Goal: Task Accomplishment & Management: Manage account settings

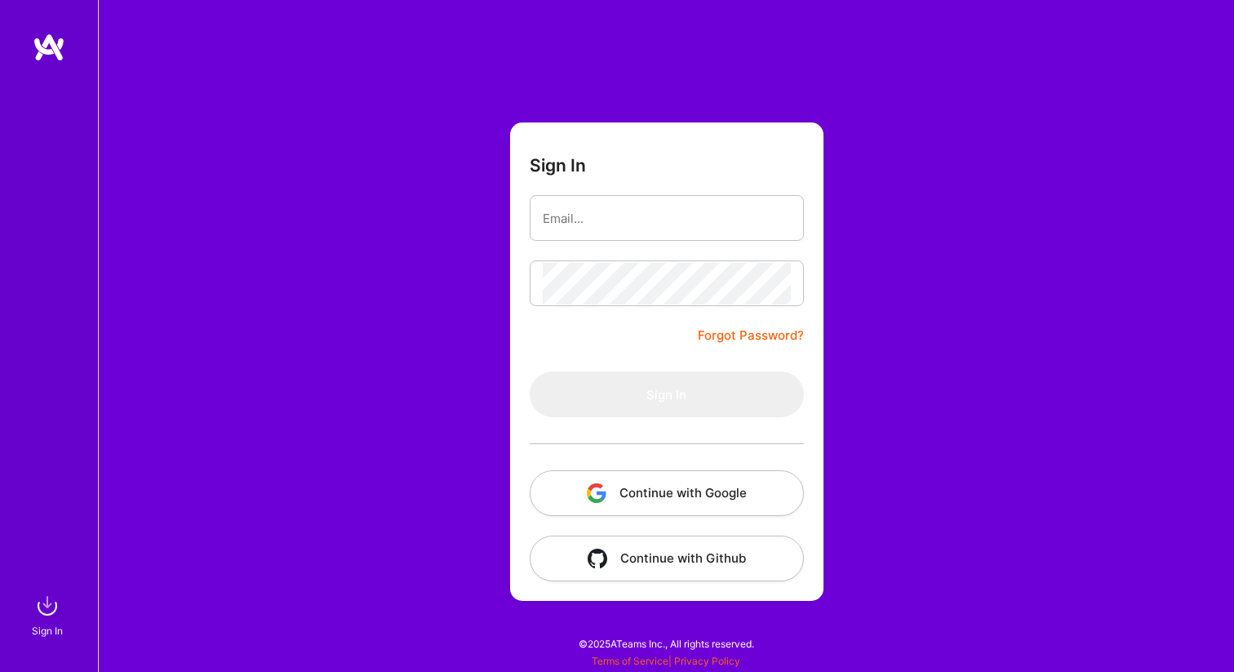
click at [660, 492] on button "Continue with Google" at bounding box center [667, 493] width 274 height 46
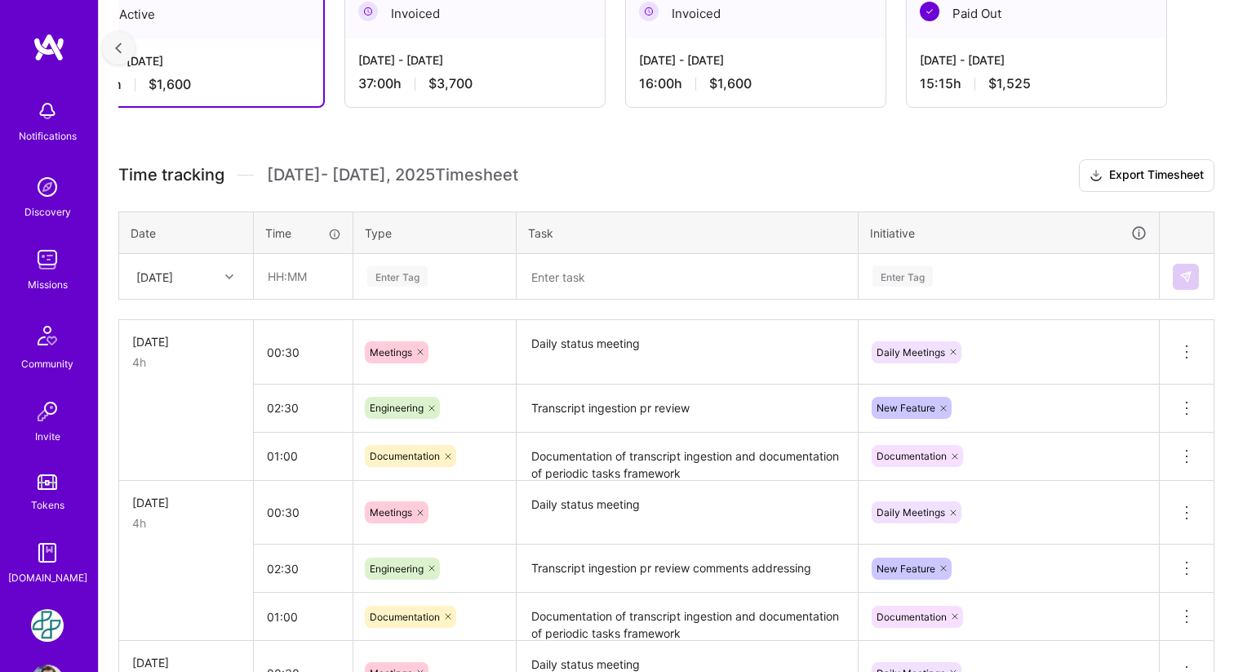
scroll to position [202, 0]
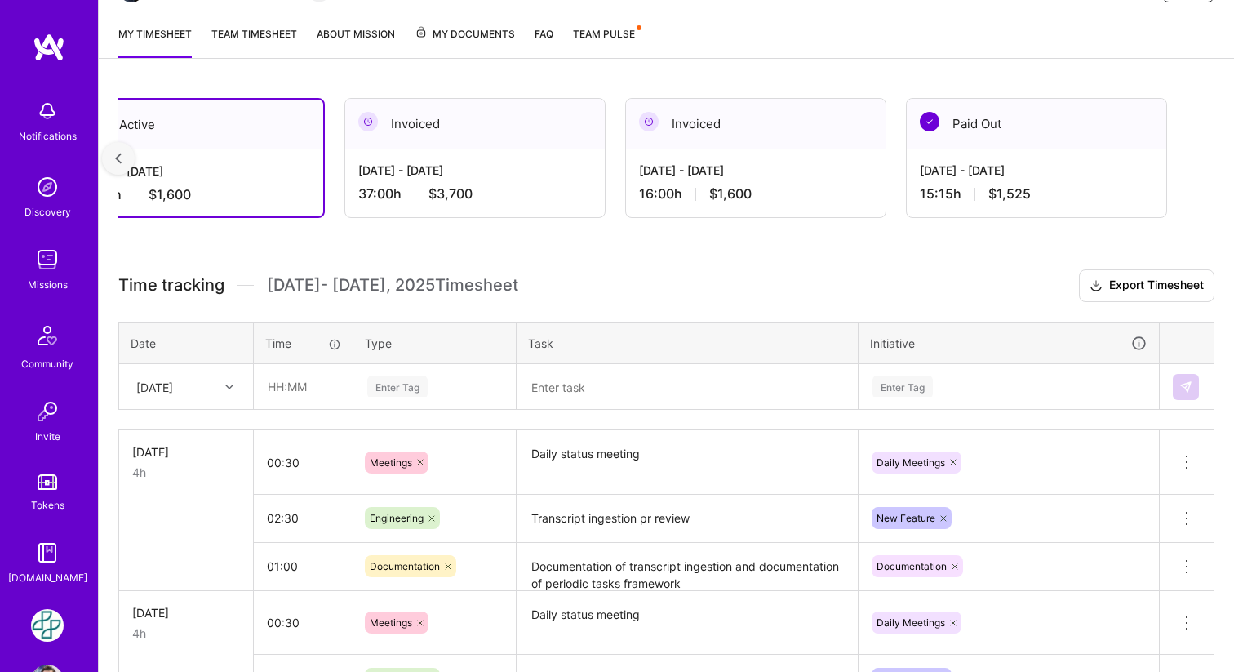
click at [233, 383] on icon at bounding box center [229, 387] width 8 height 8
click at [145, 462] on div "[DATE]" at bounding box center [186, 463] width 132 height 30
click at [291, 394] on input "text" at bounding box center [303, 386] width 97 height 43
type input "00:30"
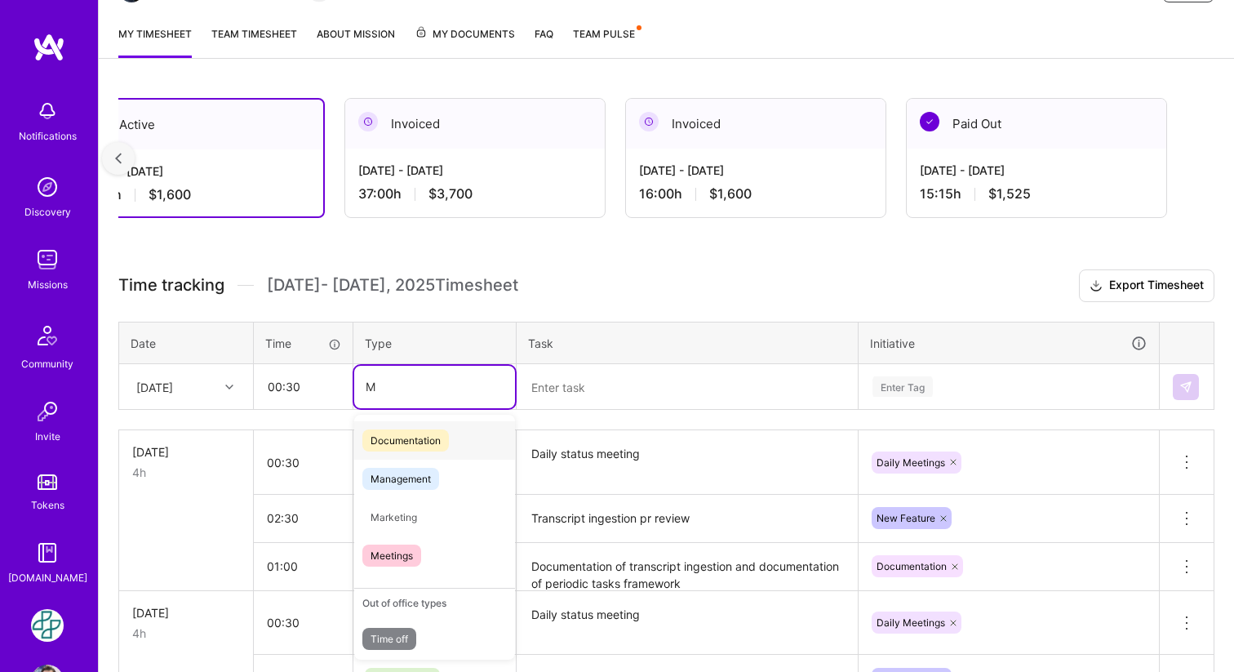
type input "ME"
click at [405, 520] on span "Meetings" at bounding box center [391, 517] width 59 height 22
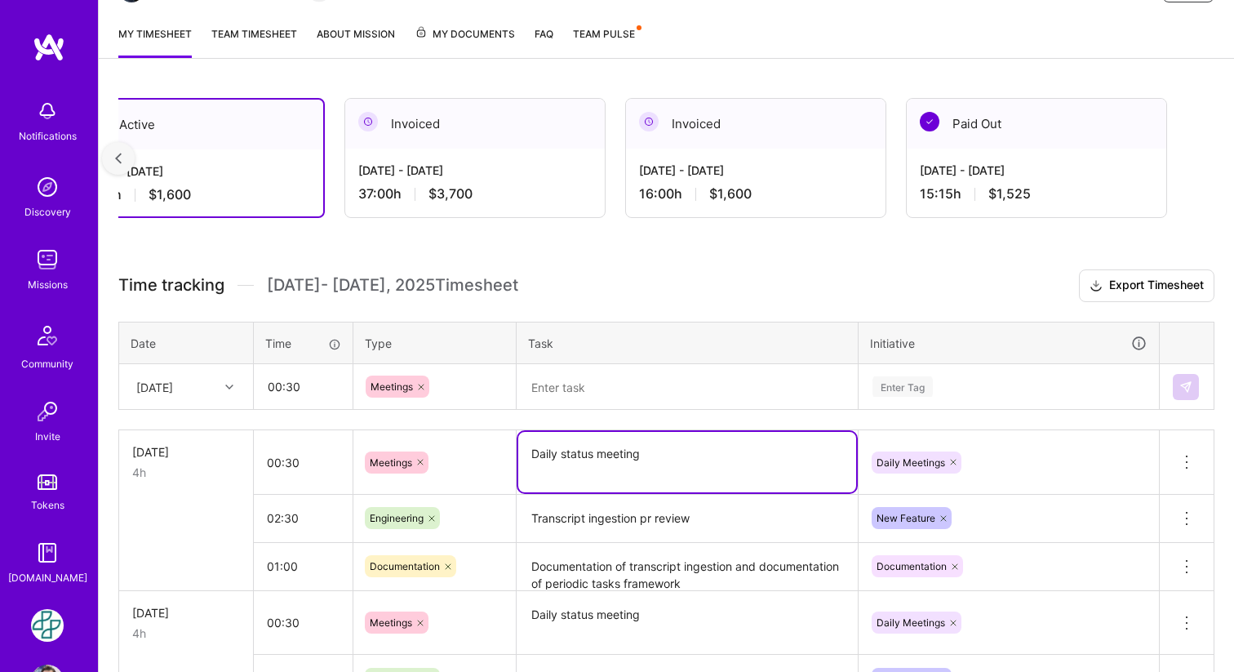
drag, startPoint x: 670, startPoint y: 456, endPoint x: 530, endPoint y: 451, distance: 140.5
click at [530, 451] on textarea "Daily status meeting" at bounding box center [687, 462] width 338 height 60
click at [624, 389] on textarea at bounding box center [687, 387] width 338 height 42
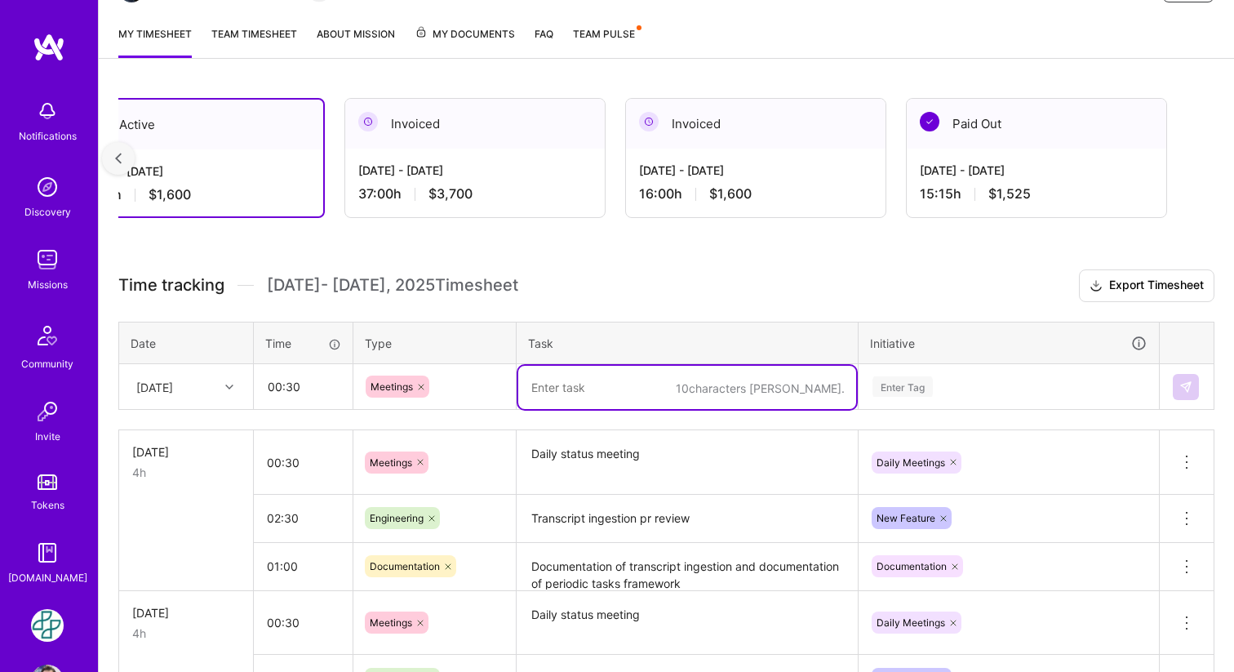
paste textarea "Daily status meeting"
type textarea "Daily status meeting"
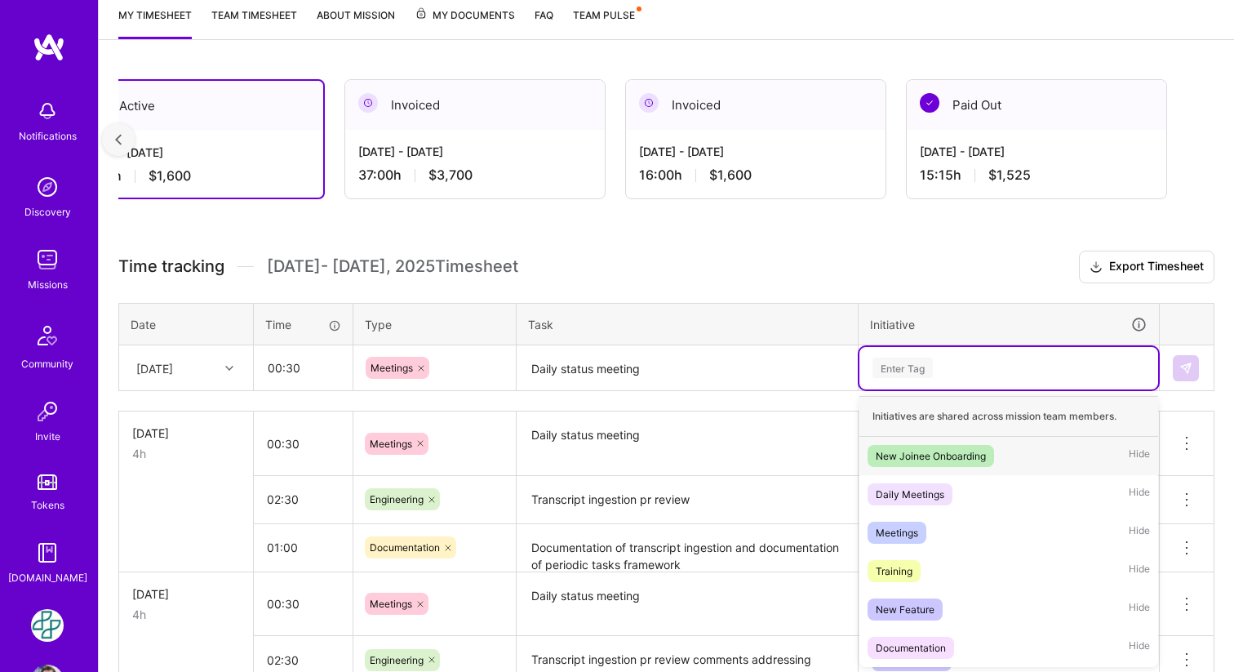
scroll to position [222, 0]
click at [899, 392] on div "Time tracking [DATE] - [DATE] Timesheet Export Timesheet Date Time Type Task In…" at bounding box center [666, 625] width 1096 height 750
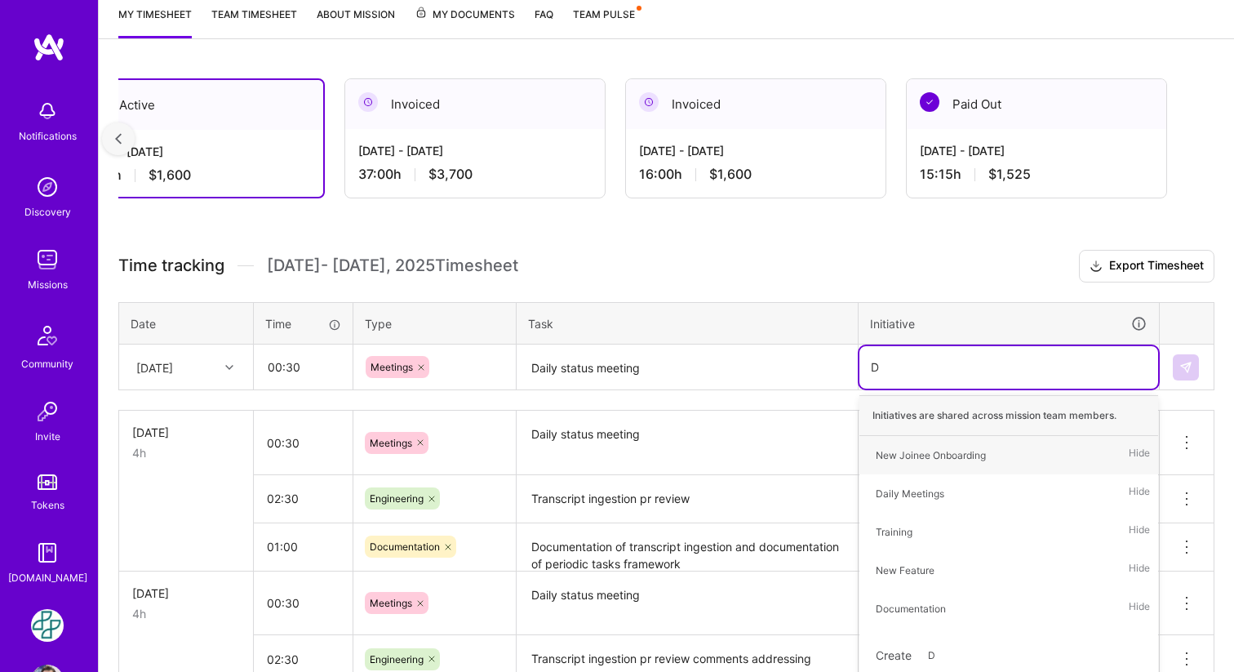
type input "Da"
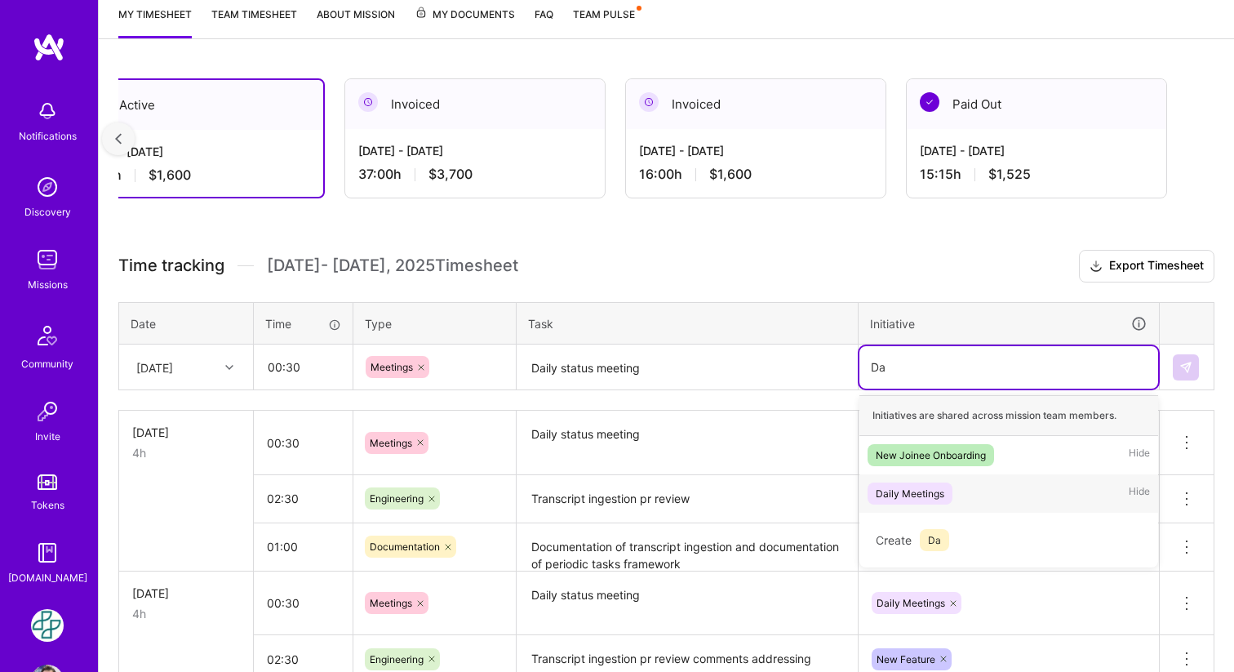
click at [912, 493] on div "Daily Meetings" at bounding box center [910, 493] width 69 height 17
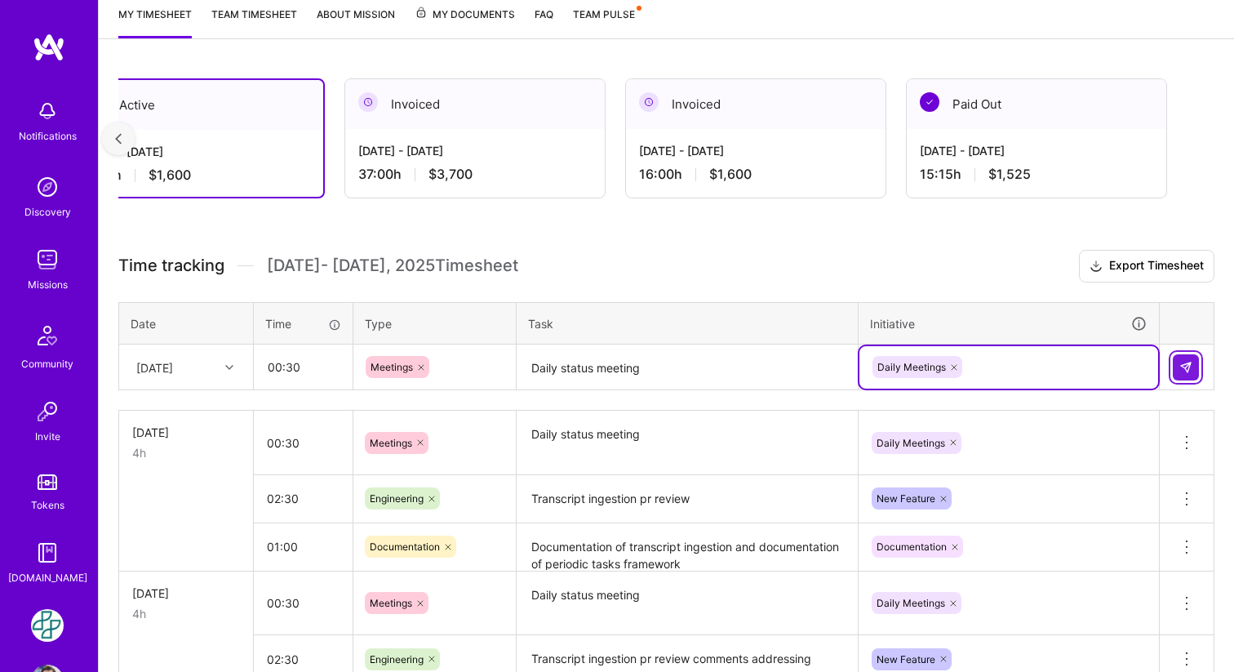
click at [1193, 371] on button at bounding box center [1186, 367] width 26 height 26
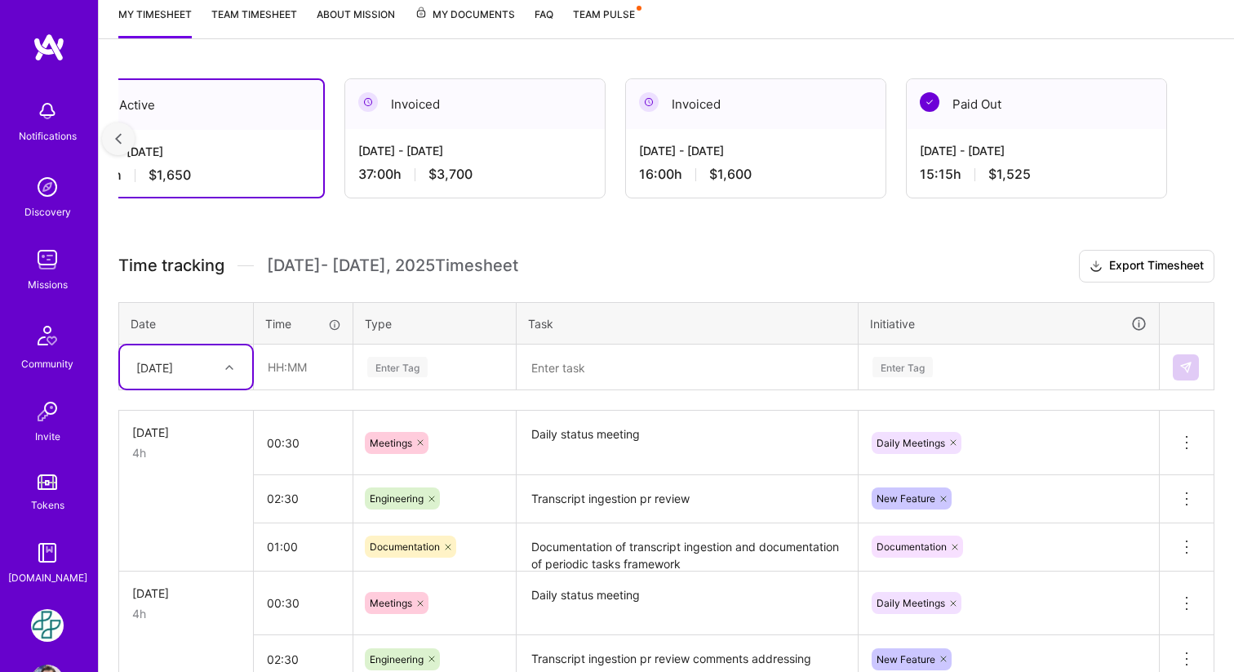
click at [233, 368] on icon at bounding box center [229, 367] width 8 height 8
click at [186, 442] on div "[DATE]" at bounding box center [186, 444] width 132 height 30
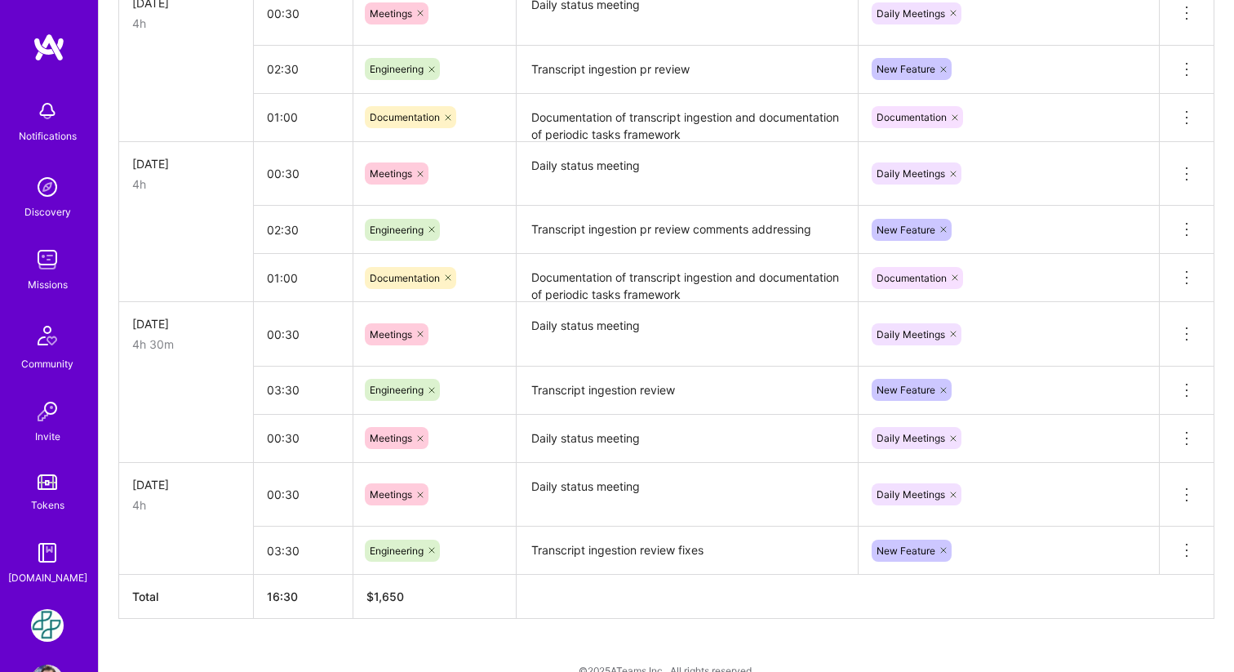
scroll to position [678, 0]
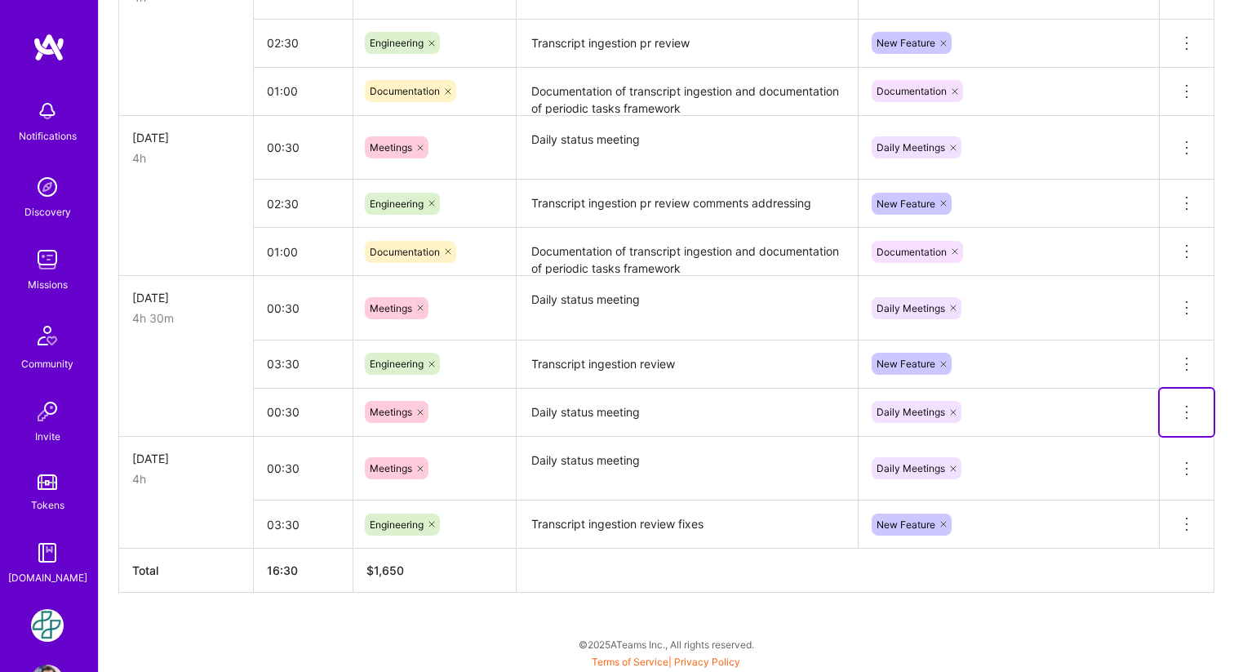
click at [1187, 407] on icon at bounding box center [1187, 412] width 20 height 20
click at [1132, 441] on button "Delete row" at bounding box center [1147, 440] width 85 height 40
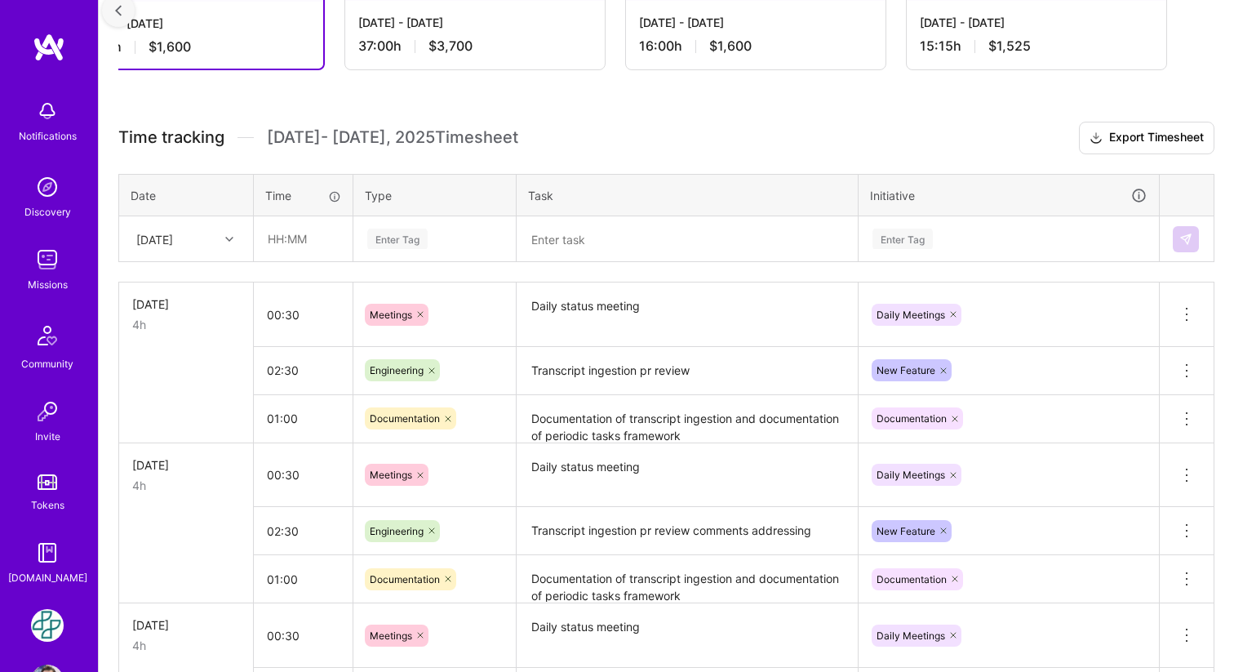
scroll to position [345, 0]
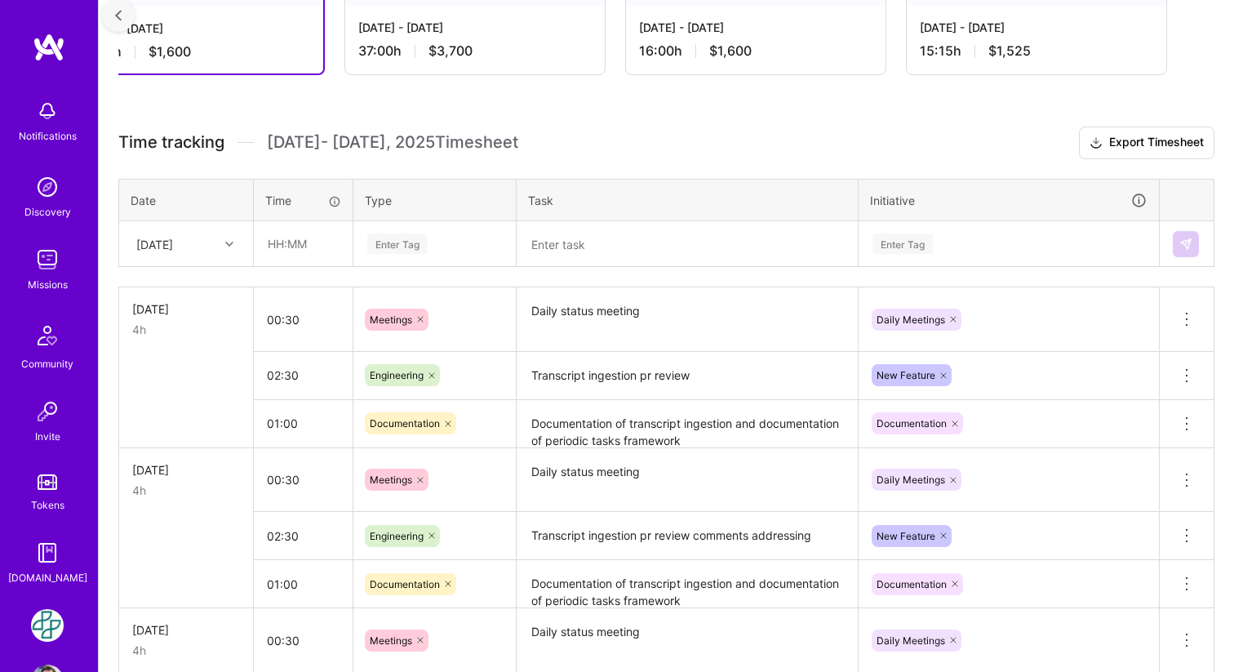
click at [232, 242] on icon at bounding box center [229, 244] width 8 height 8
click at [195, 443] on div "[DATE]" at bounding box center [186, 441] width 132 height 30
click at [287, 245] on input "text" at bounding box center [303, 243] width 97 height 43
type input "00:30"
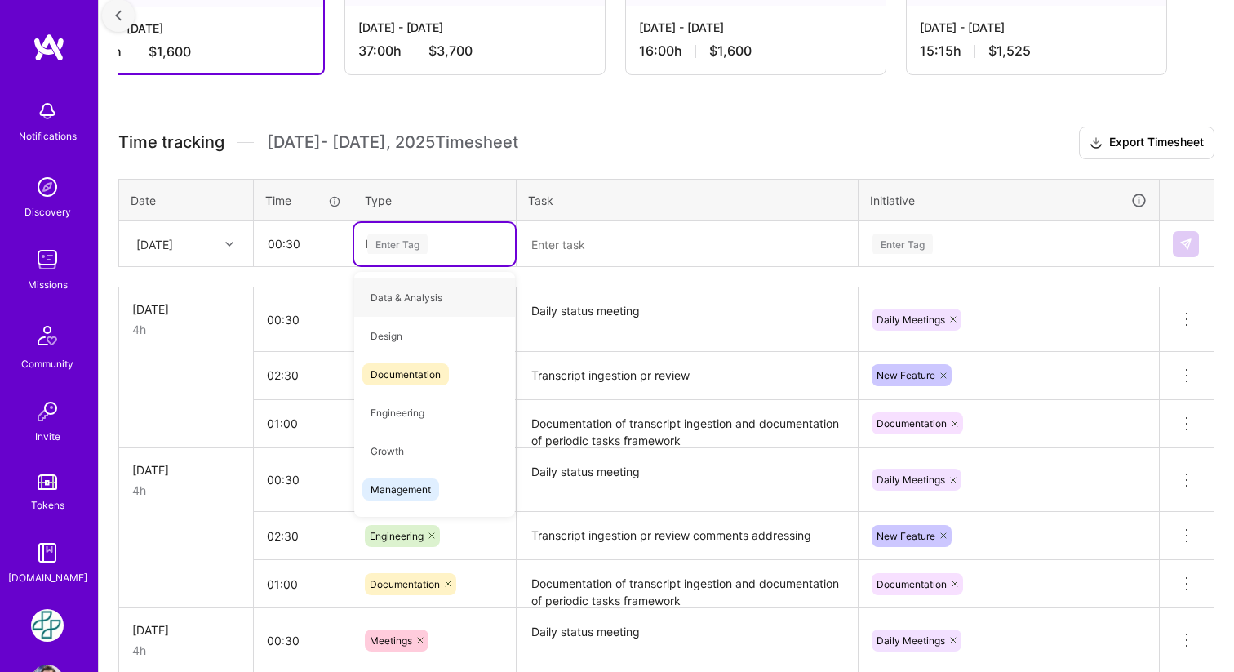
type input "Me"
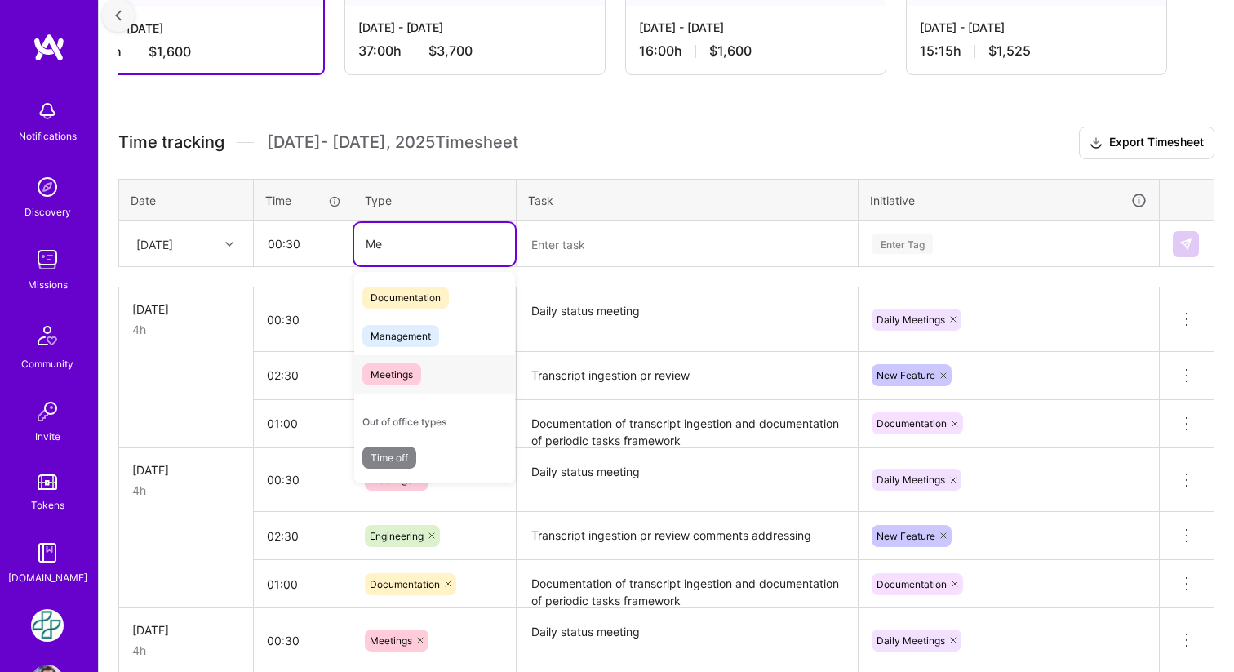
click at [425, 381] on div "Meetings" at bounding box center [434, 374] width 161 height 38
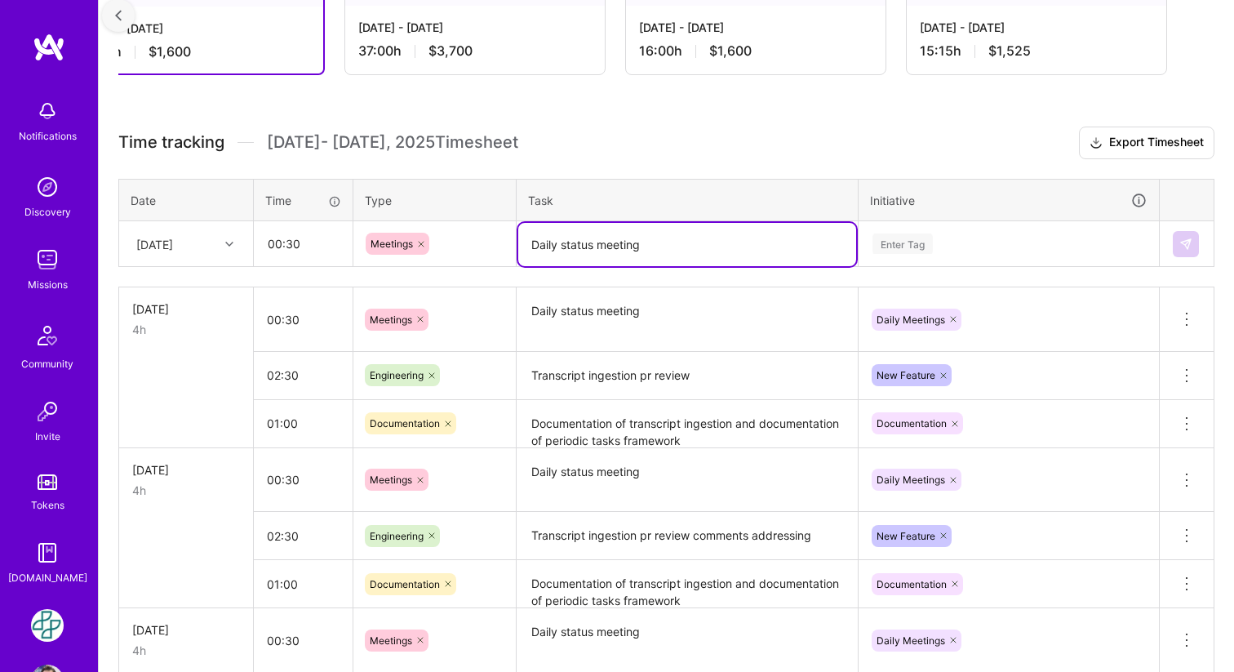
type textarea "Daily status meeting"
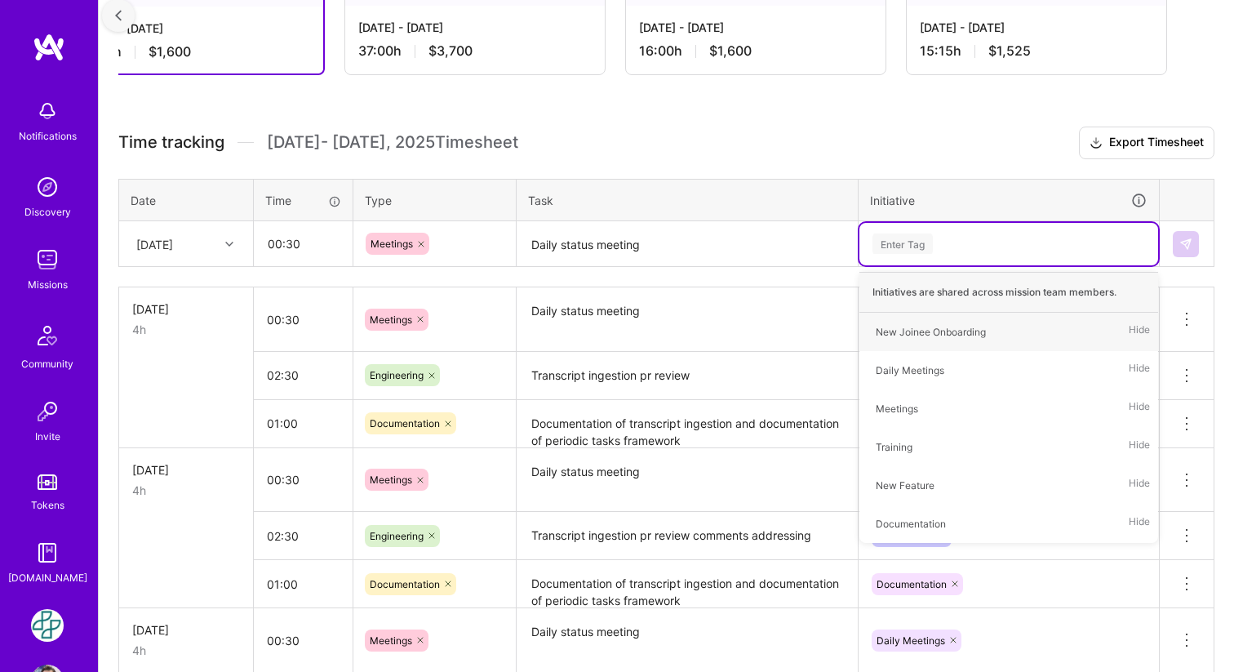
type input "D"
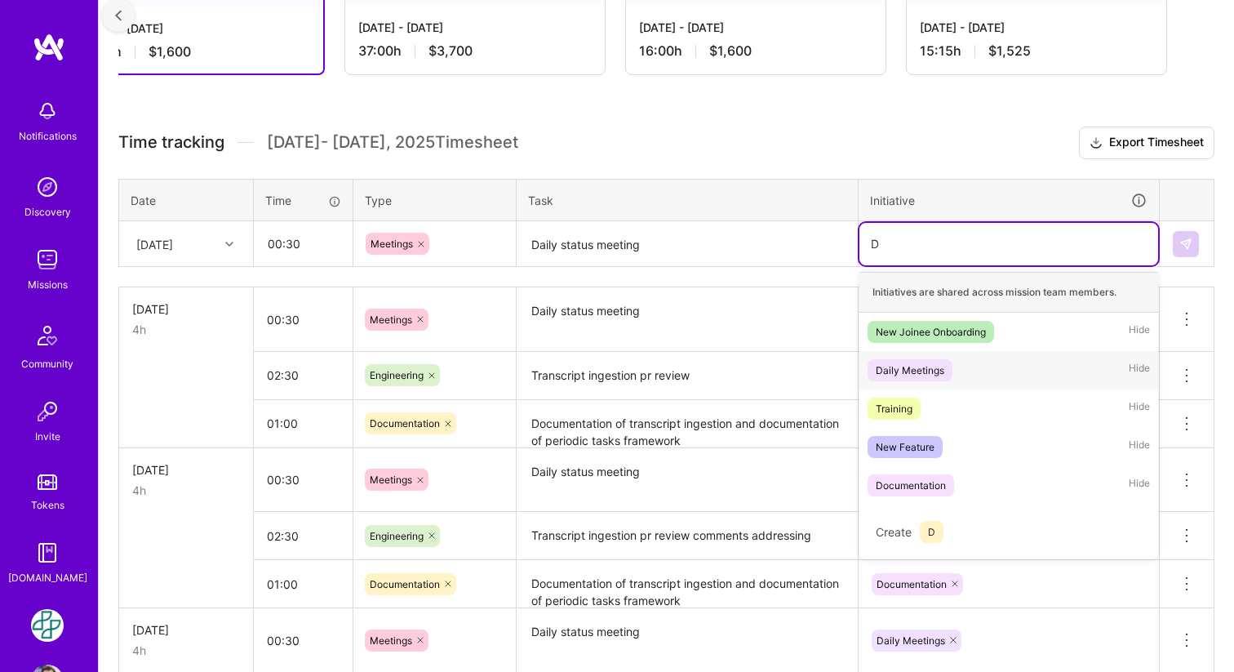
click at [940, 383] on div "Daily Meetings Hide" at bounding box center [1009, 370] width 299 height 38
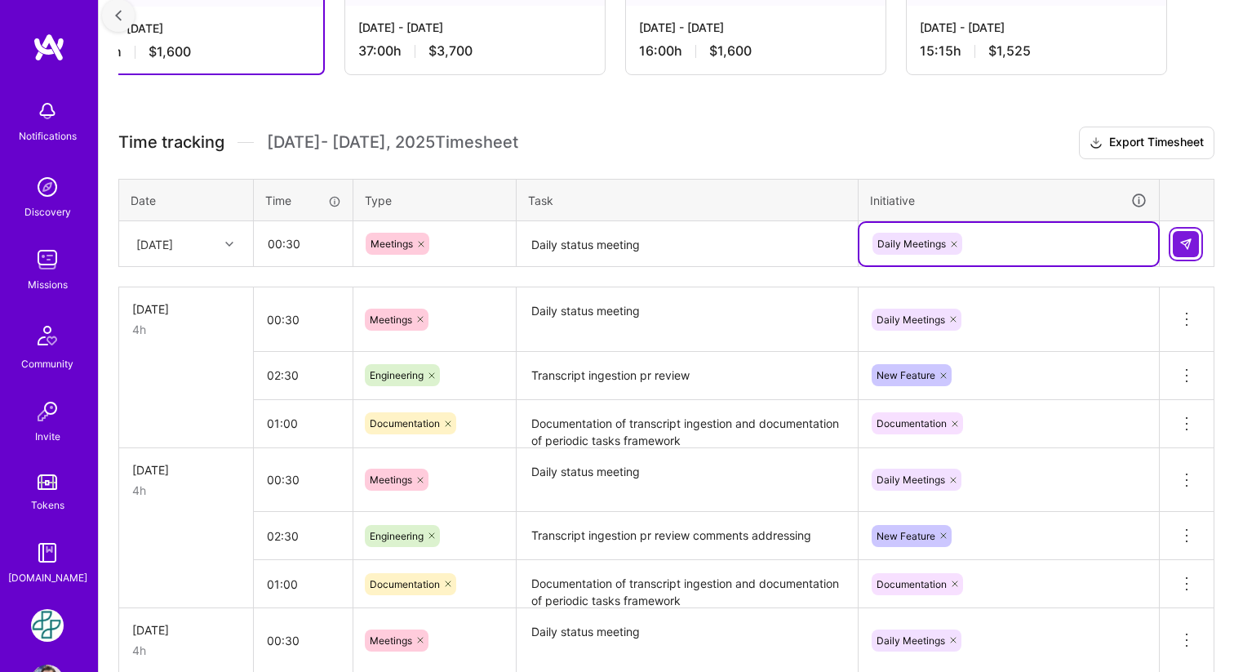
click at [1192, 247] on img at bounding box center [1186, 244] width 13 height 13
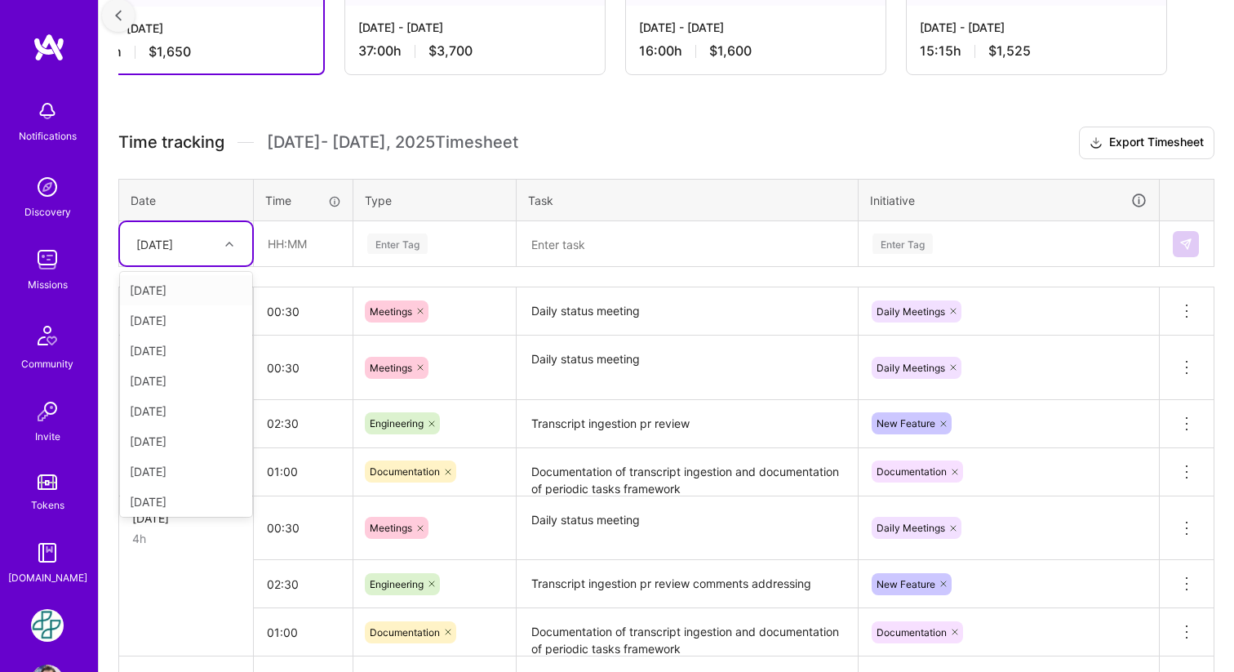
click at [239, 252] on div at bounding box center [231, 243] width 25 height 21
click at [283, 123] on div "Active [DATE] - [DATE] 16:30 h $1,650 Invoiced [DATE] - [DATE] 37:00 h $3,700 I…" at bounding box center [667, 470] width 1136 height 1069
click at [228, 238] on div at bounding box center [231, 243] width 25 height 21
click at [300, 242] on input "text" at bounding box center [303, 243] width 97 height 43
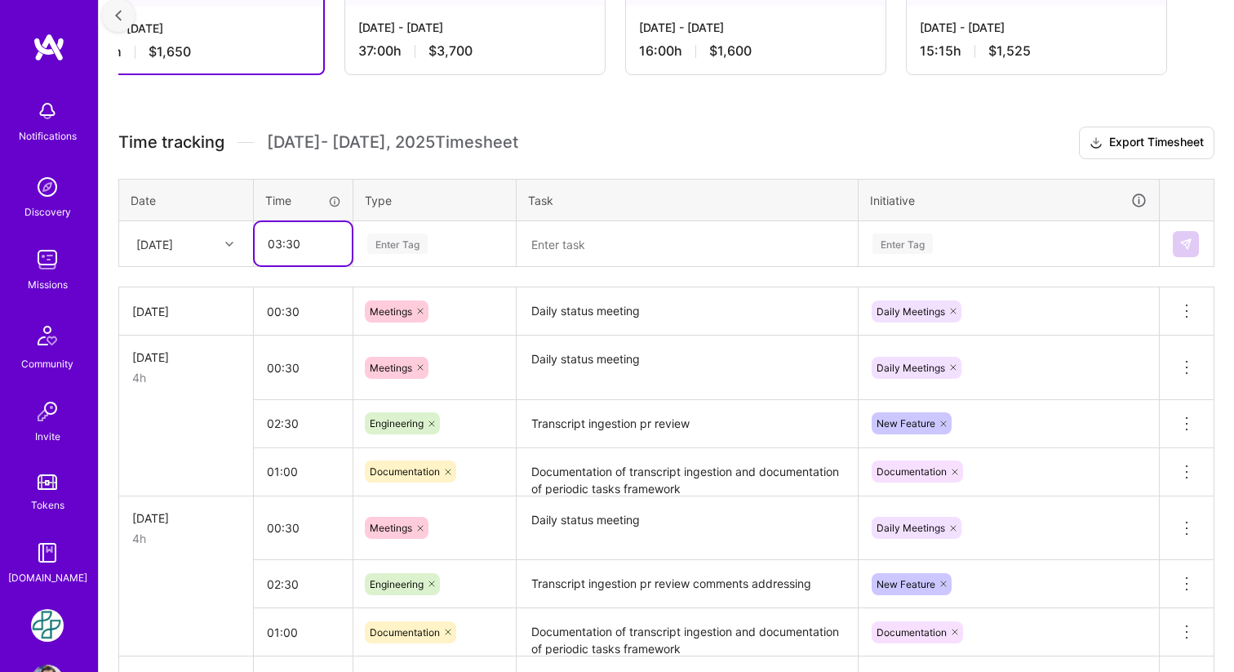
type input "03:30"
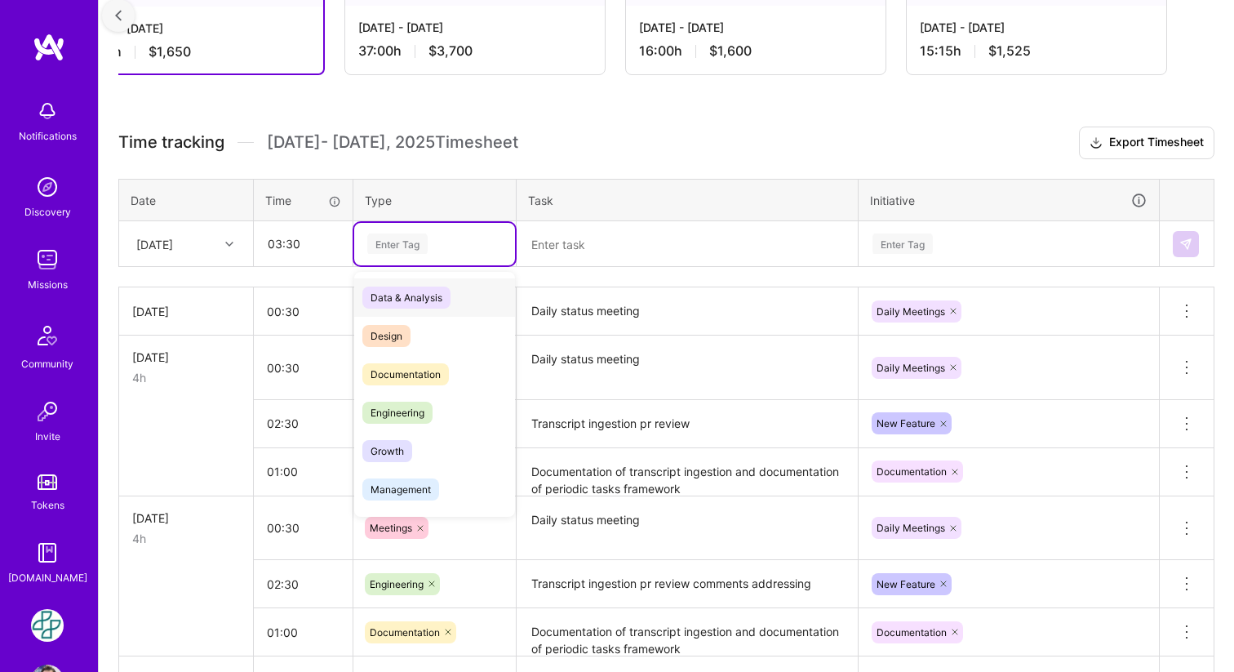
click at [427, 422] on span "Engineering" at bounding box center [397, 413] width 70 height 22
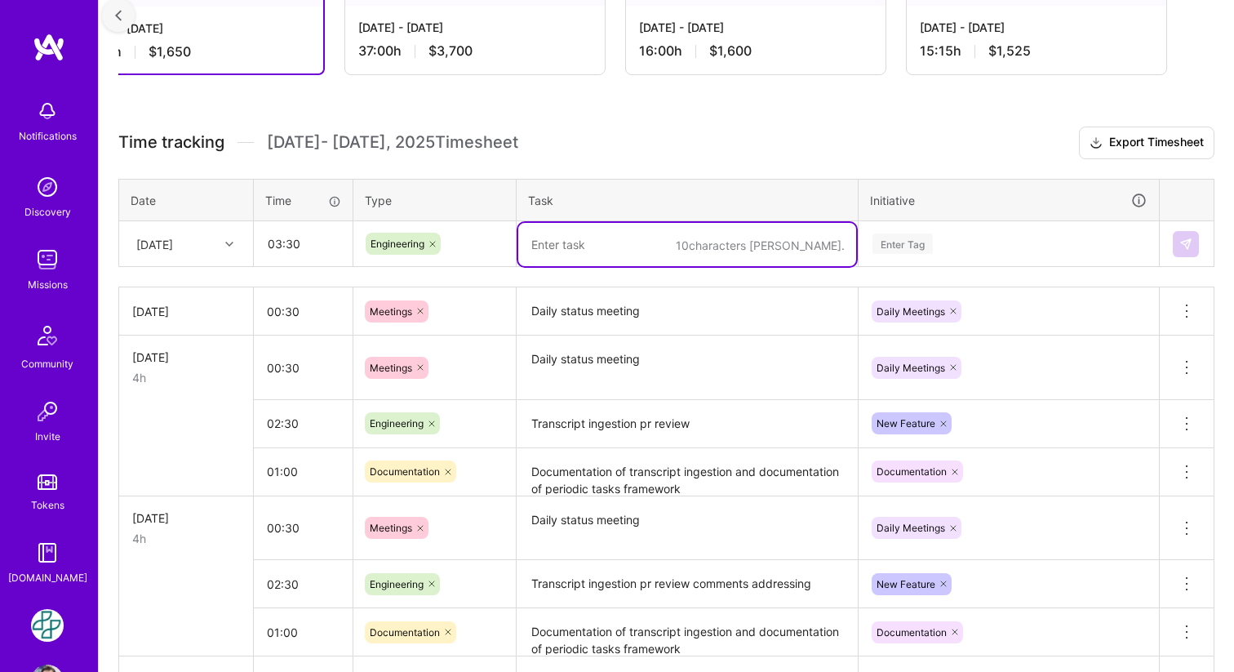
click at [619, 243] on textarea at bounding box center [687, 244] width 338 height 43
type textarea "Pr review addressing comments for transcript ingestion"
click at [942, 241] on div "Enter Tag" at bounding box center [1009, 243] width 276 height 20
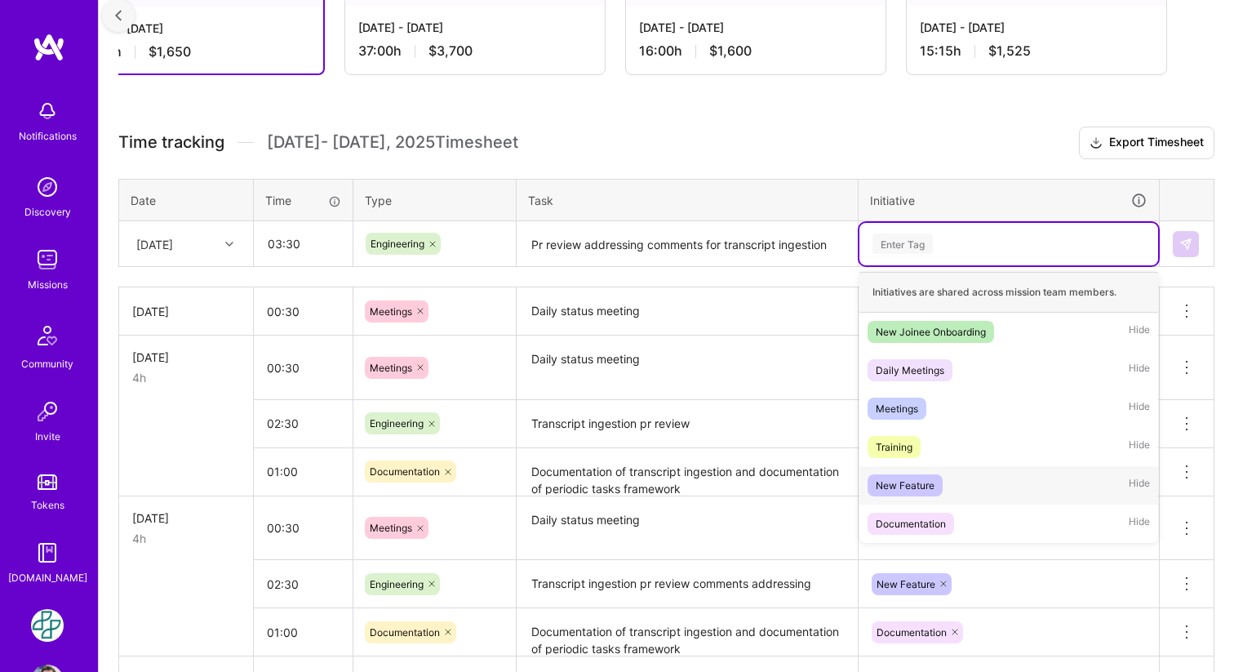
click at [907, 488] on div "New Feature" at bounding box center [905, 485] width 59 height 17
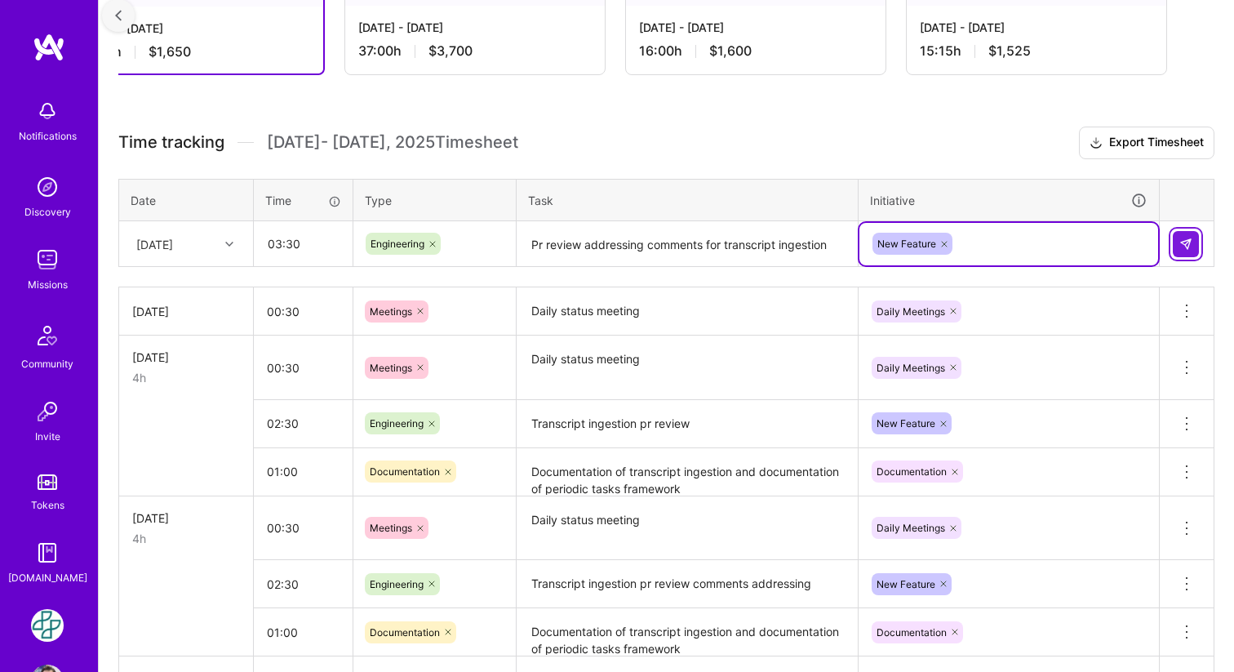
click at [1189, 238] on img at bounding box center [1186, 244] width 13 height 13
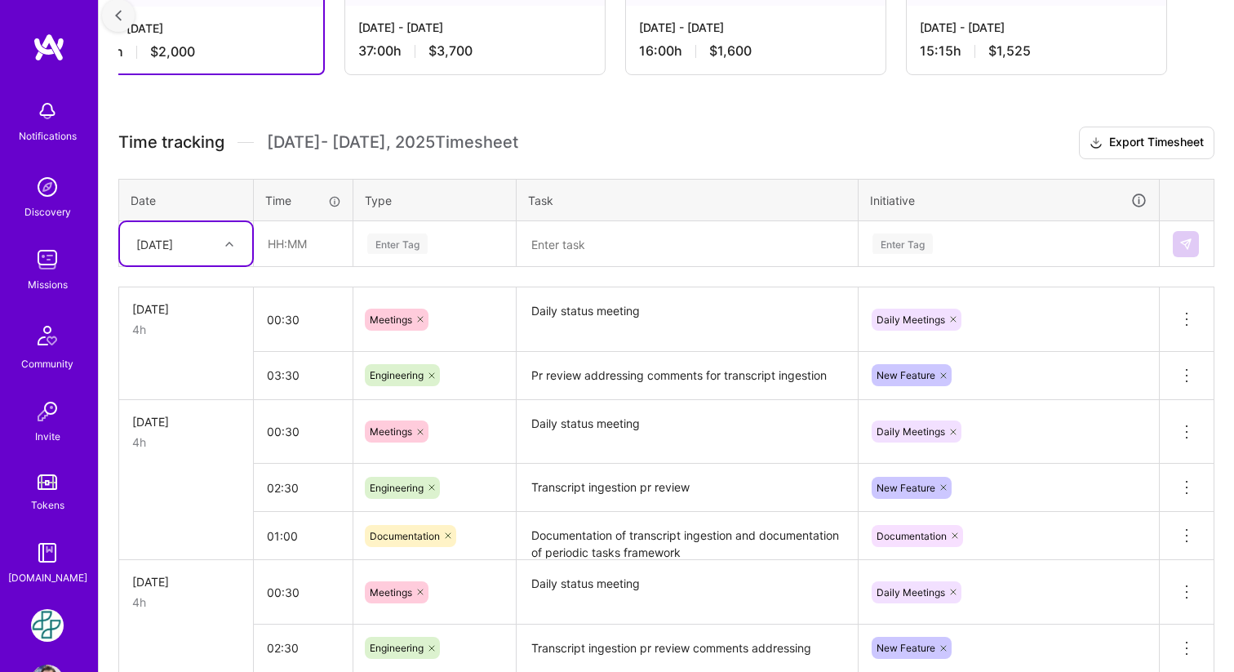
click at [231, 244] on icon at bounding box center [229, 244] width 8 height 8
click at [173, 472] on div "[DATE]" at bounding box center [186, 471] width 132 height 30
click at [301, 230] on input "text" at bounding box center [303, 243] width 97 height 43
type input "00:30"
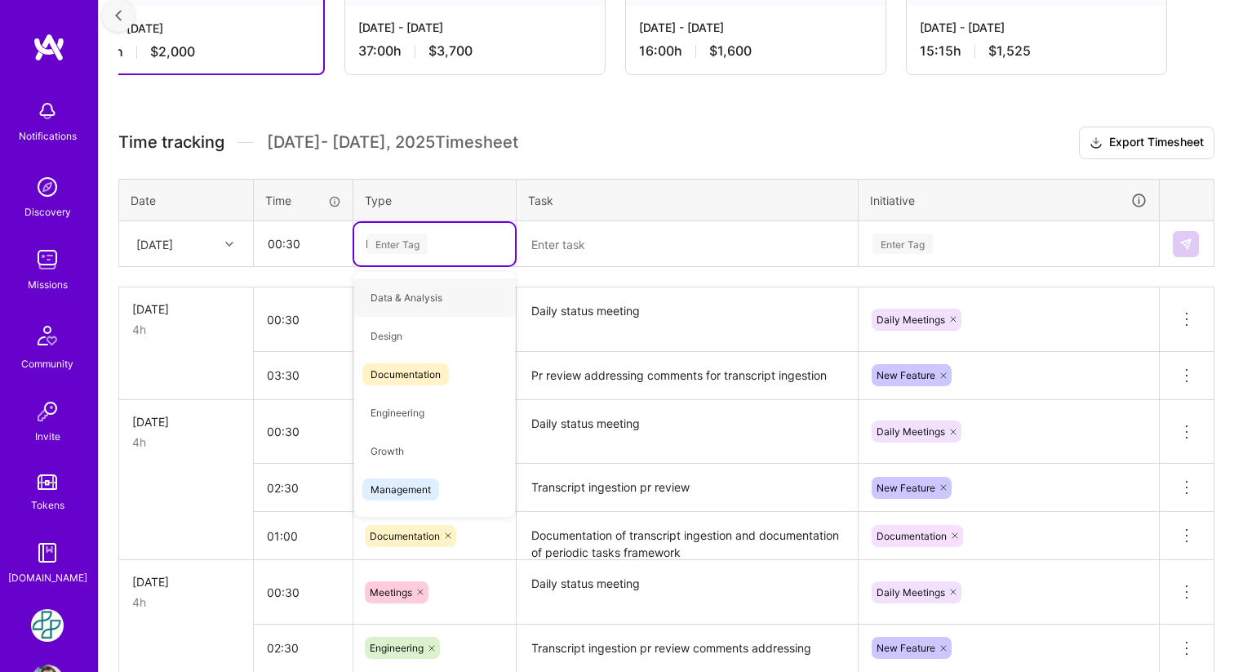
type input "Me"
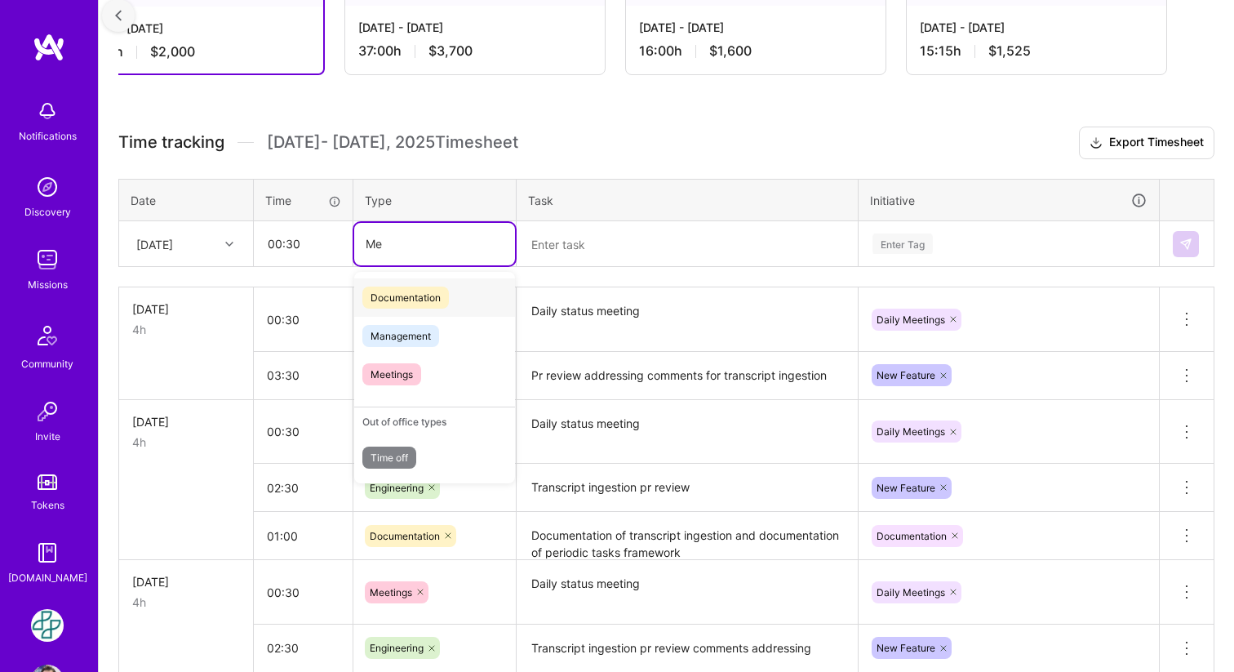
click at [396, 382] on span "Meetings" at bounding box center [391, 374] width 59 height 22
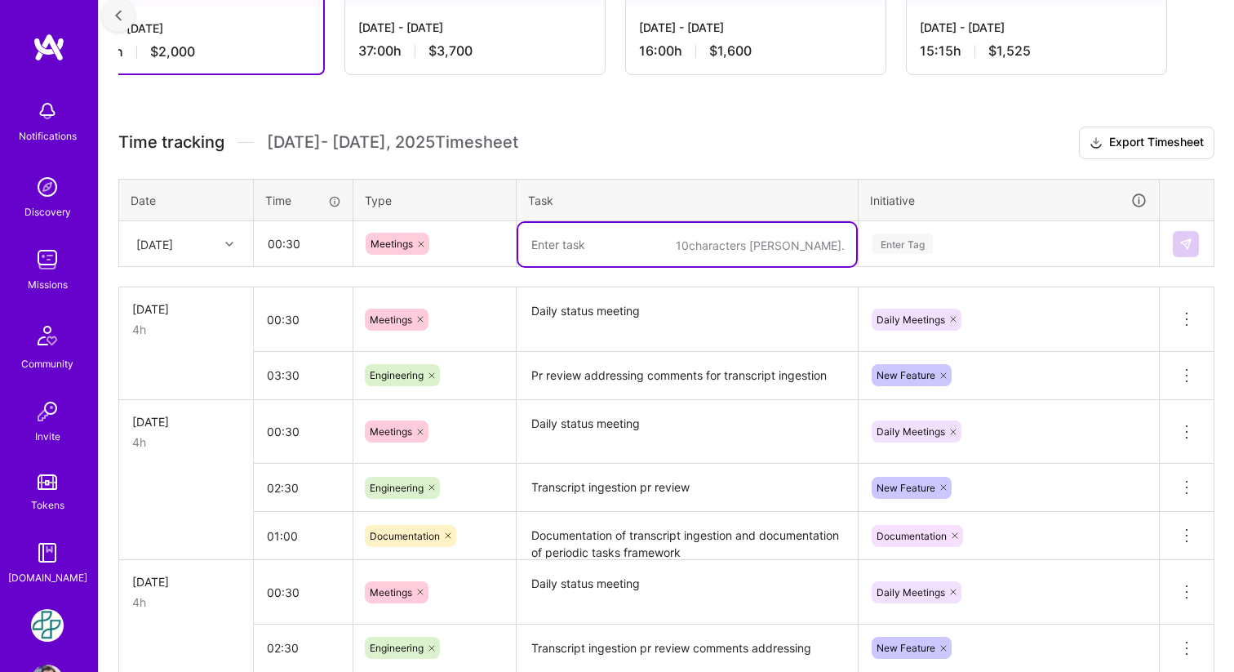
click at [614, 242] on textarea at bounding box center [687, 244] width 338 height 43
type textarea "Daily status meeting"
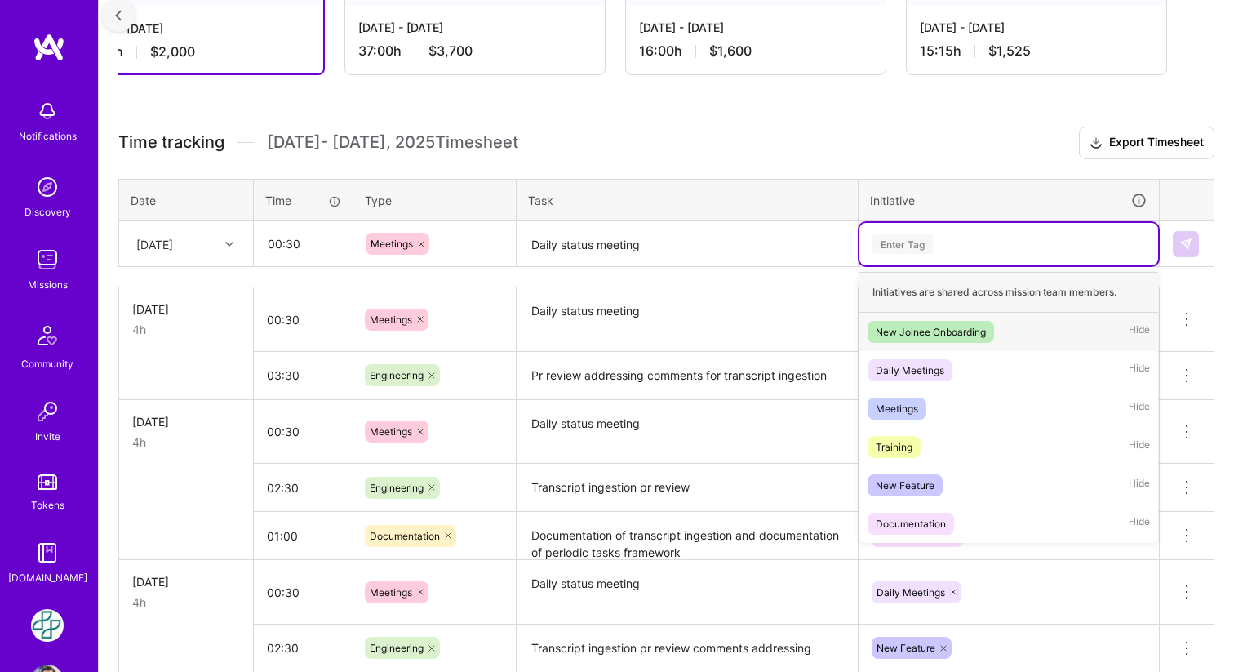
click at [914, 247] on div "Enter Tag" at bounding box center [903, 243] width 60 height 25
click at [914, 363] on div "Daily Meetings" at bounding box center [910, 370] width 69 height 17
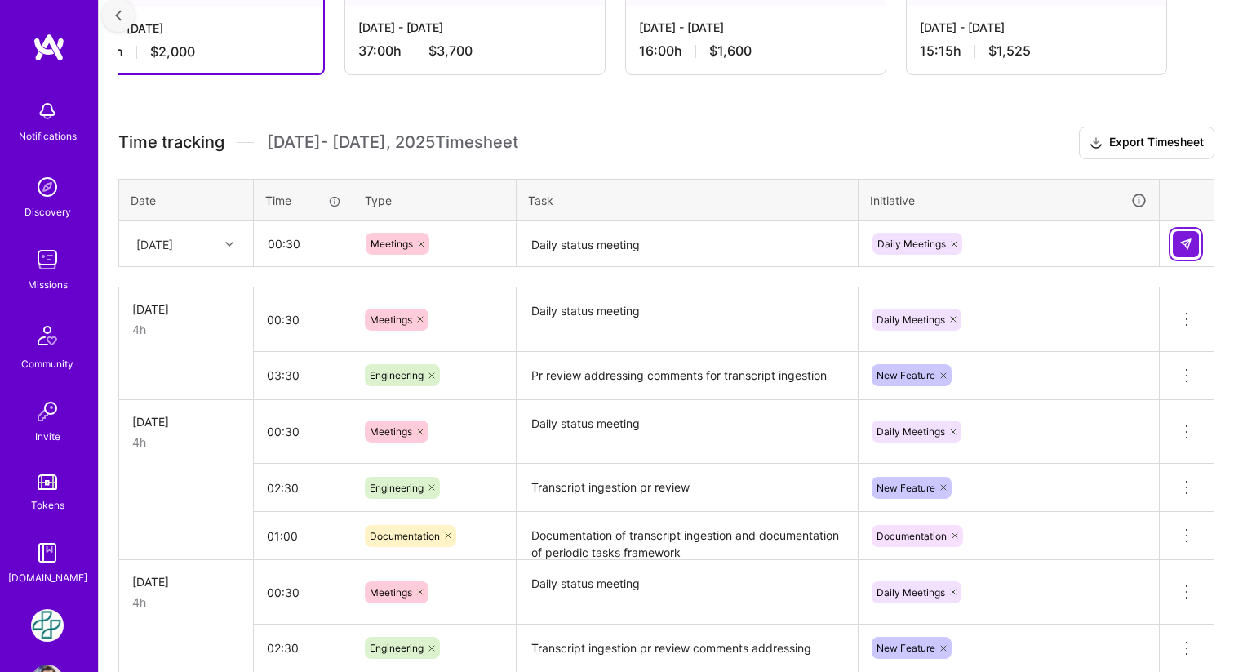
click at [1192, 239] on img at bounding box center [1186, 244] width 13 height 13
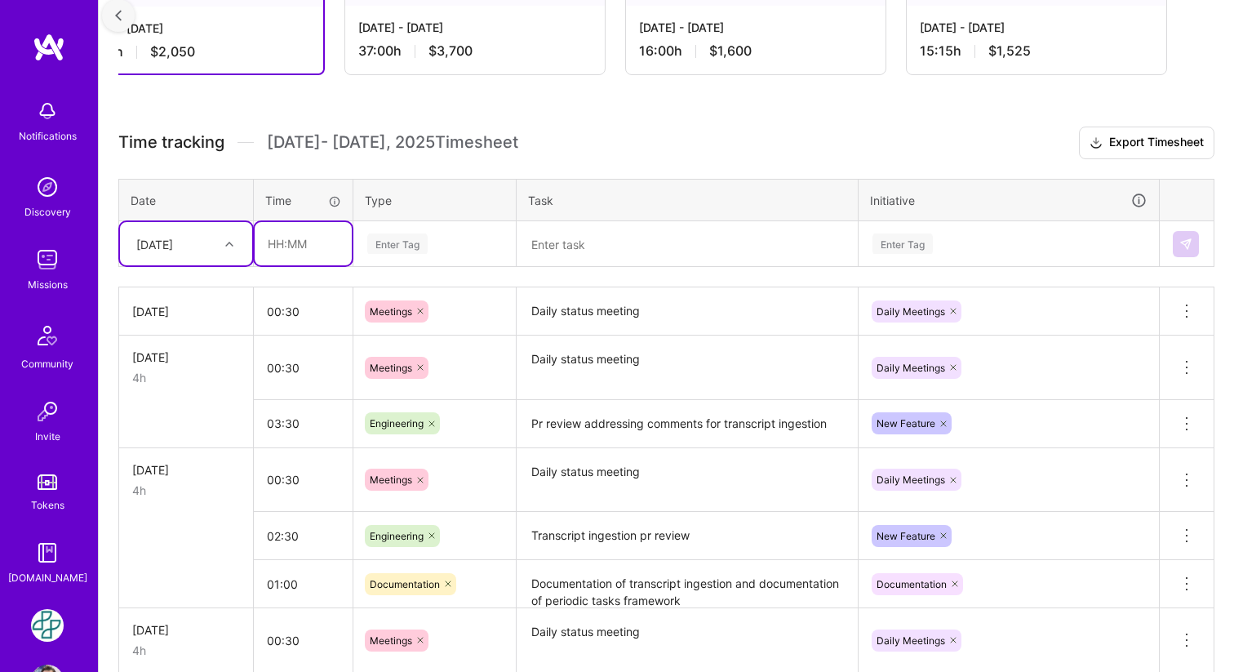
click at [279, 244] on input "text" at bounding box center [303, 243] width 97 height 43
type input "00:45"
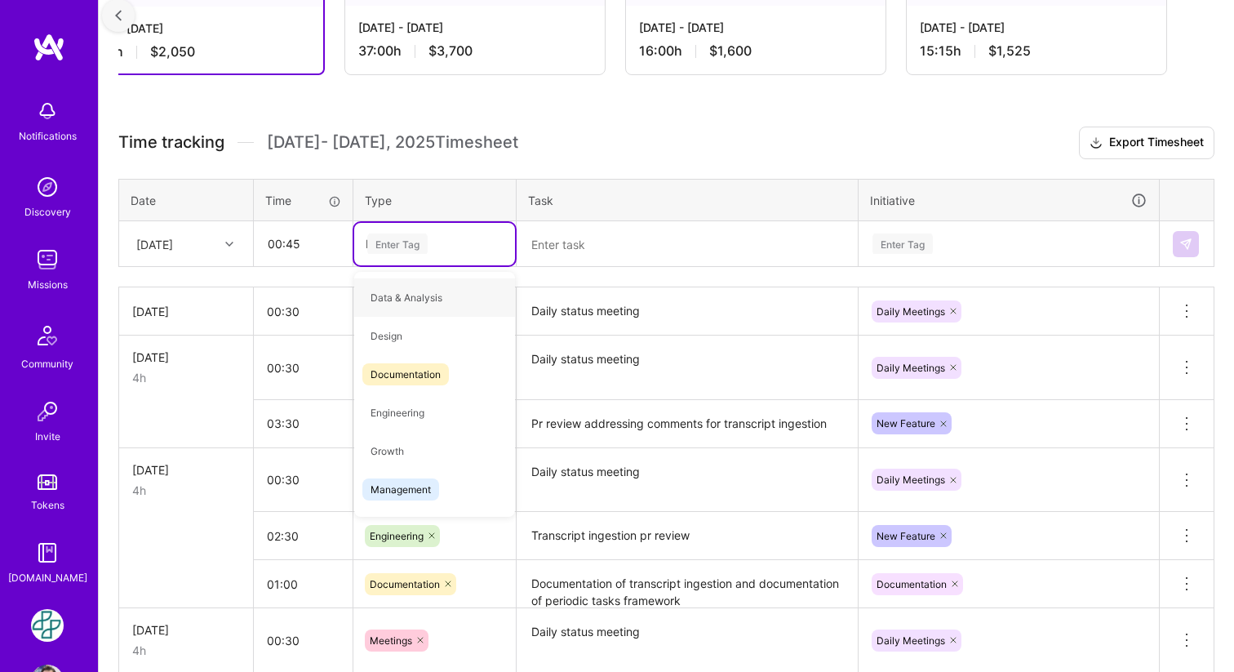
type input "ME"
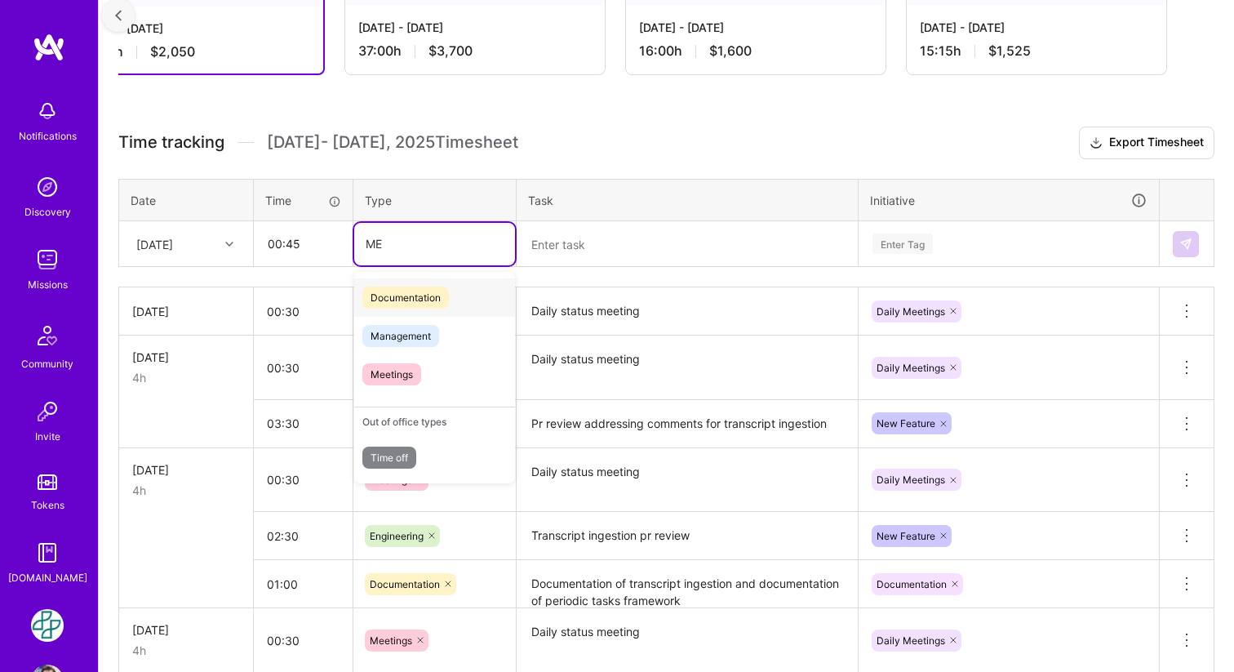
click at [441, 369] on div "Meetings" at bounding box center [434, 374] width 161 height 38
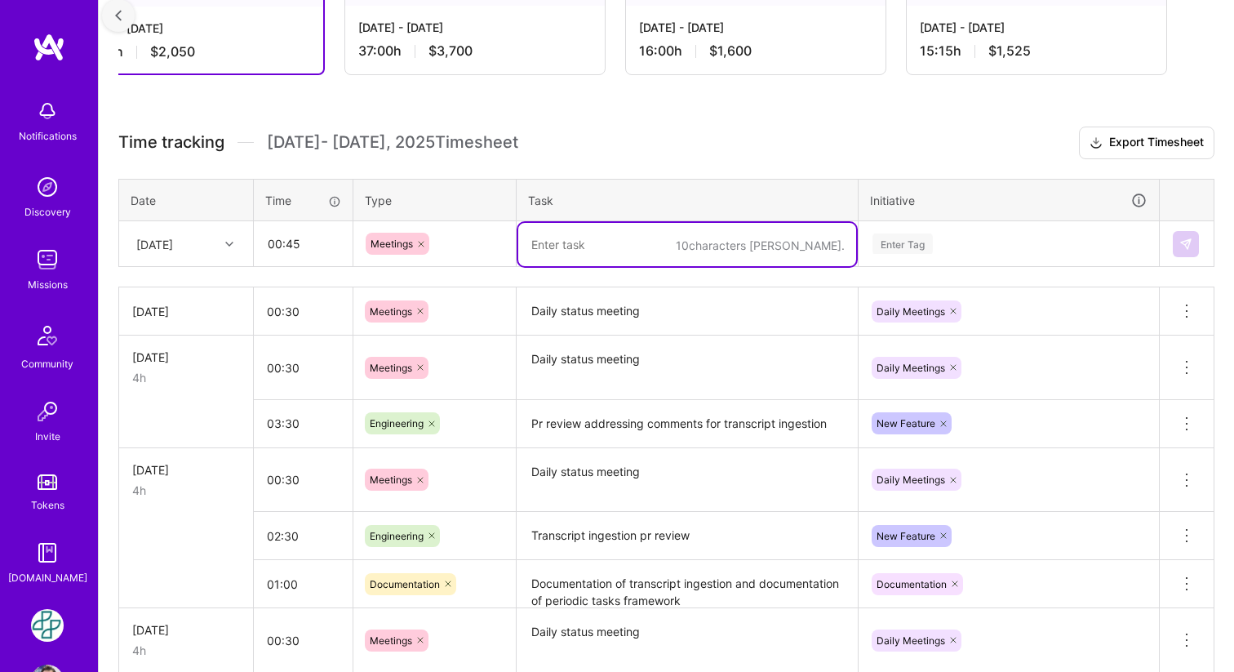
click at [583, 243] on textarea at bounding box center [687, 244] width 338 height 43
click at [560, 250] on textarea "Drata demo" at bounding box center [687, 244] width 338 height 43
type textarea "Vanta demo meeting"
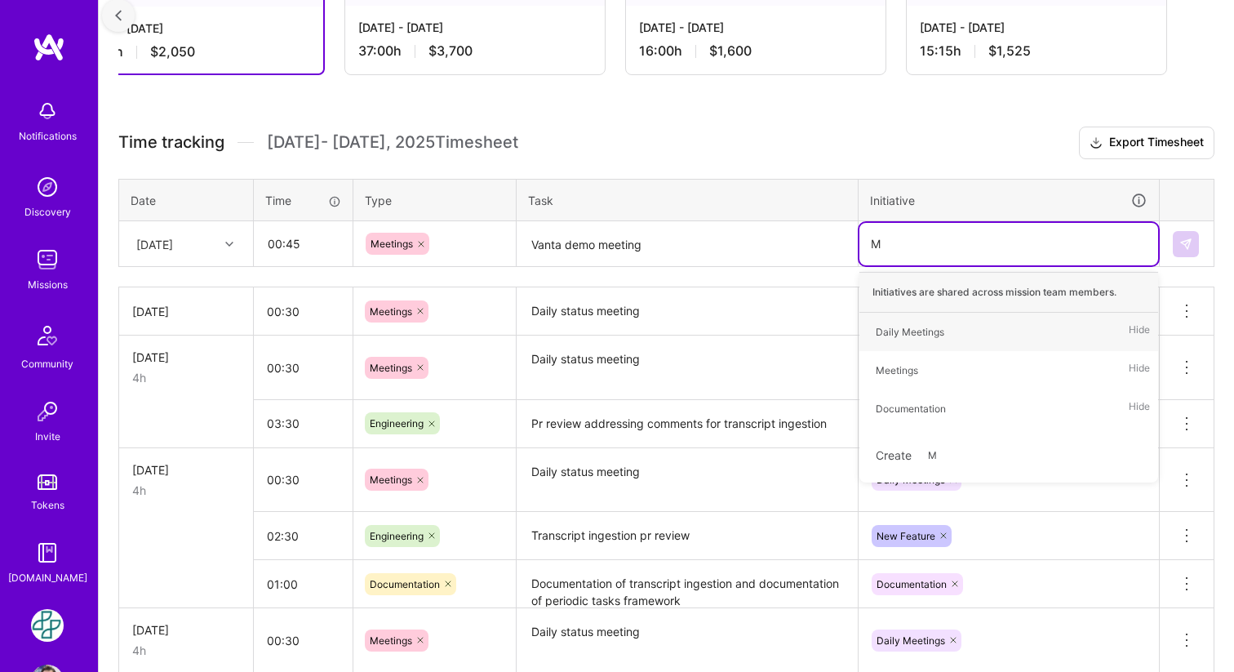
type input "Me"
click at [897, 370] on div "Meetings" at bounding box center [897, 370] width 42 height 17
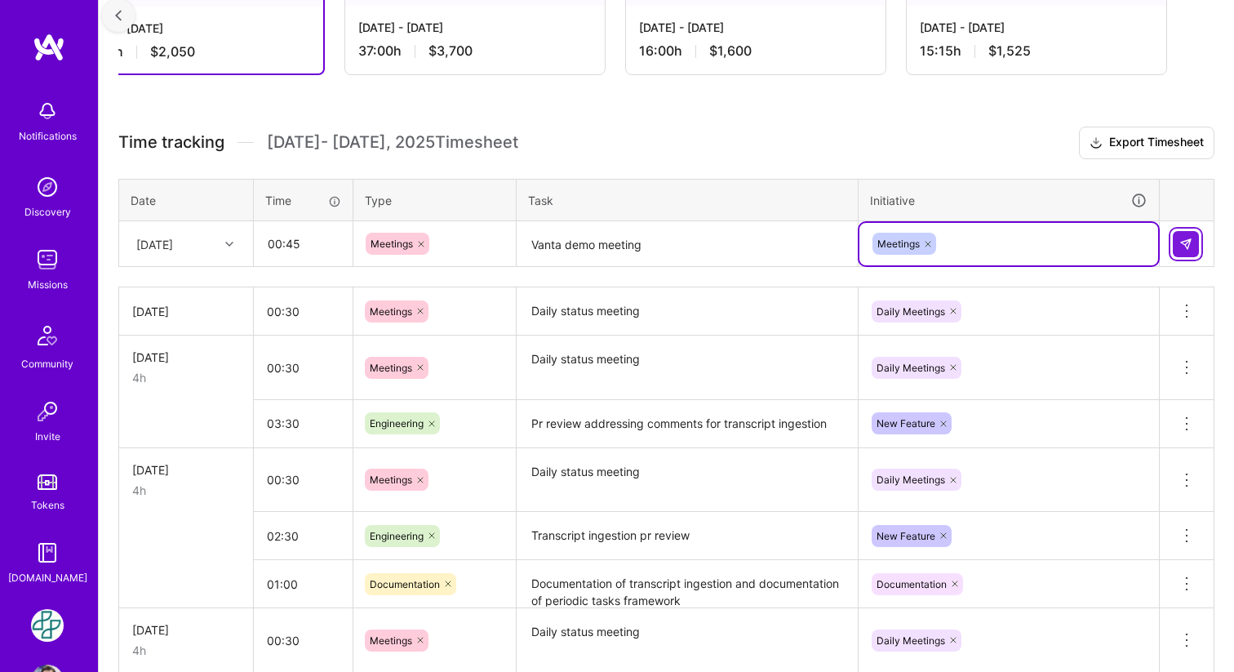
drag, startPoint x: 283, startPoint y: 123, endPoint x: 1183, endPoint y: 240, distance: 907.2
click at [1183, 240] on img at bounding box center [1186, 244] width 13 height 13
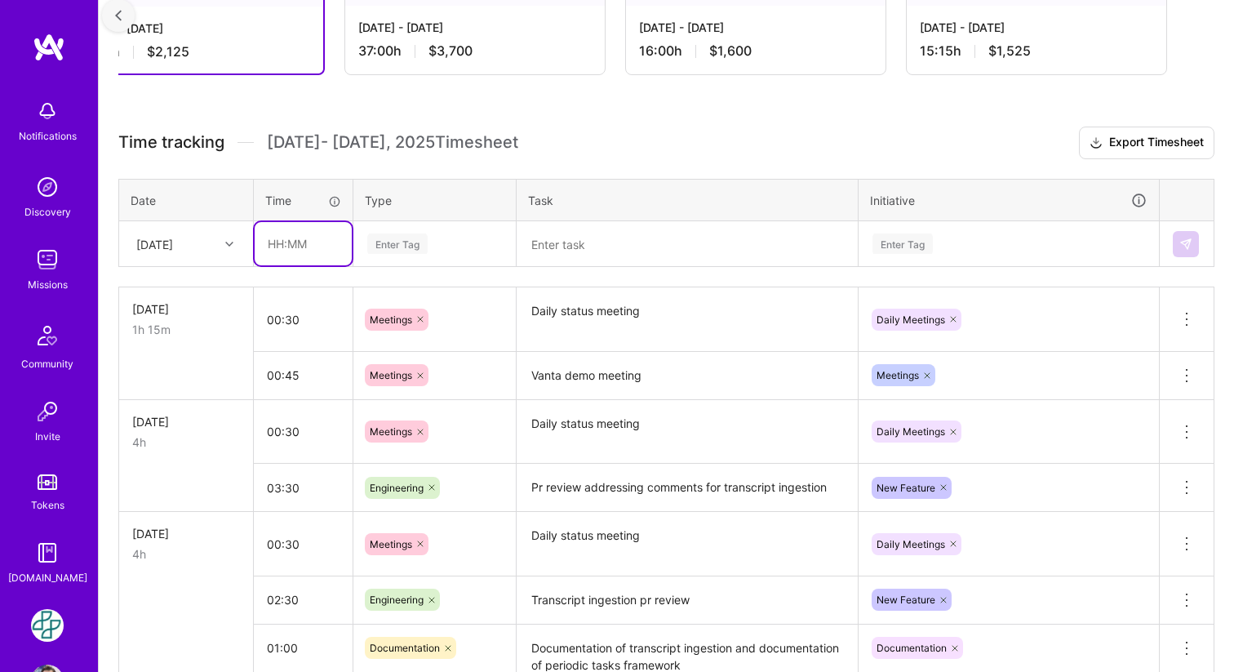
click at [312, 251] on input "text" at bounding box center [303, 243] width 97 height 43
type input "00:45"
click at [407, 237] on div "Enter Tag" at bounding box center [397, 243] width 60 height 25
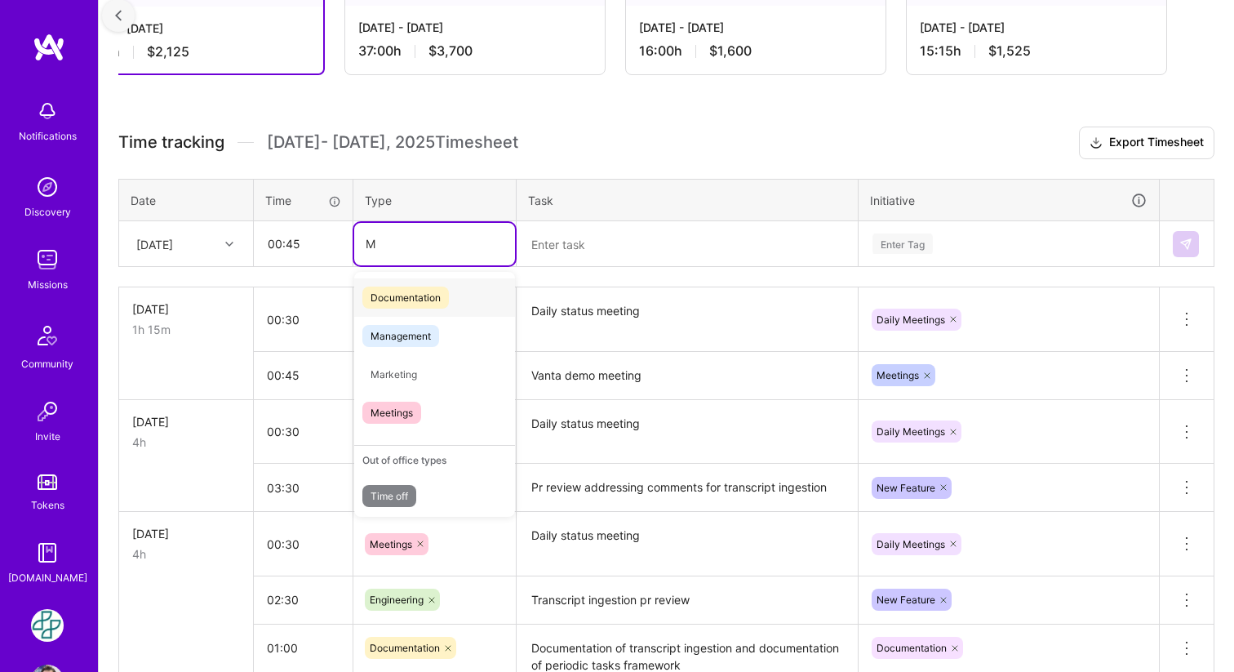
type input "Me"
click at [385, 370] on span "Meetings" at bounding box center [391, 374] width 59 height 22
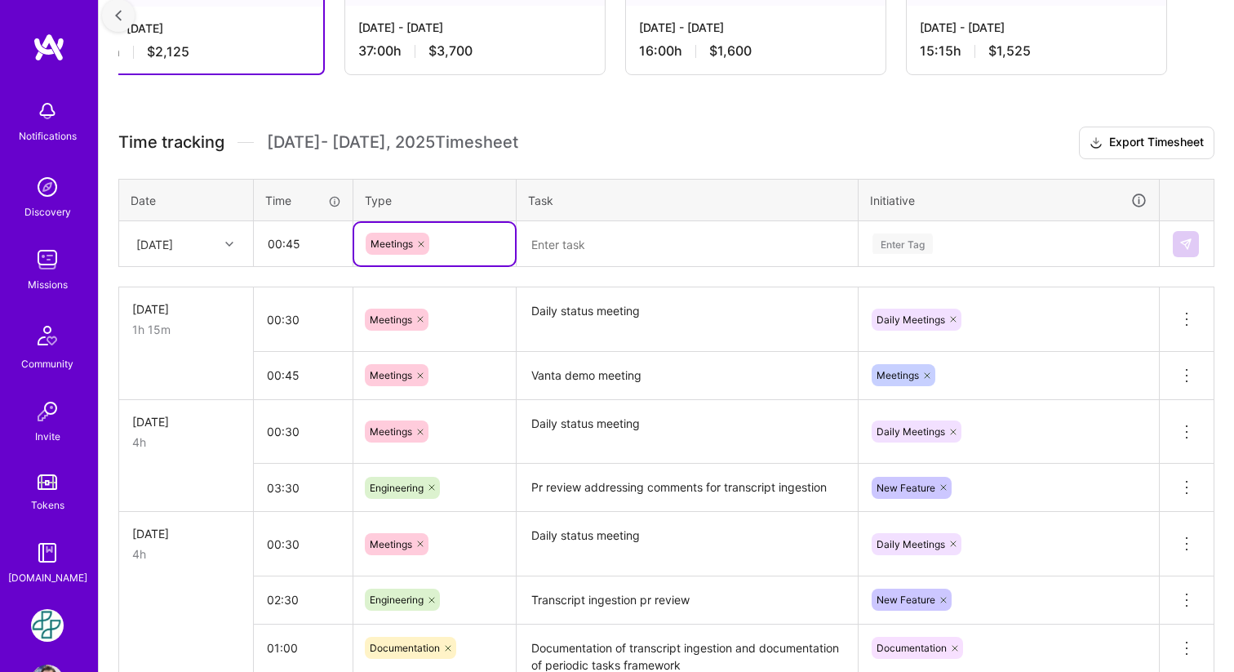
click at [591, 243] on textarea at bounding box center [687, 244] width 338 height 43
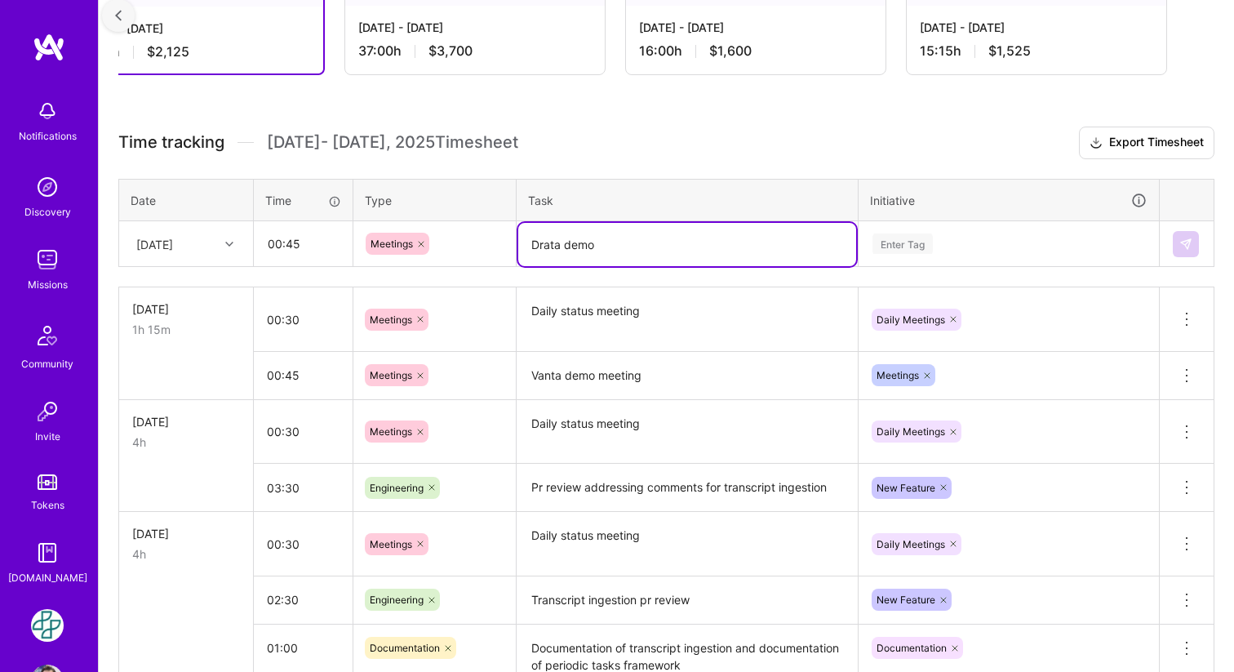
type textarea "Drata demo"
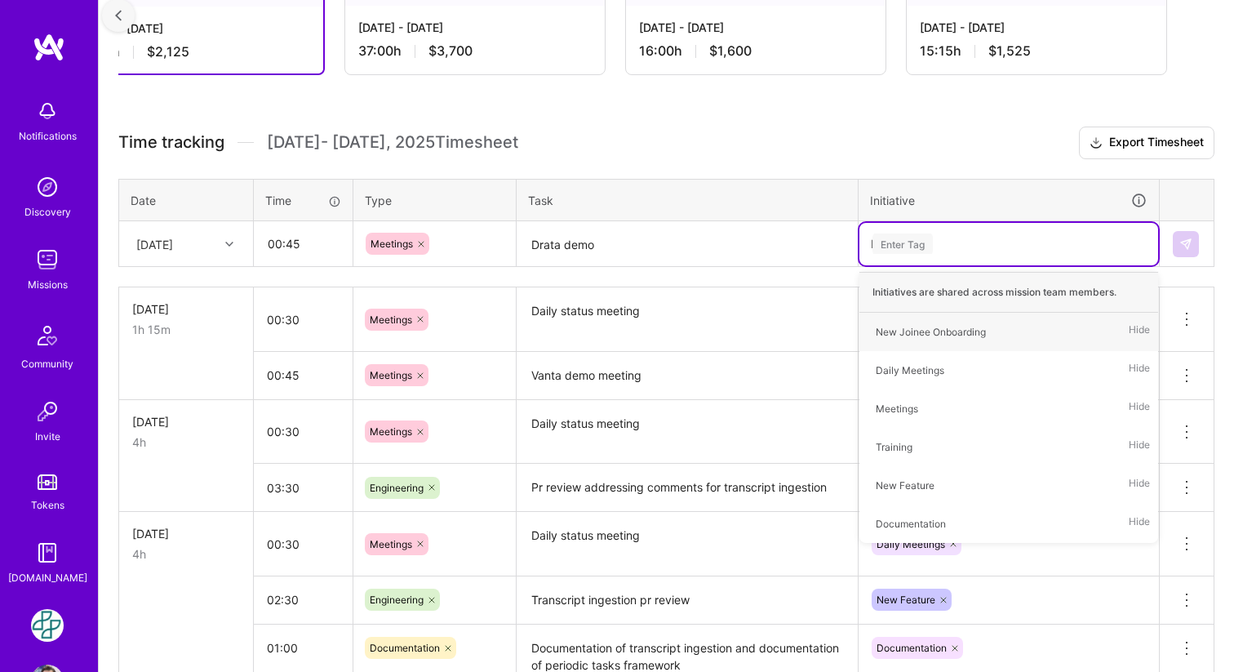
type input "Me"
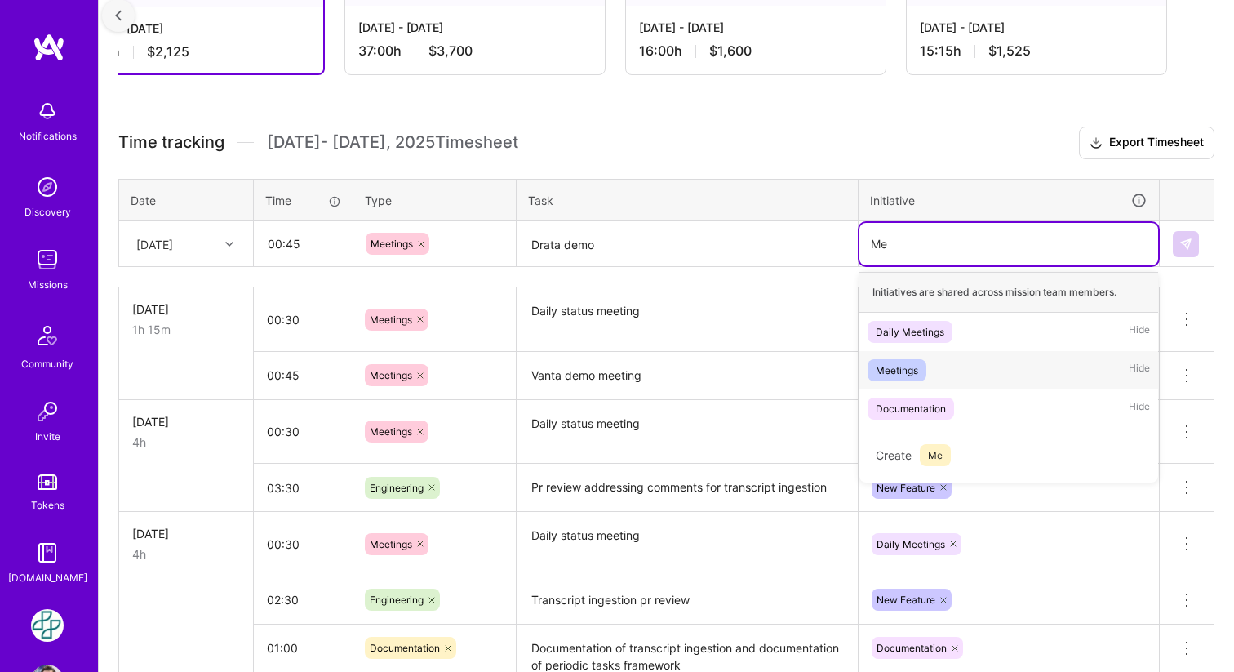
click at [885, 363] on div "Meetings" at bounding box center [897, 370] width 42 height 17
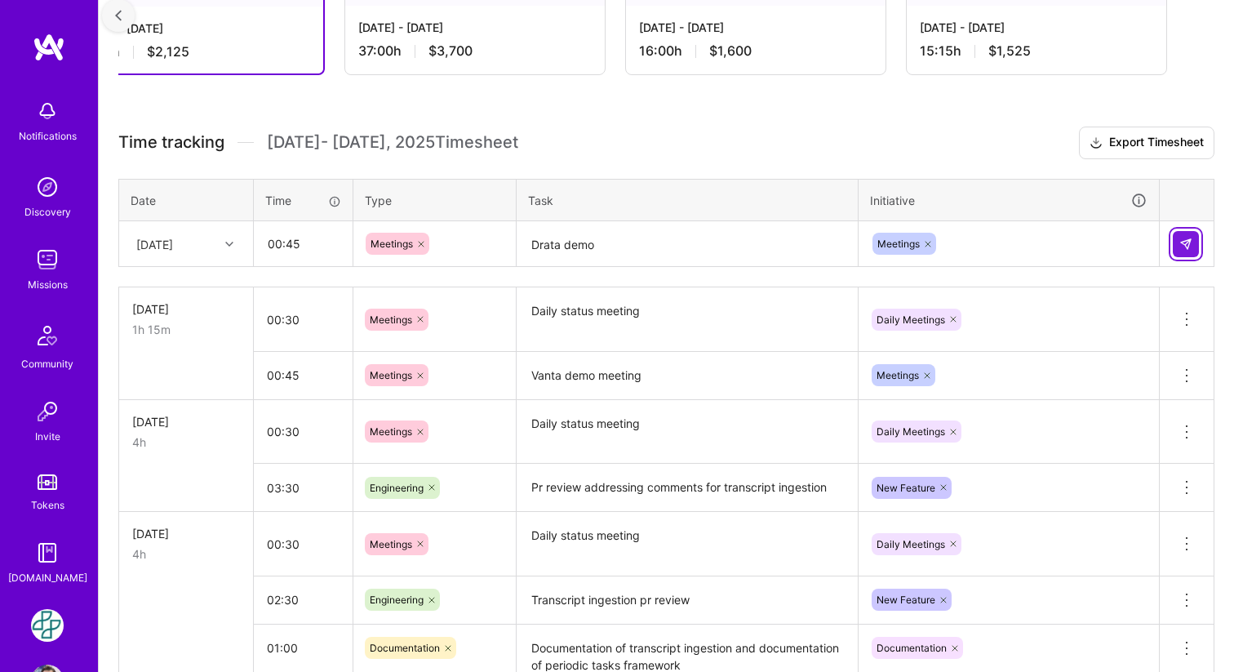
click at [1190, 242] on img at bounding box center [1186, 244] width 13 height 13
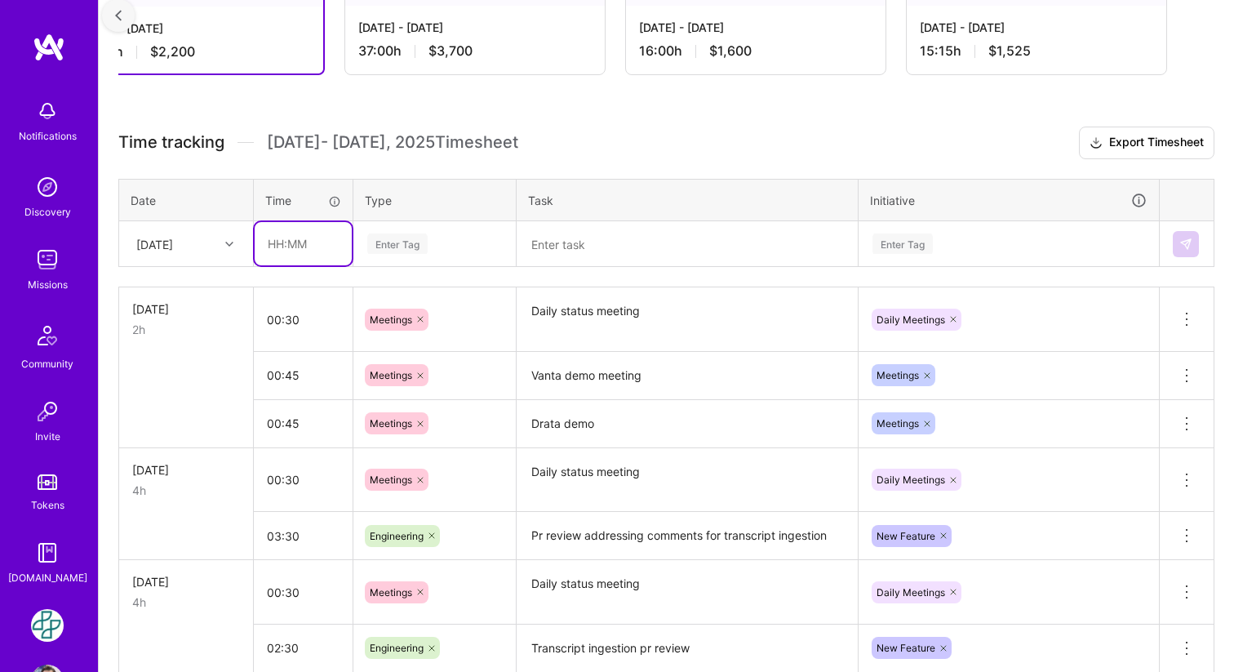
click at [321, 241] on input "text" at bounding box center [303, 243] width 97 height 43
type input "02:00"
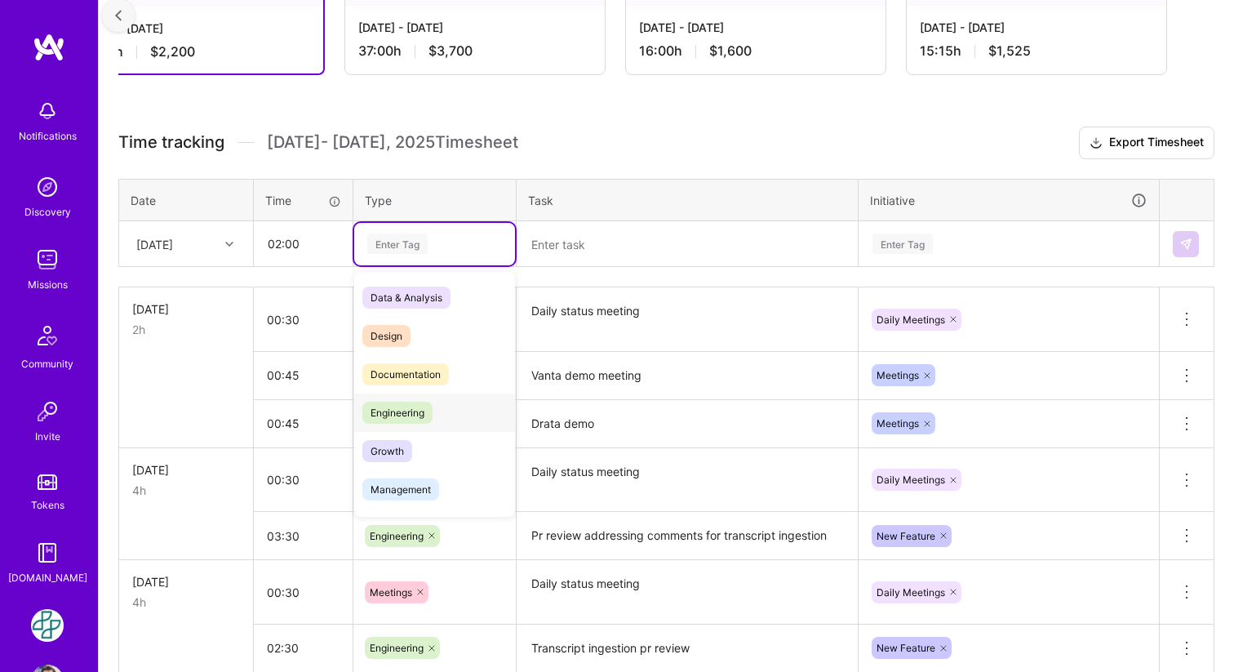
click at [394, 402] on span "Engineering" at bounding box center [397, 413] width 70 height 22
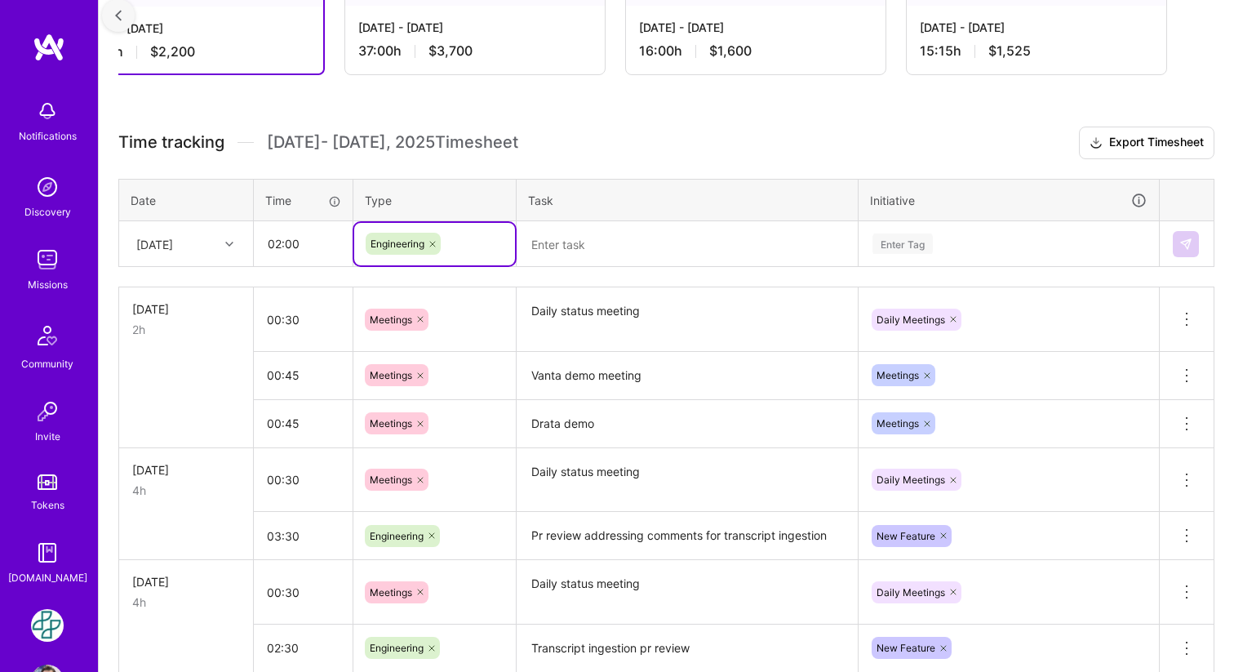
click at [645, 240] on textarea at bounding box center [687, 244] width 338 height 43
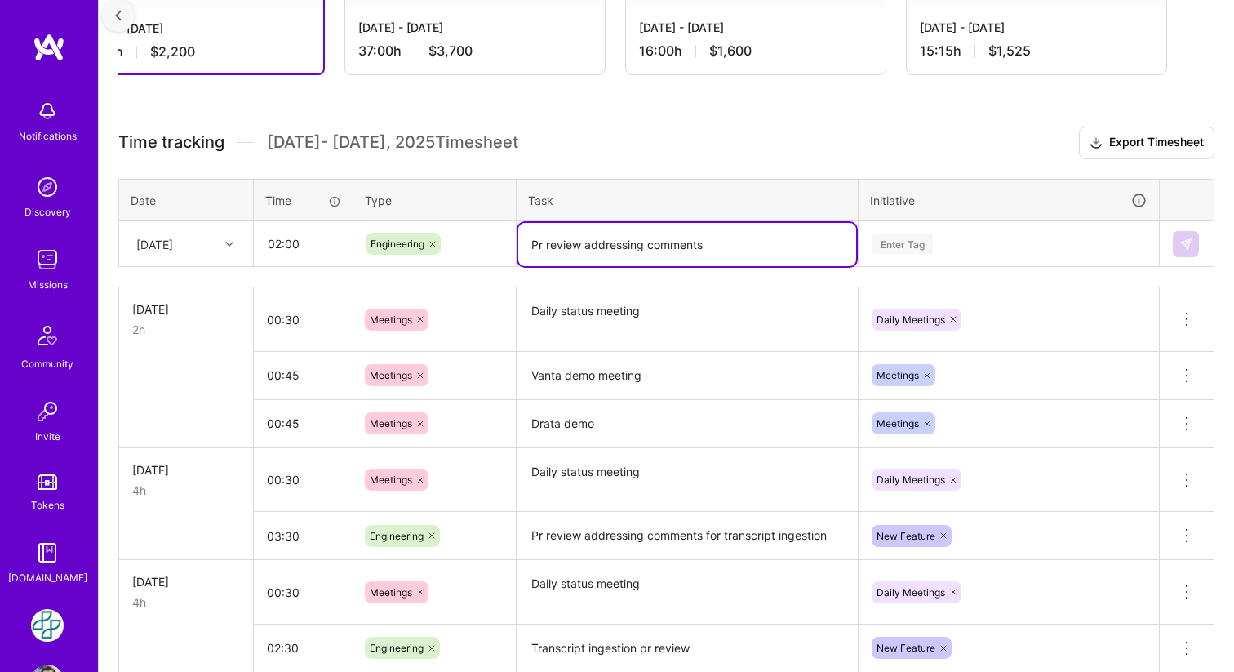
type textarea "Pr review addressing comments"
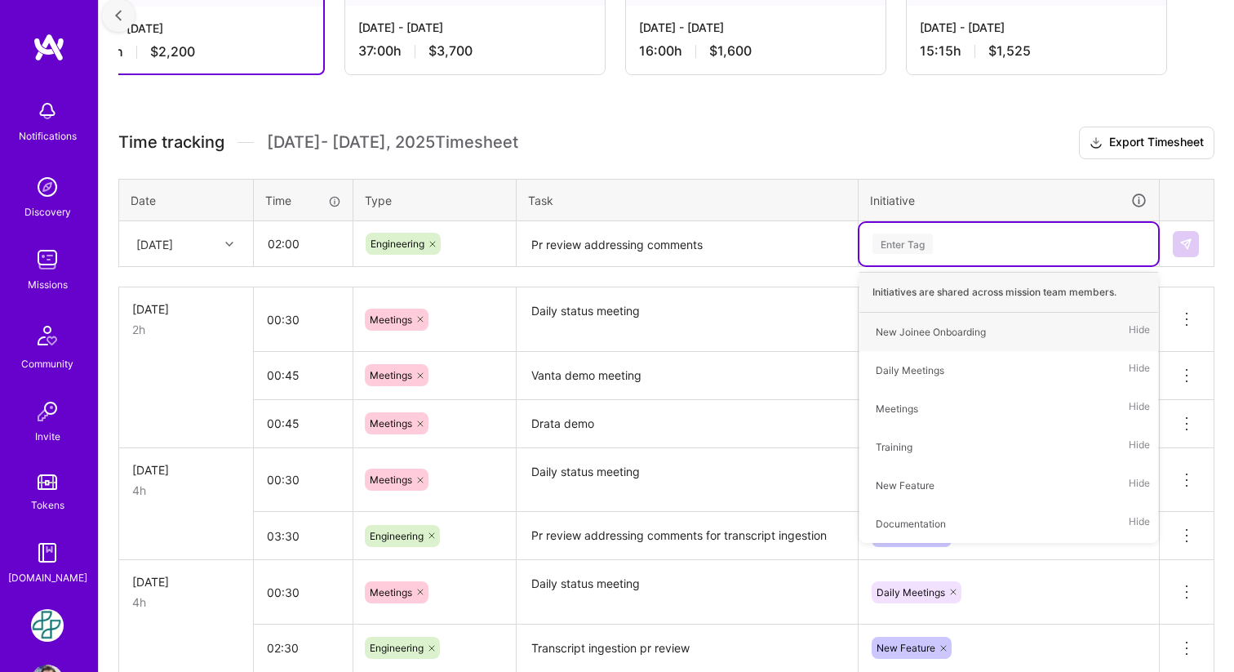
type input "N"
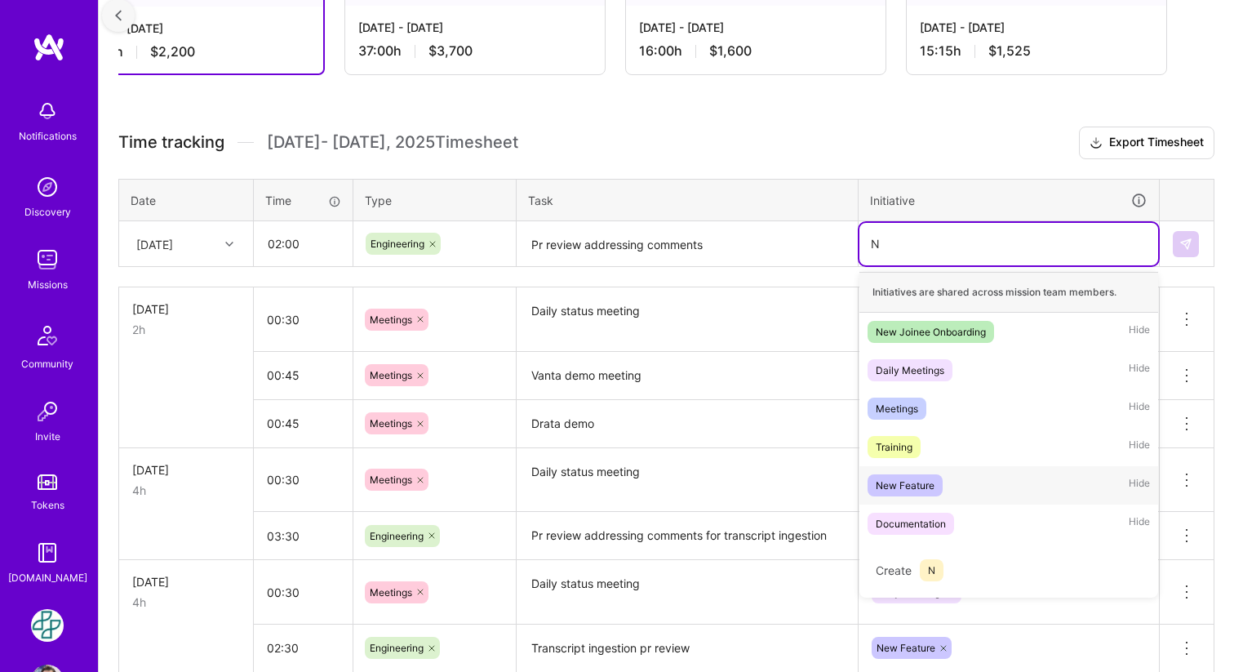
click at [923, 491] on div "New Feature" at bounding box center [905, 485] width 59 height 17
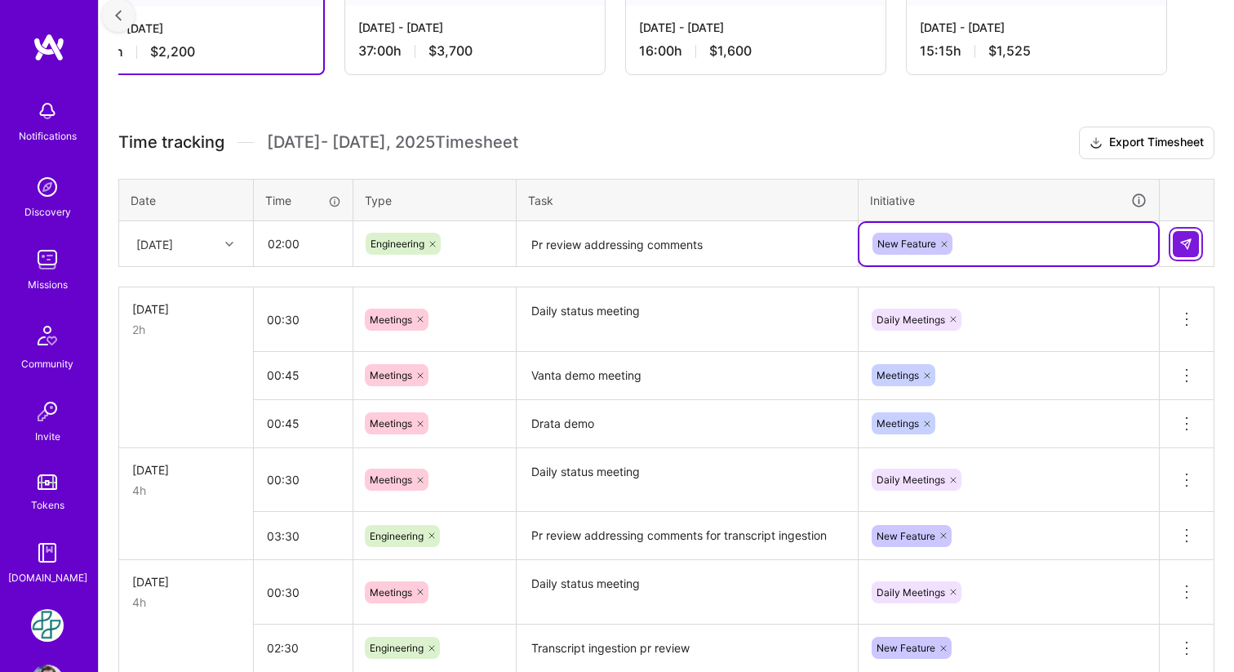
click at [1186, 238] on img at bounding box center [1186, 244] width 13 height 13
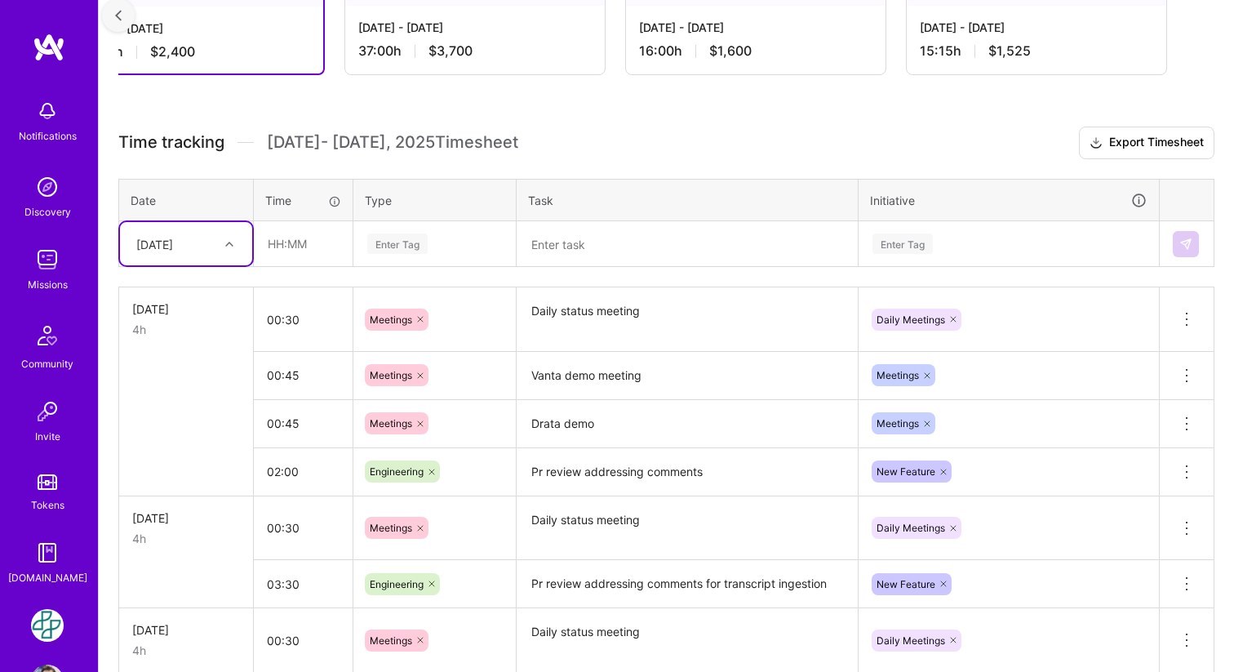
click at [229, 248] on div at bounding box center [231, 243] width 25 height 21
click at [191, 496] on div "[DATE]" at bounding box center [186, 502] width 132 height 30
click at [290, 252] on input "text" at bounding box center [303, 243] width 97 height 43
type input "00:30"
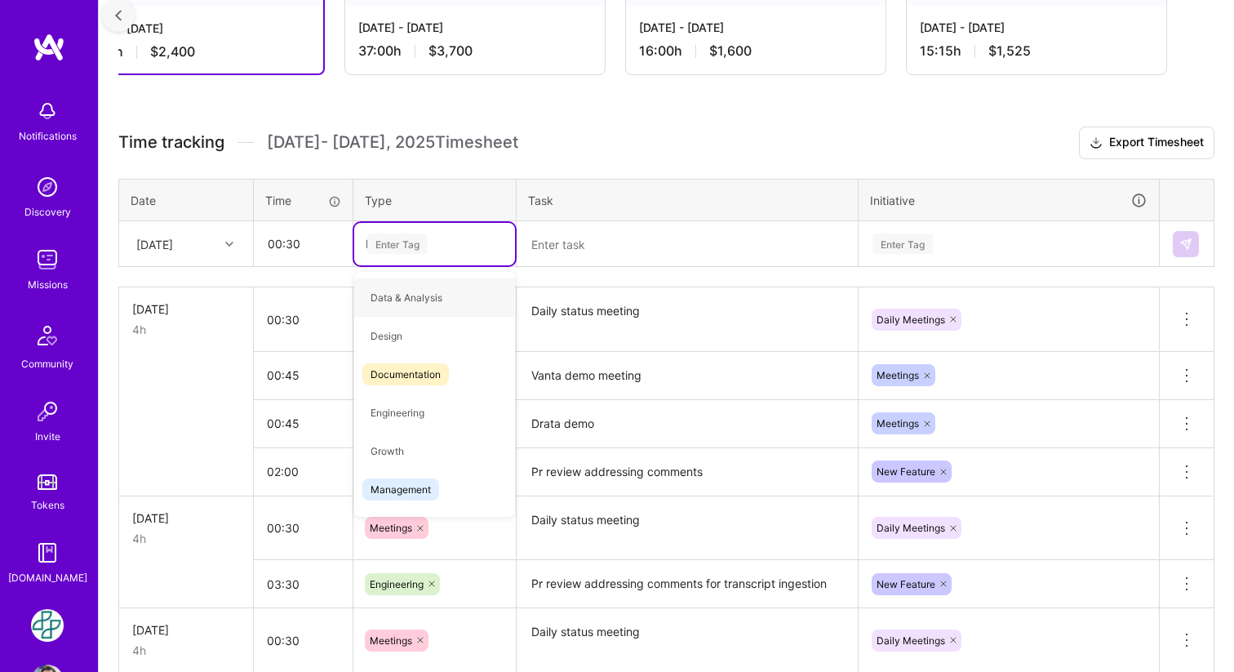
type input "Me"
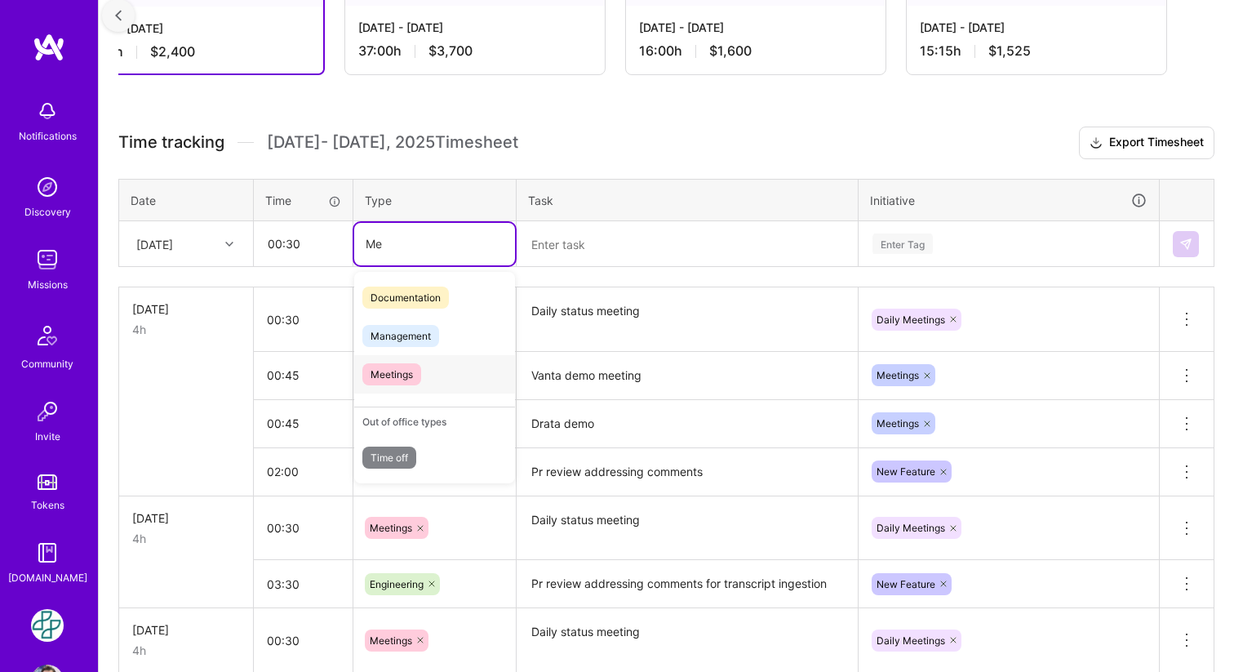
click at [402, 371] on span "Meetings" at bounding box center [391, 374] width 59 height 22
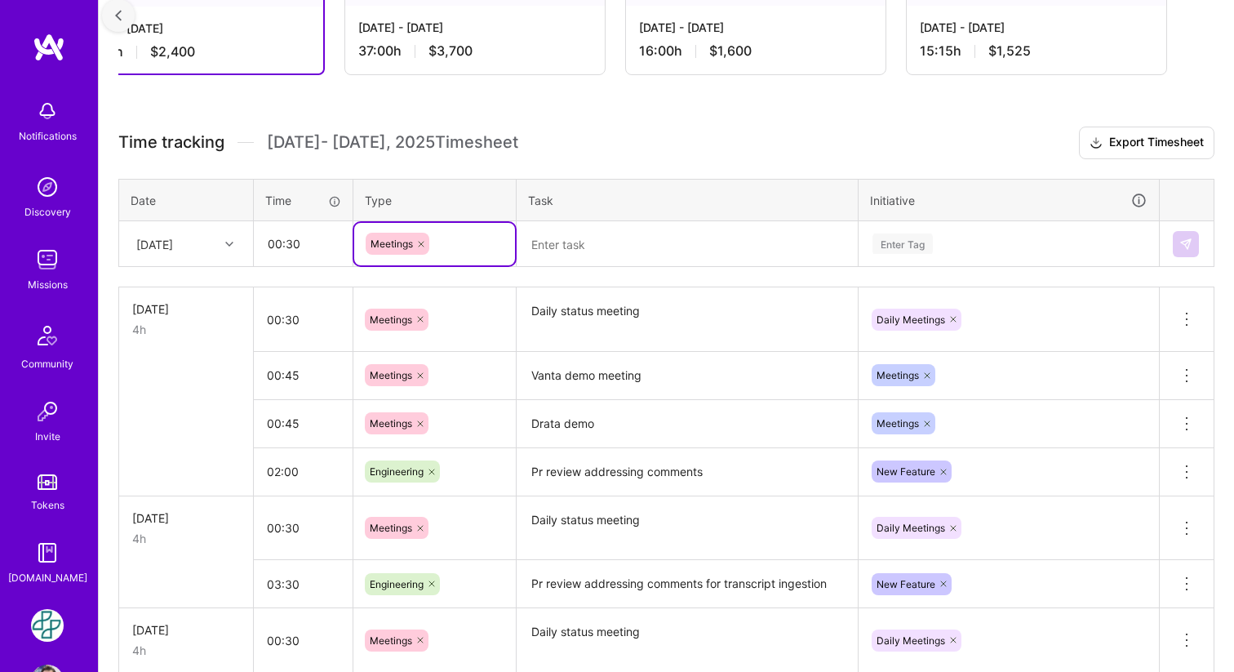
click at [583, 249] on textarea at bounding box center [687, 244] width 338 height 43
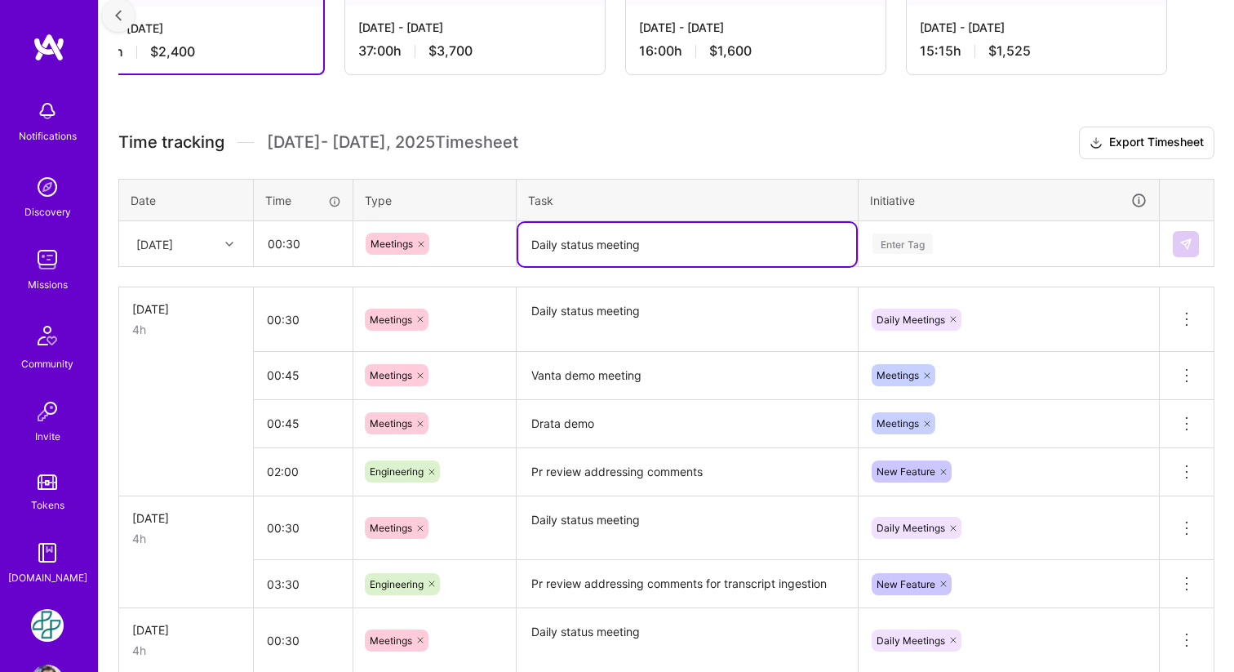
type textarea "Daily status meeting"
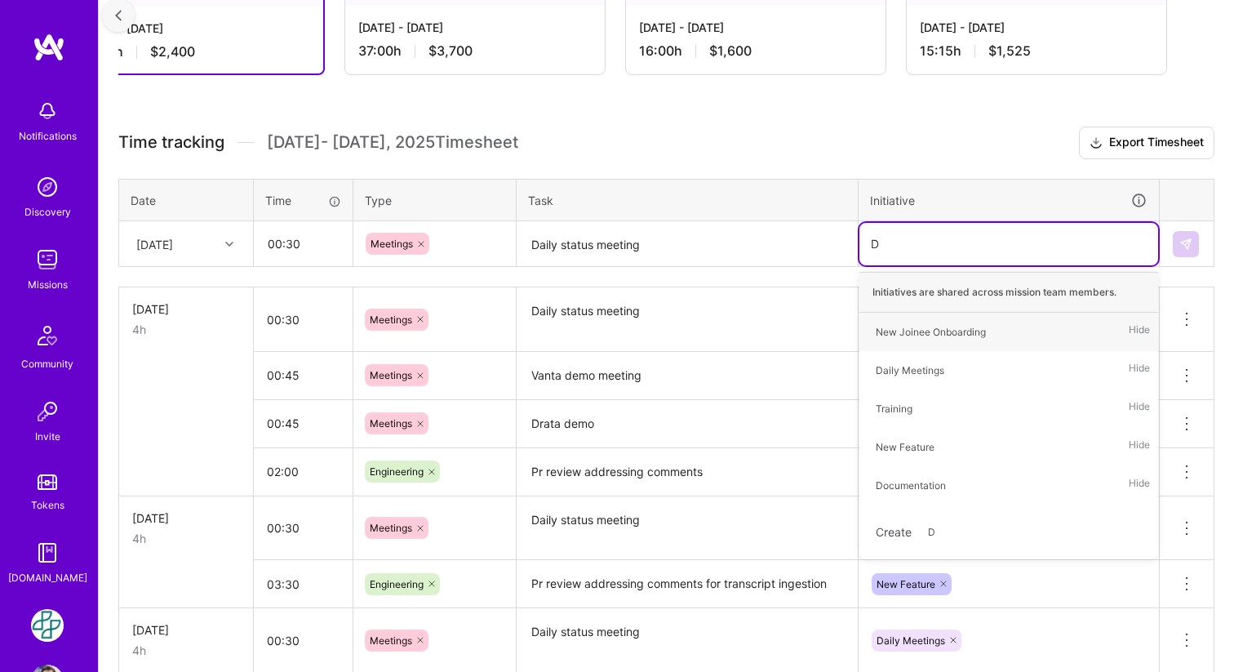
type input "Da"
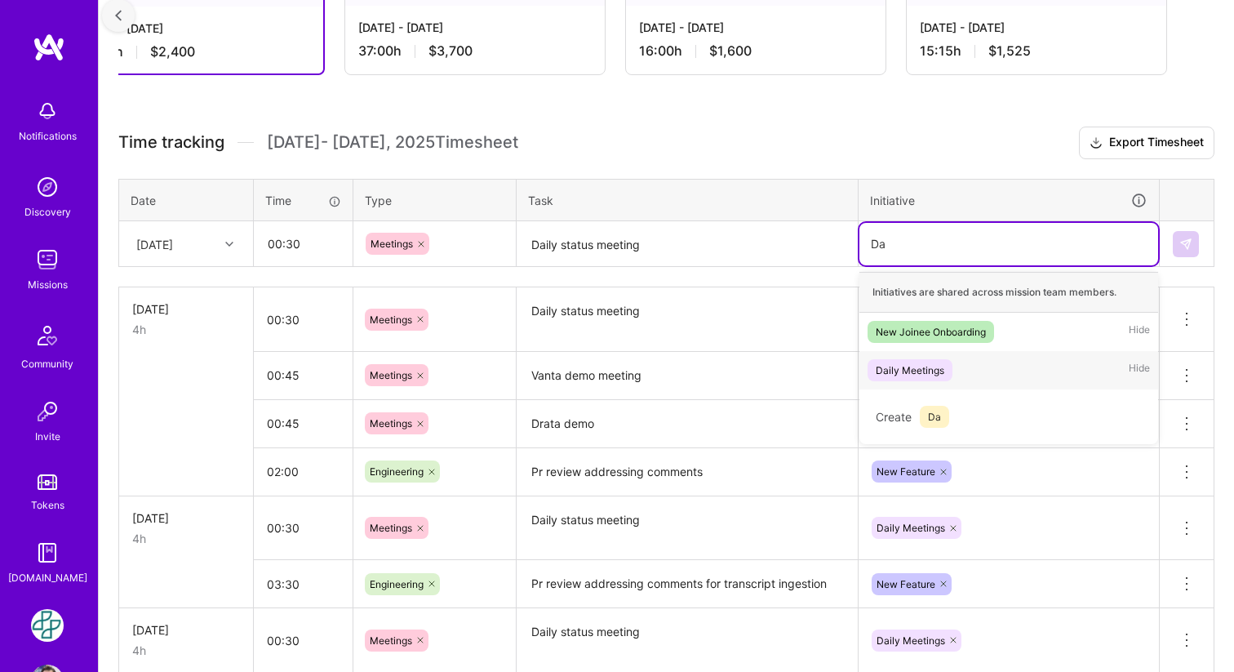
click at [937, 375] on div "Daily Meetings" at bounding box center [910, 370] width 69 height 17
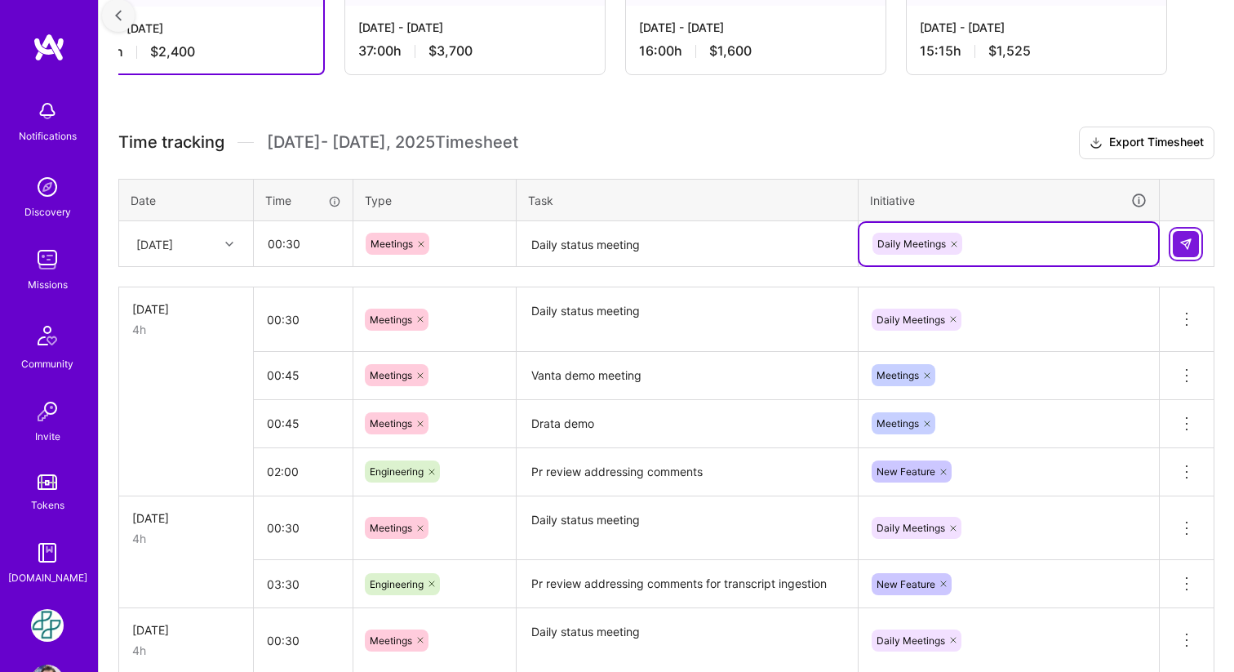
click at [1193, 241] on button at bounding box center [1186, 244] width 26 height 26
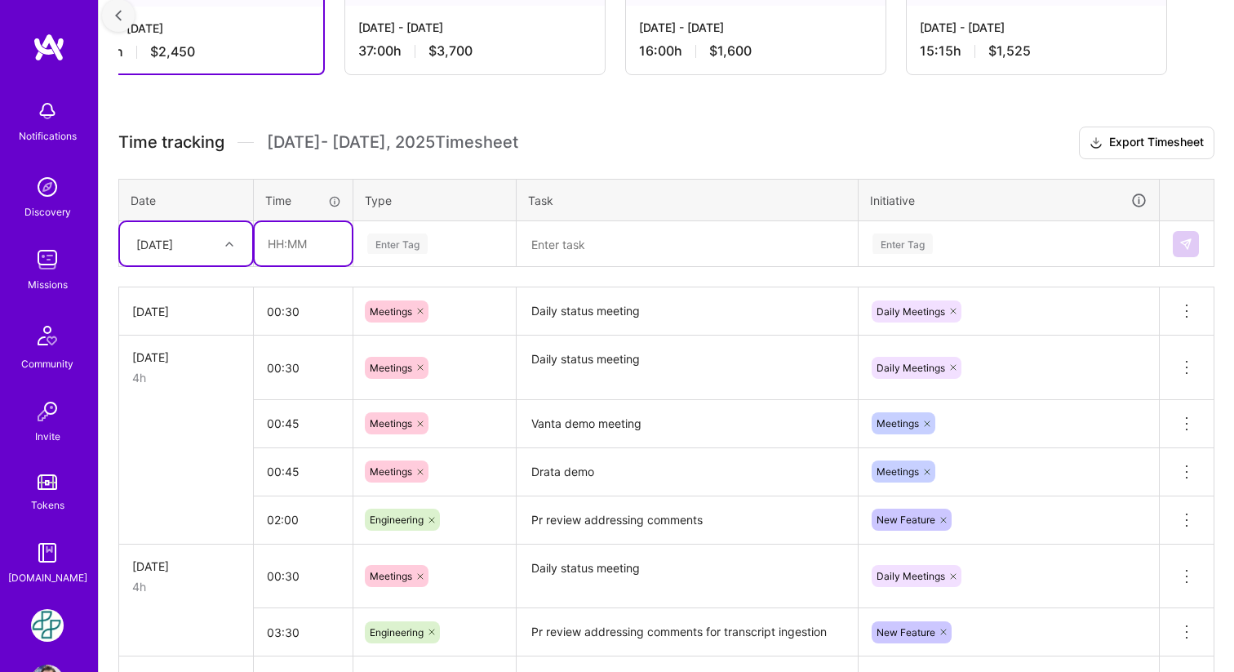
click at [291, 242] on input "text" at bounding box center [303, 243] width 97 height 43
type input "03:30"
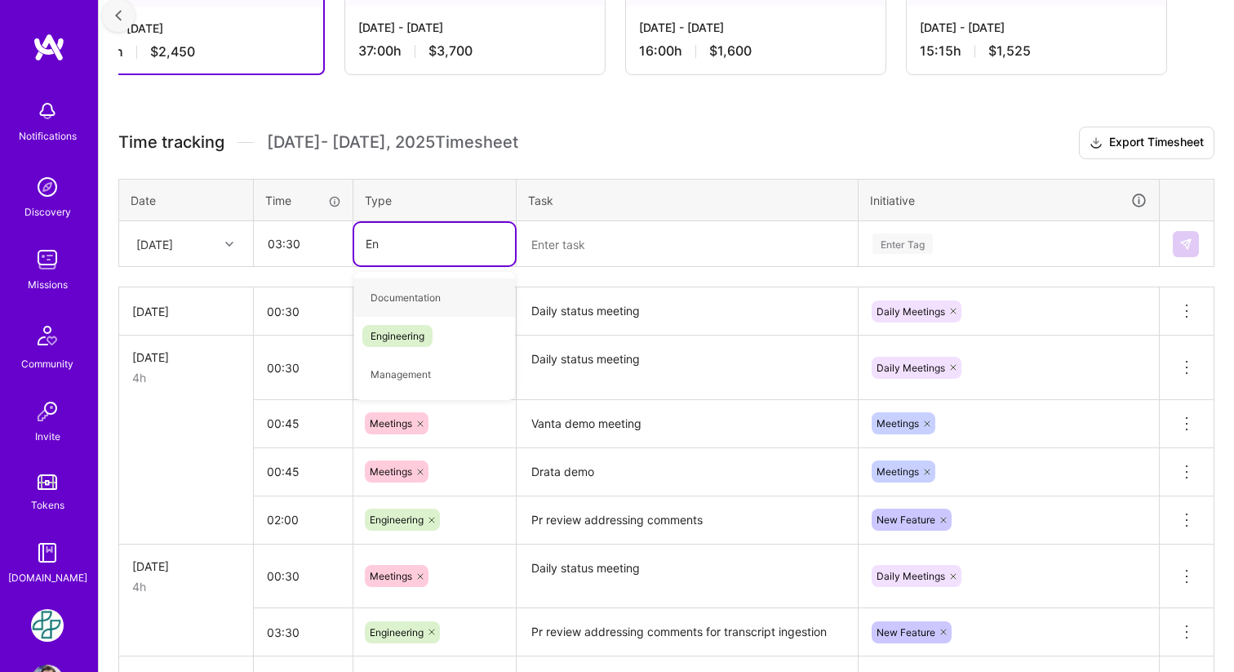
type input "Eng"
click at [406, 289] on span "Engineering" at bounding box center [397, 298] width 70 height 22
click at [620, 250] on textarea at bounding box center [687, 244] width 338 height 43
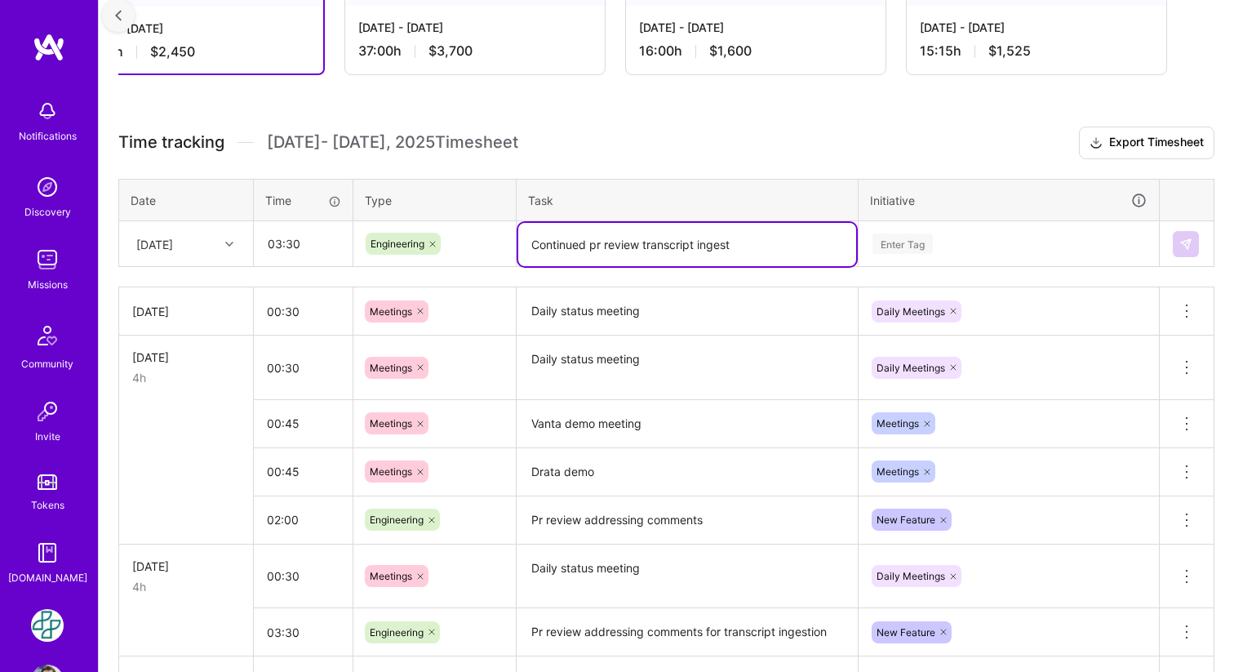
type textarea "Continued pr review transcript ingest"
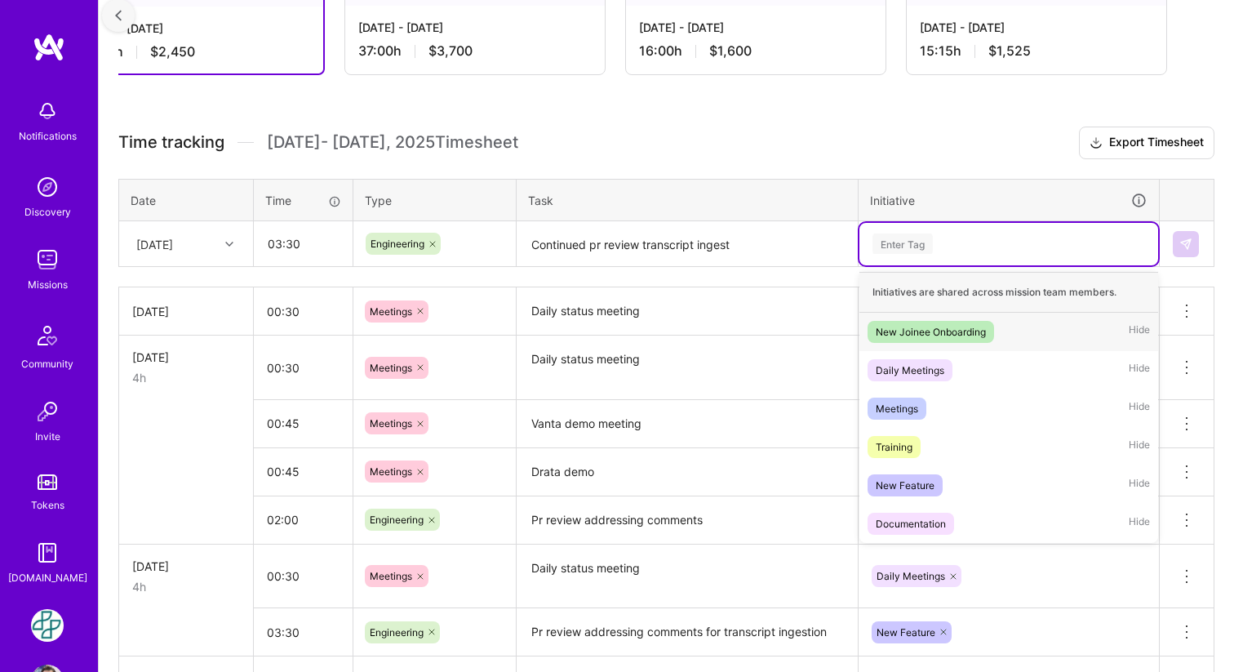
click at [903, 261] on div "Enter Tag" at bounding box center [1009, 244] width 299 height 42
click at [909, 482] on div "New Feature" at bounding box center [905, 485] width 59 height 17
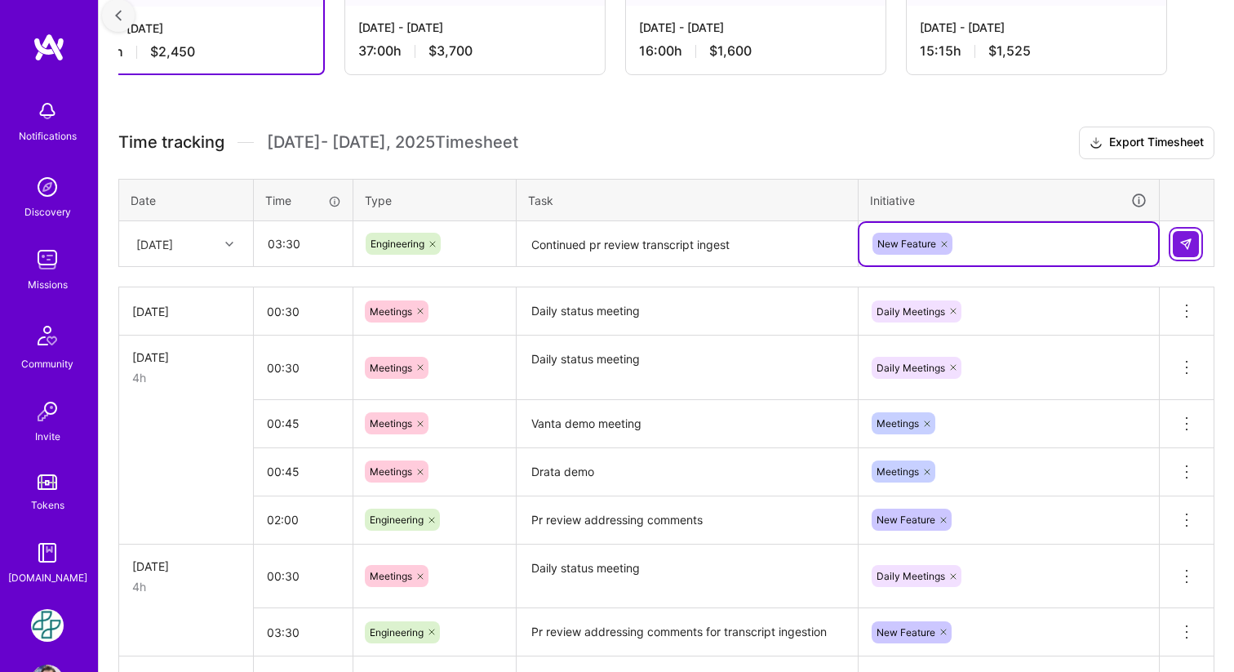
click at [1194, 238] on button at bounding box center [1186, 244] width 26 height 26
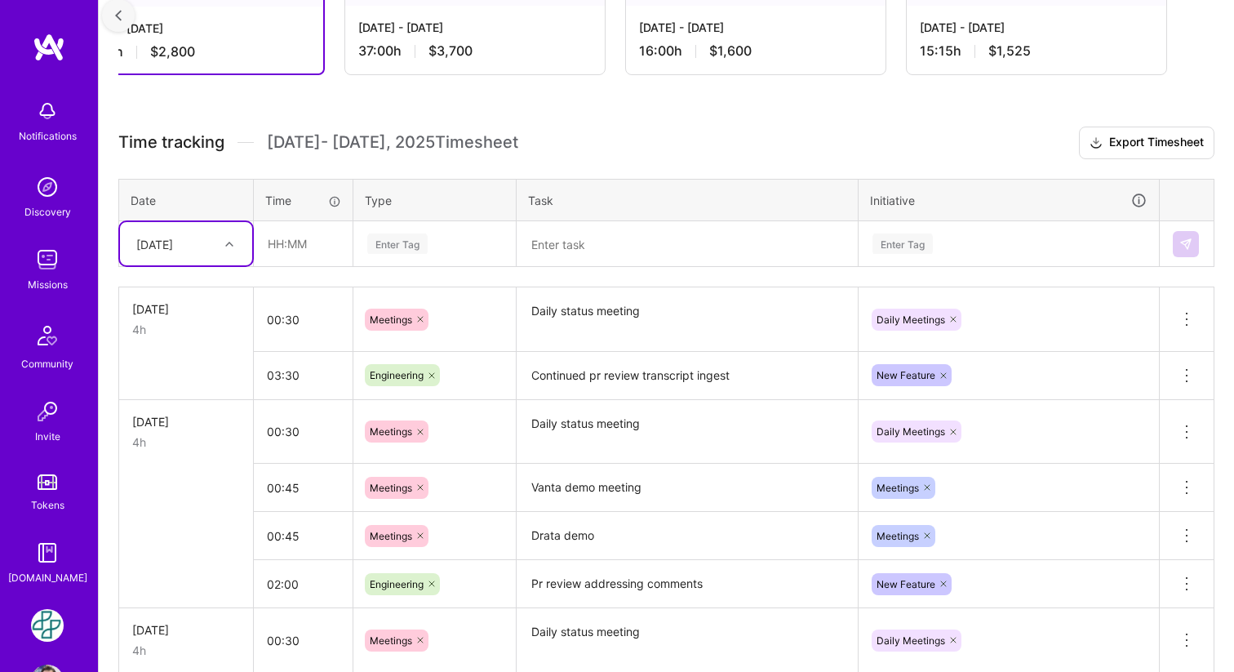
click at [226, 243] on icon at bounding box center [229, 244] width 8 height 8
click at [158, 434] on div "[DATE]" at bounding box center [186, 433] width 132 height 30
click at [287, 256] on input "text" at bounding box center [303, 243] width 97 height 43
type input "00:30"
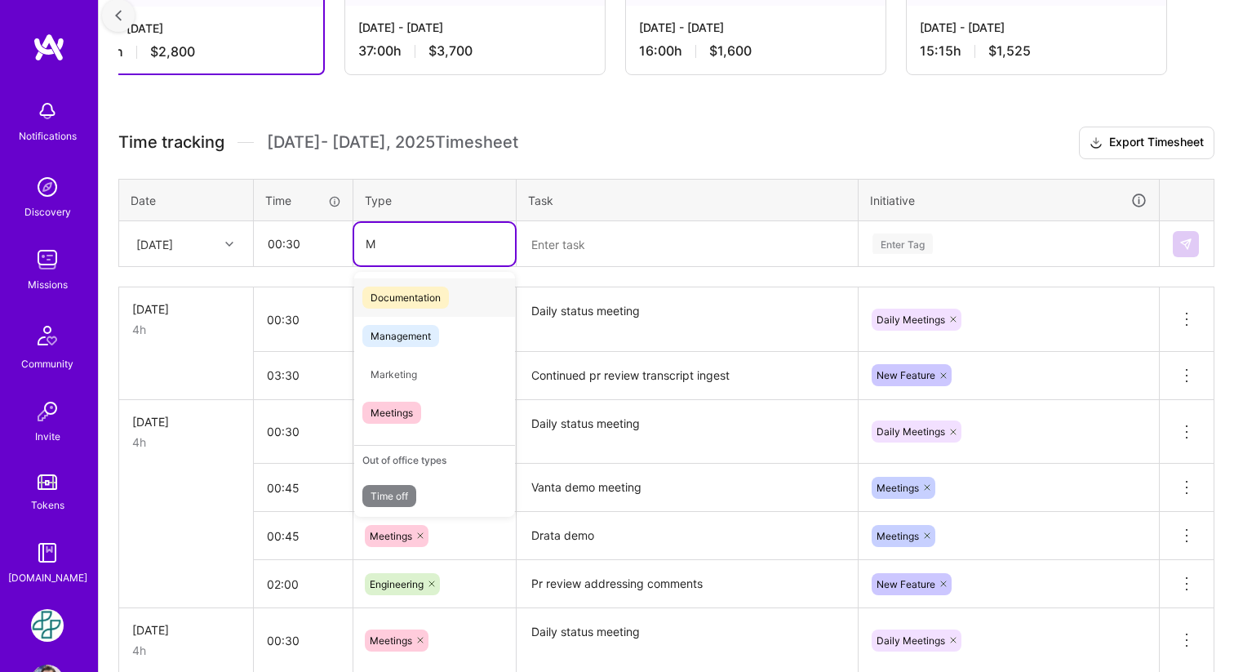
type input "Me"
click at [390, 376] on span "Meetings" at bounding box center [391, 374] width 59 height 22
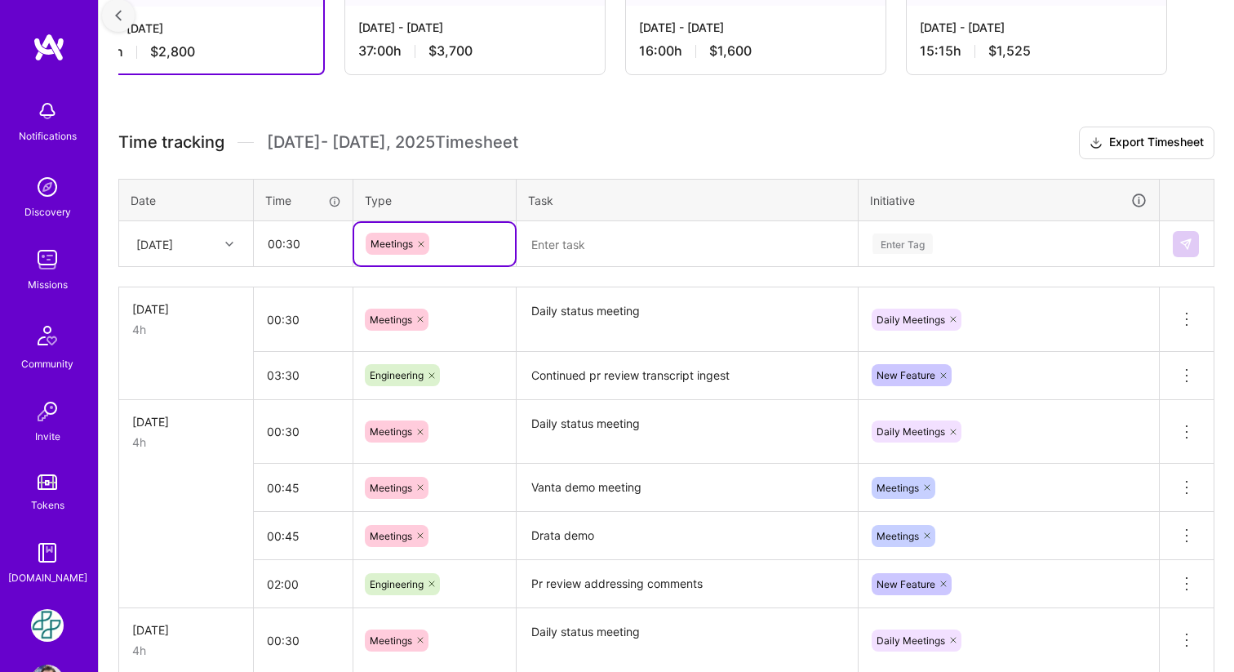
click at [596, 246] on textarea at bounding box center [687, 244] width 338 height 43
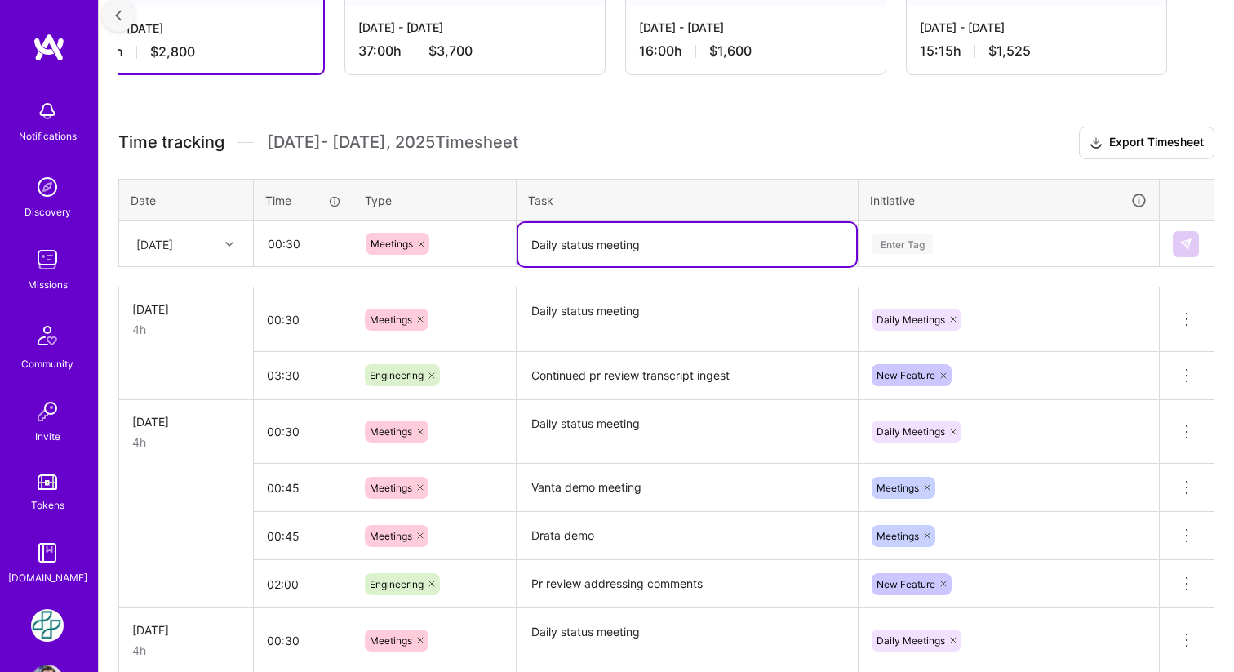
type textarea "Daily status meeting"
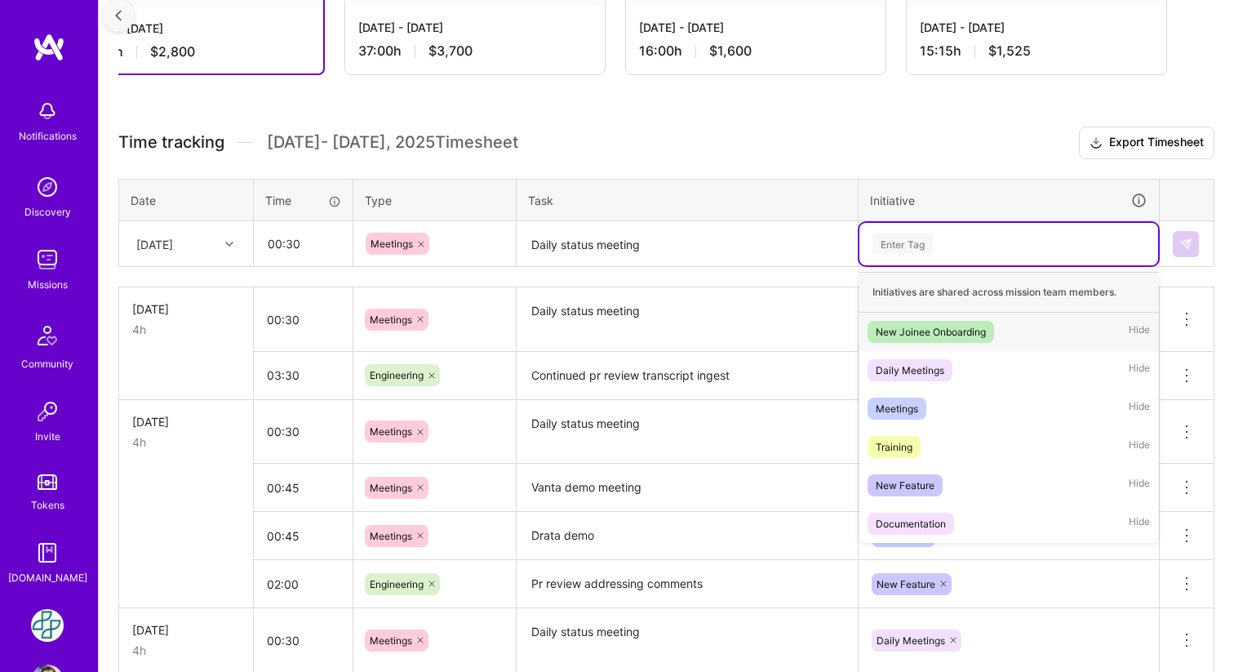
click at [934, 251] on div "Enter Tag" at bounding box center [1009, 243] width 276 height 20
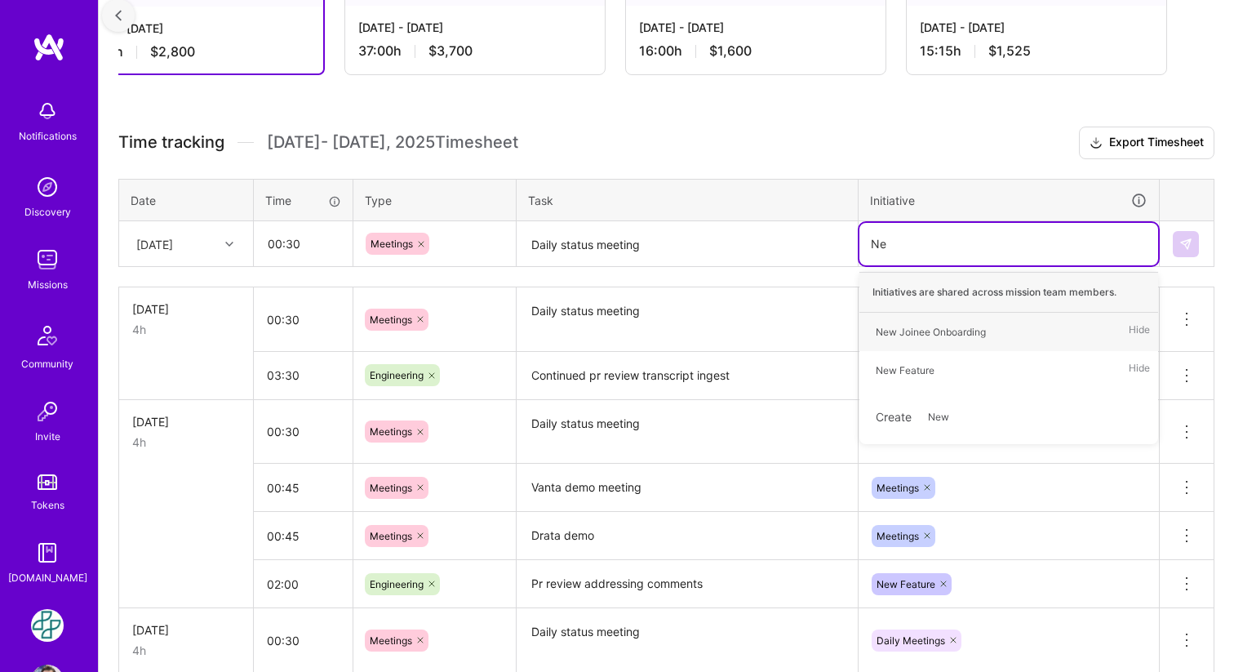
type input "N"
type input "Da"
click at [918, 369] on div "Daily Meetings" at bounding box center [910, 370] width 69 height 17
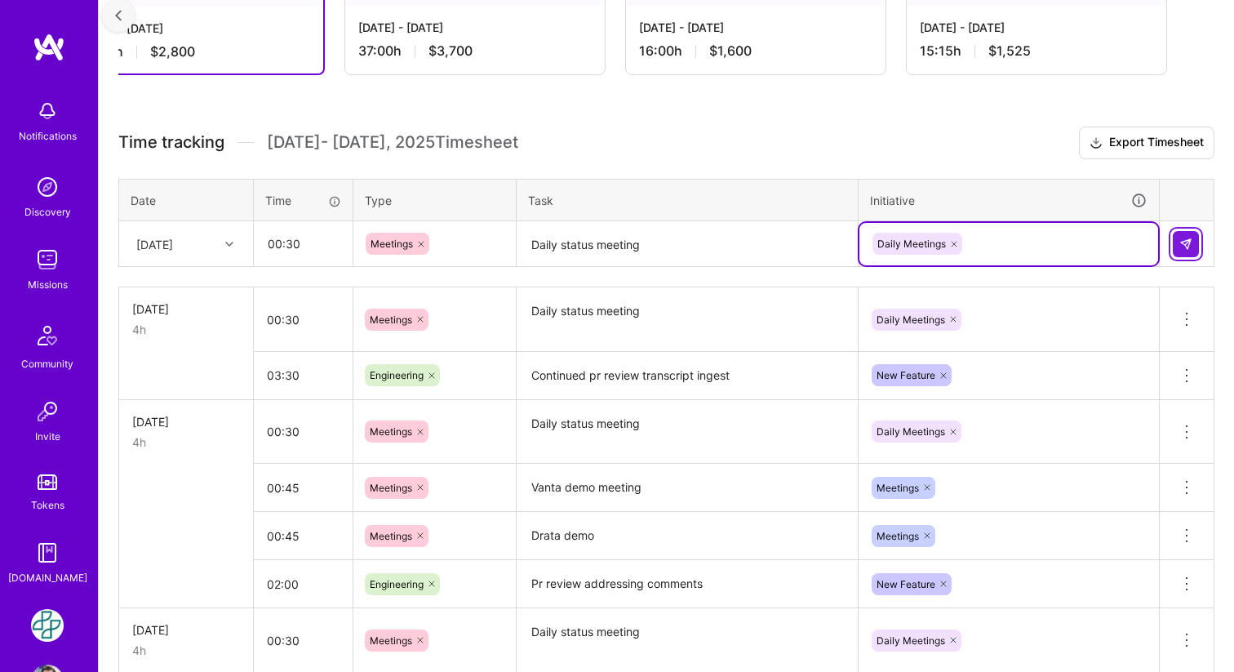
click at [1190, 242] on img at bounding box center [1186, 244] width 13 height 13
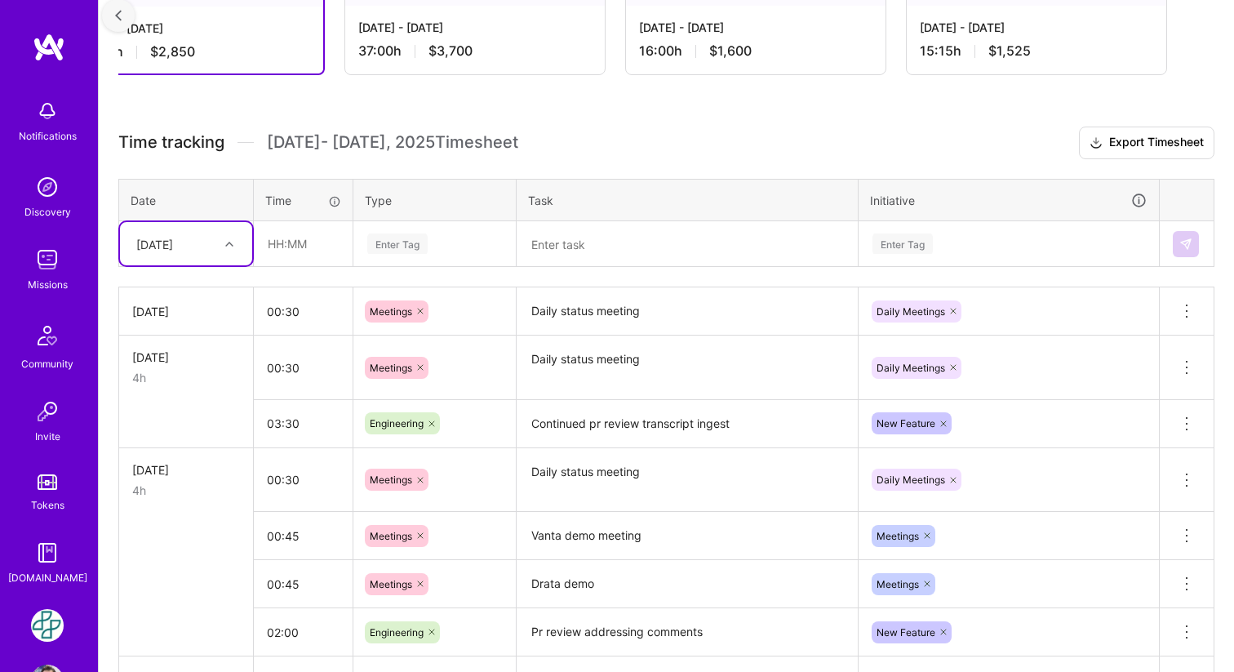
click at [227, 246] on icon at bounding box center [229, 244] width 8 height 8
click at [305, 243] on input "text" at bounding box center [303, 243] width 97 height 43
type input "03:30"
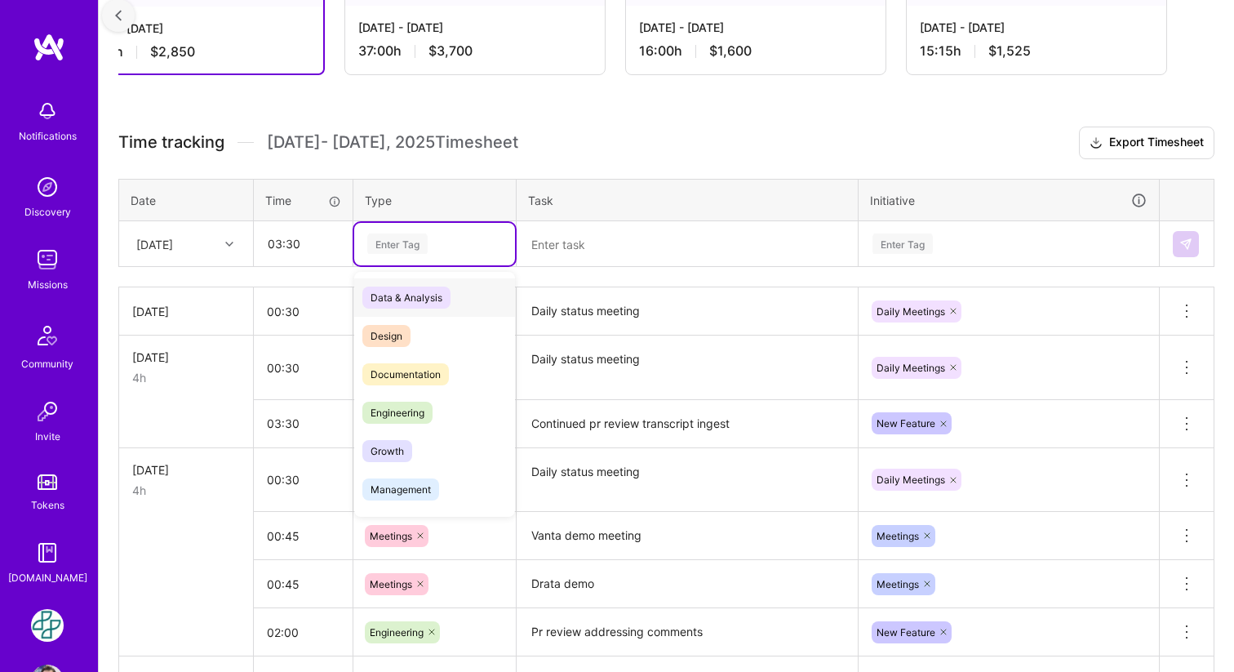
click at [387, 238] on div "Enter Tag" at bounding box center [397, 243] width 60 height 25
click at [422, 411] on span "Engineering" at bounding box center [397, 413] width 70 height 22
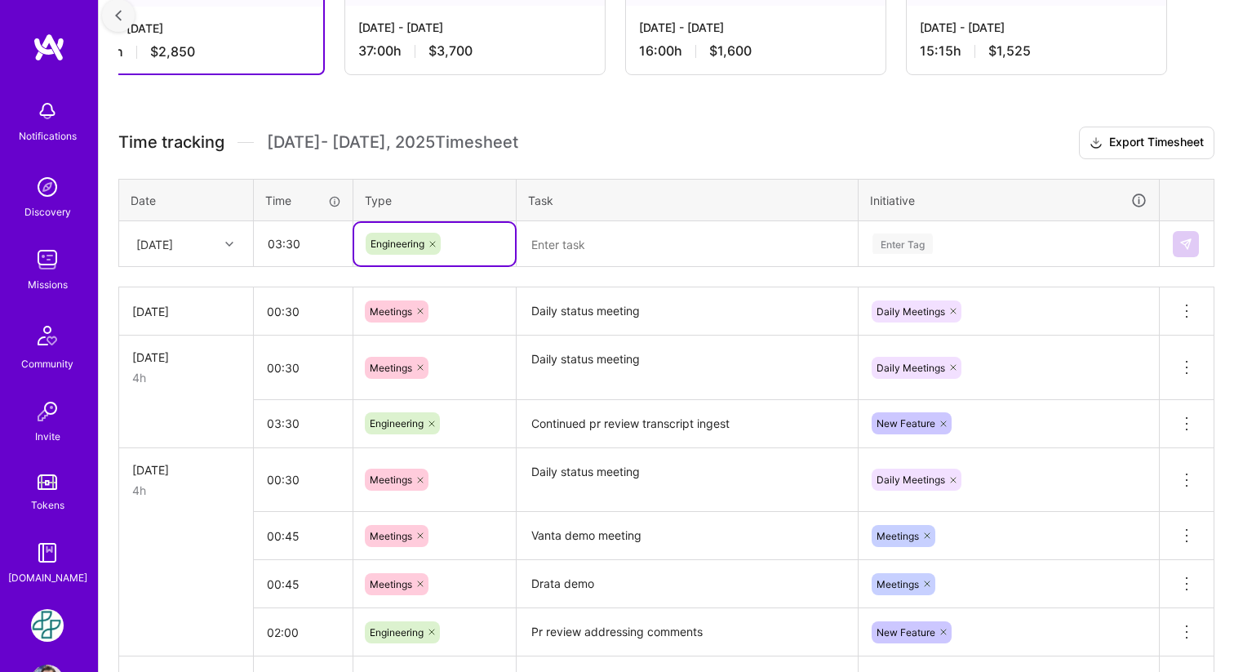
click at [592, 246] on textarea at bounding box center [687, 244] width 338 height 43
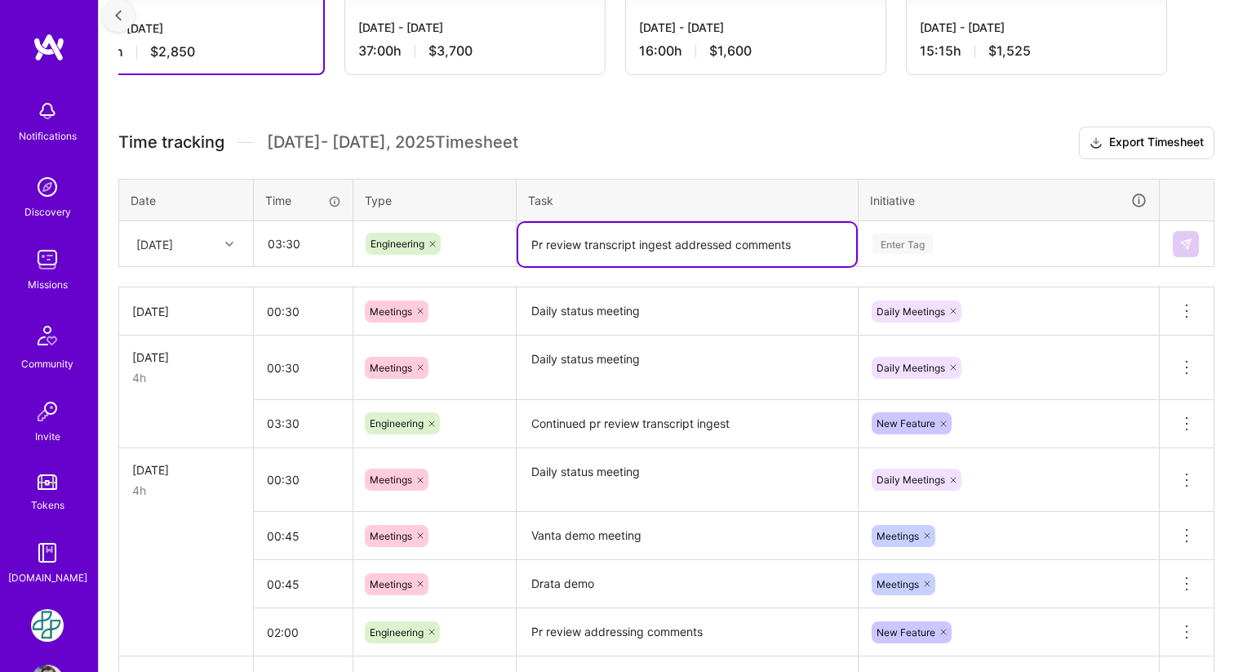
type textarea "Pr review transcript ingest addressed comments"
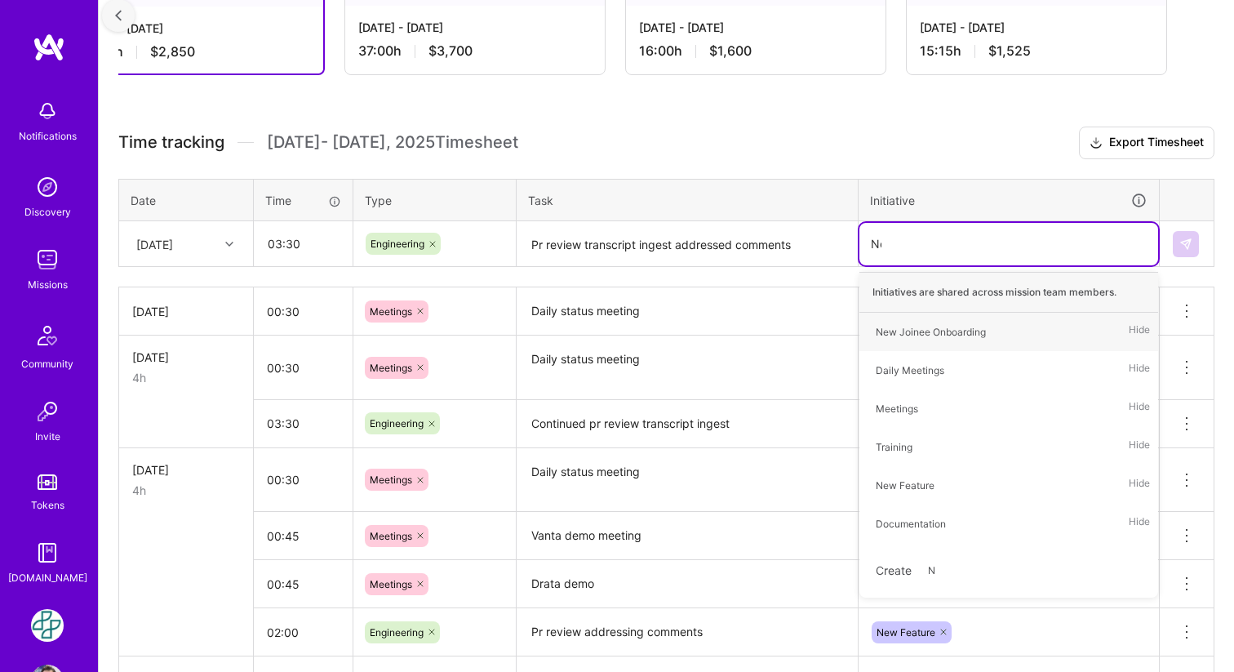
type input "New"
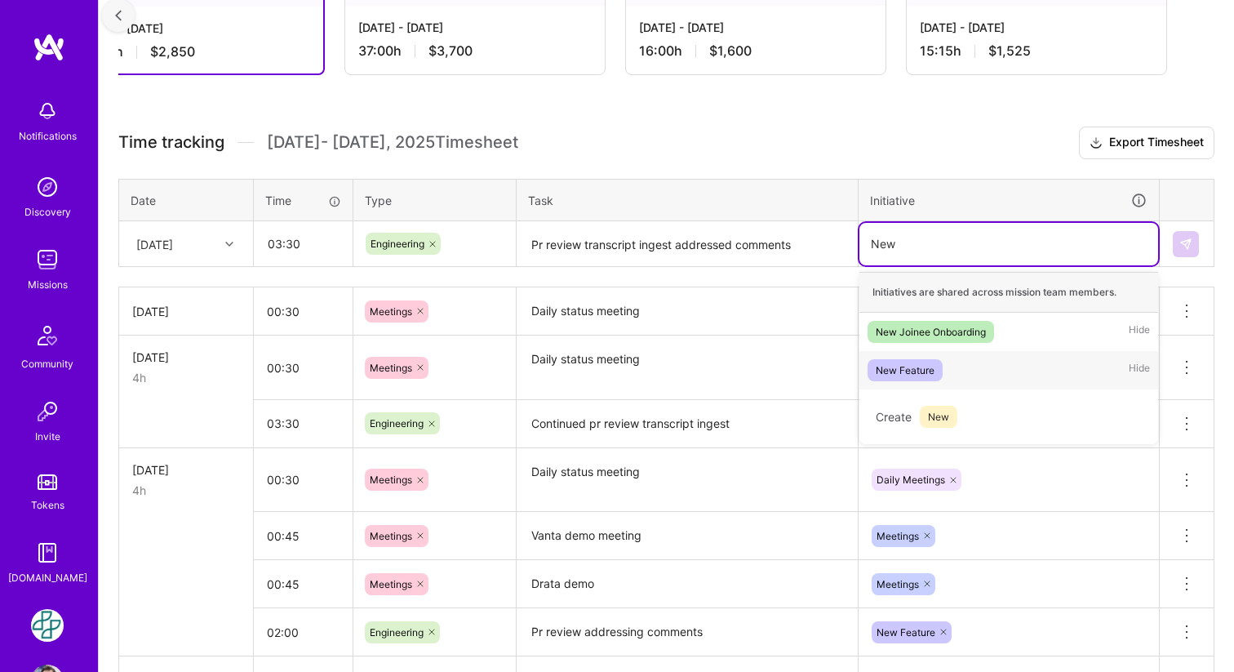
click at [896, 377] on span "New Feature" at bounding box center [905, 370] width 75 height 22
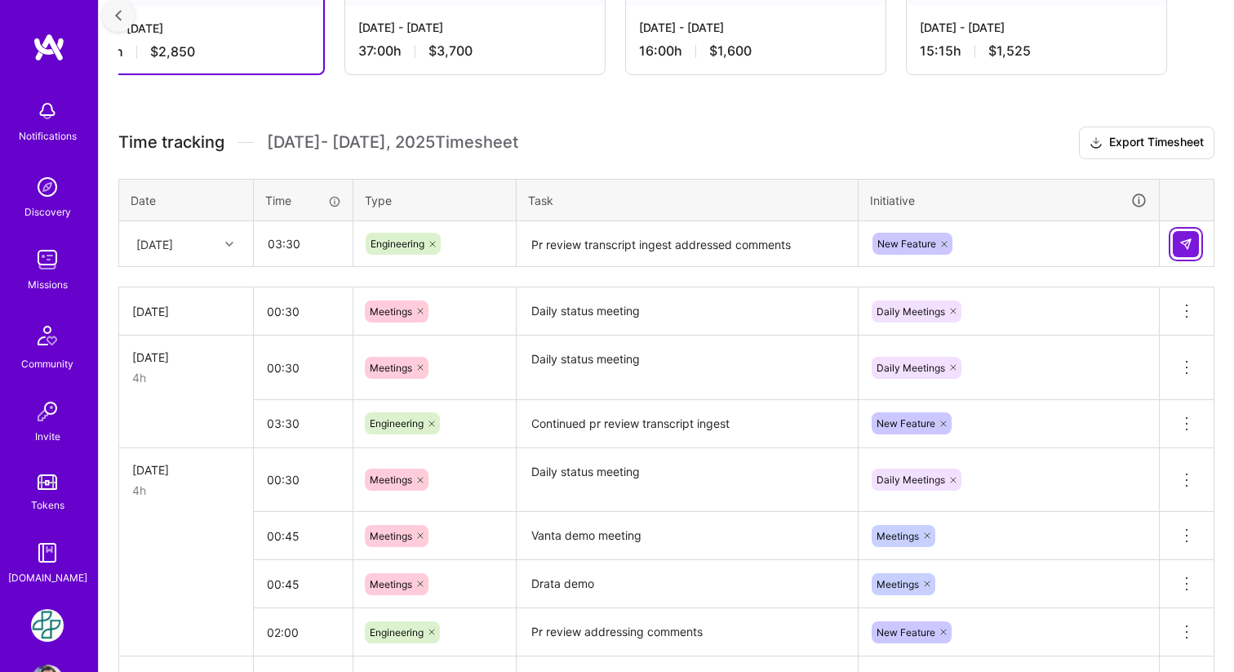
click at [1193, 238] on button at bounding box center [1186, 244] width 26 height 26
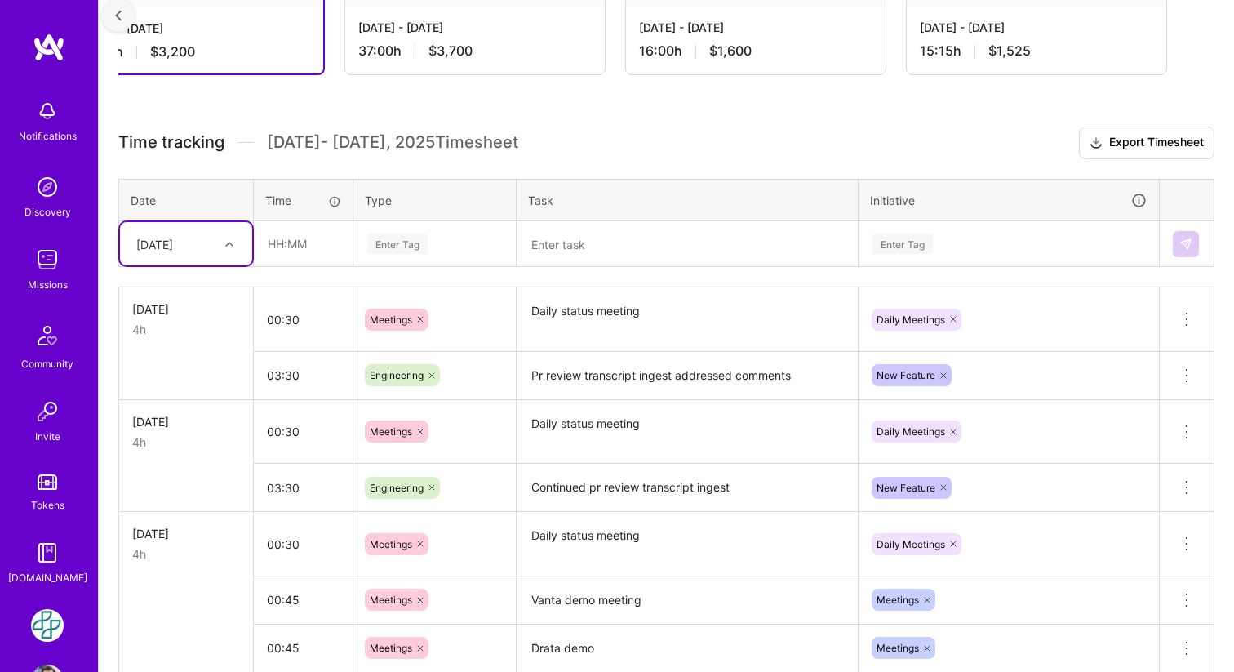
click at [236, 243] on div at bounding box center [231, 243] width 25 height 21
click at [165, 411] on div "[DATE]" at bounding box center [186, 408] width 132 height 30
click at [301, 247] on input "text" at bounding box center [303, 243] width 97 height 43
type input "00:30"
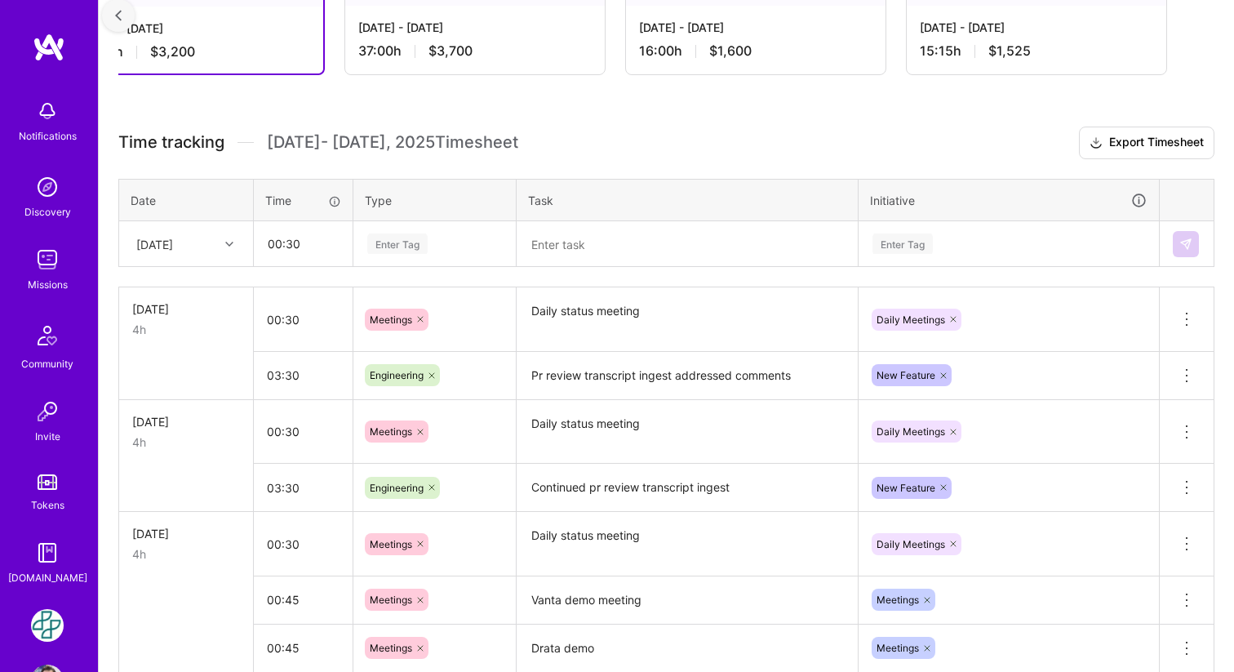
click at [416, 239] on div "Enter Tag" at bounding box center [397, 243] width 60 height 25
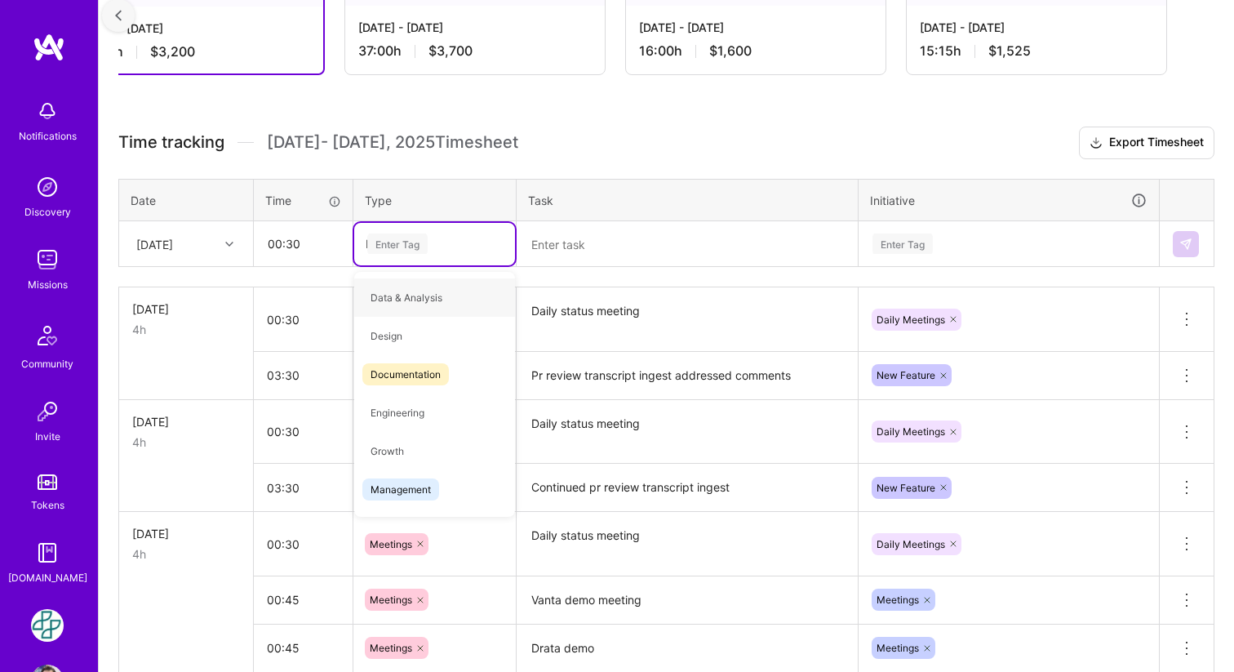
type input "Me"
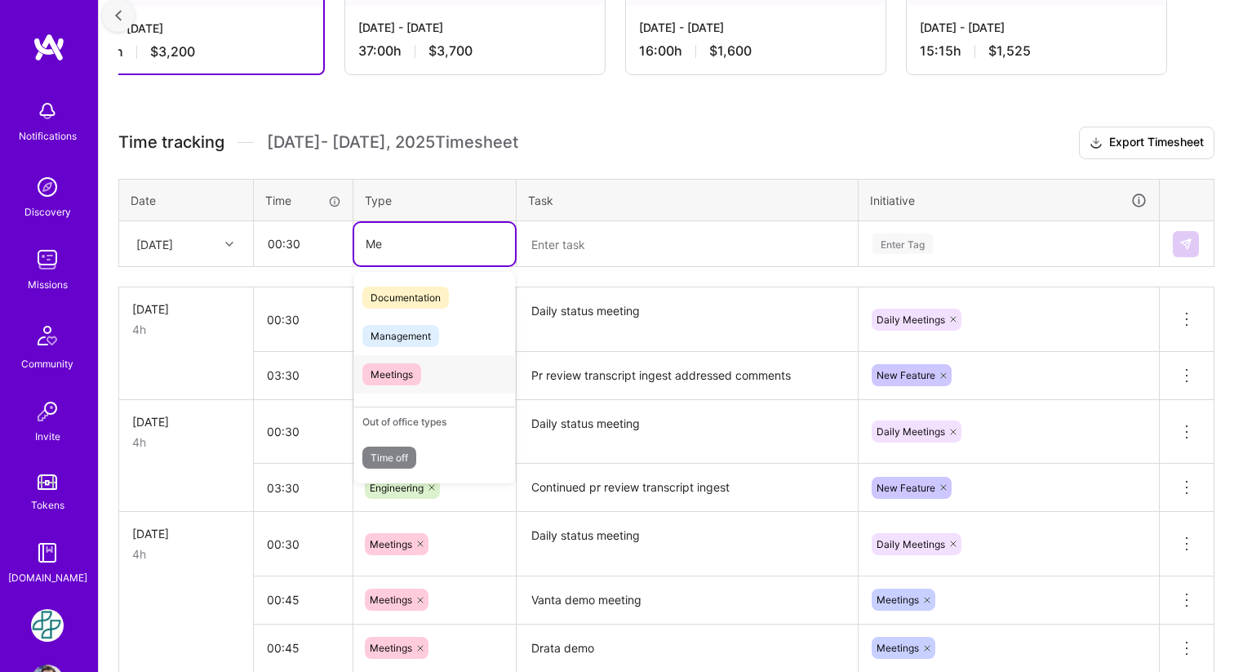
click at [385, 371] on span "Meetings" at bounding box center [391, 374] width 59 height 22
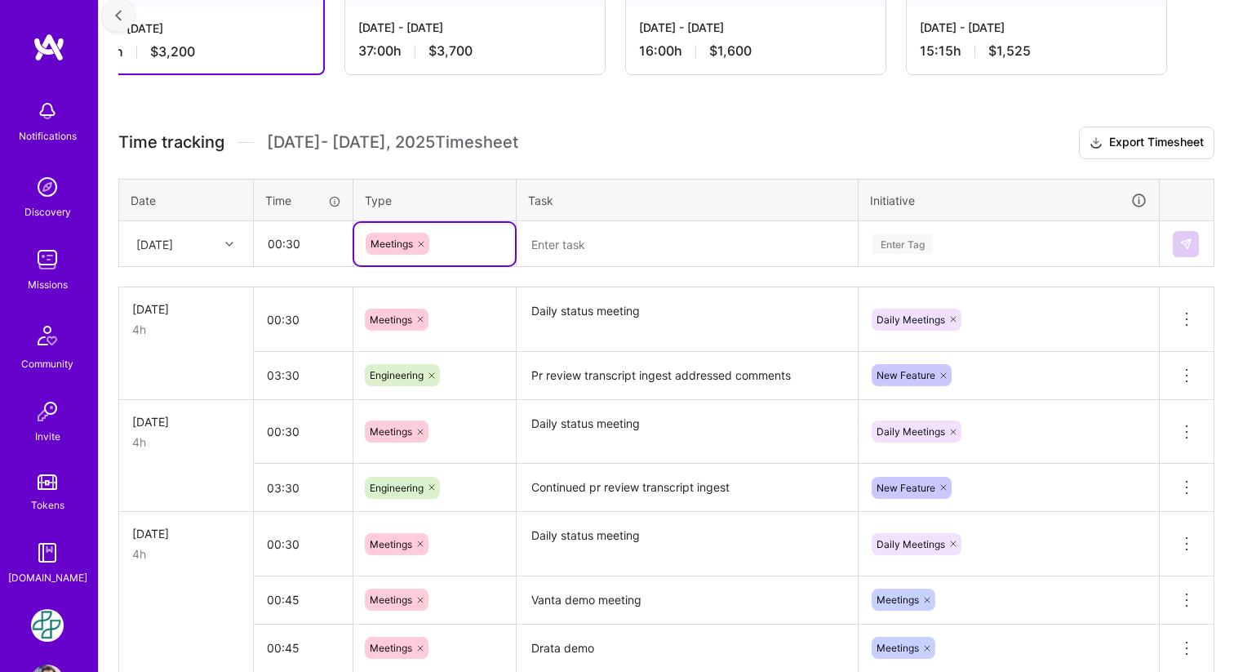
click at [564, 246] on textarea at bounding box center [687, 244] width 338 height 43
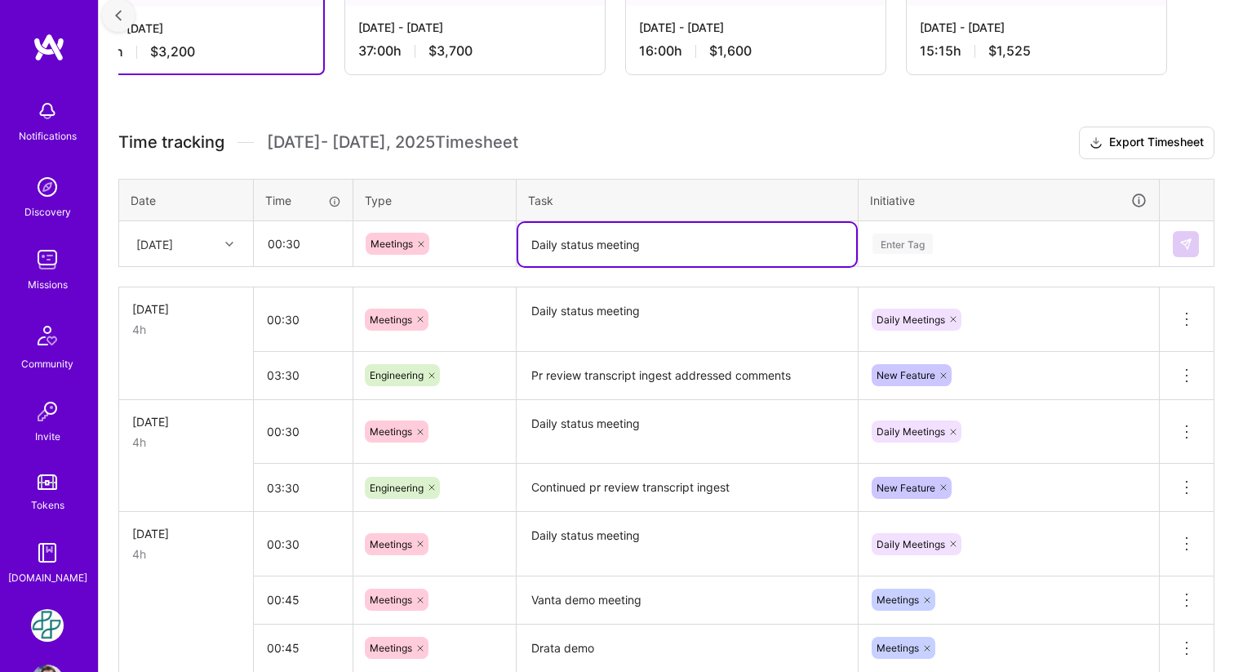
type textarea "Daily status meeting"
click at [921, 251] on div "Enter Tag" at bounding box center [903, 243] width 60 height 25
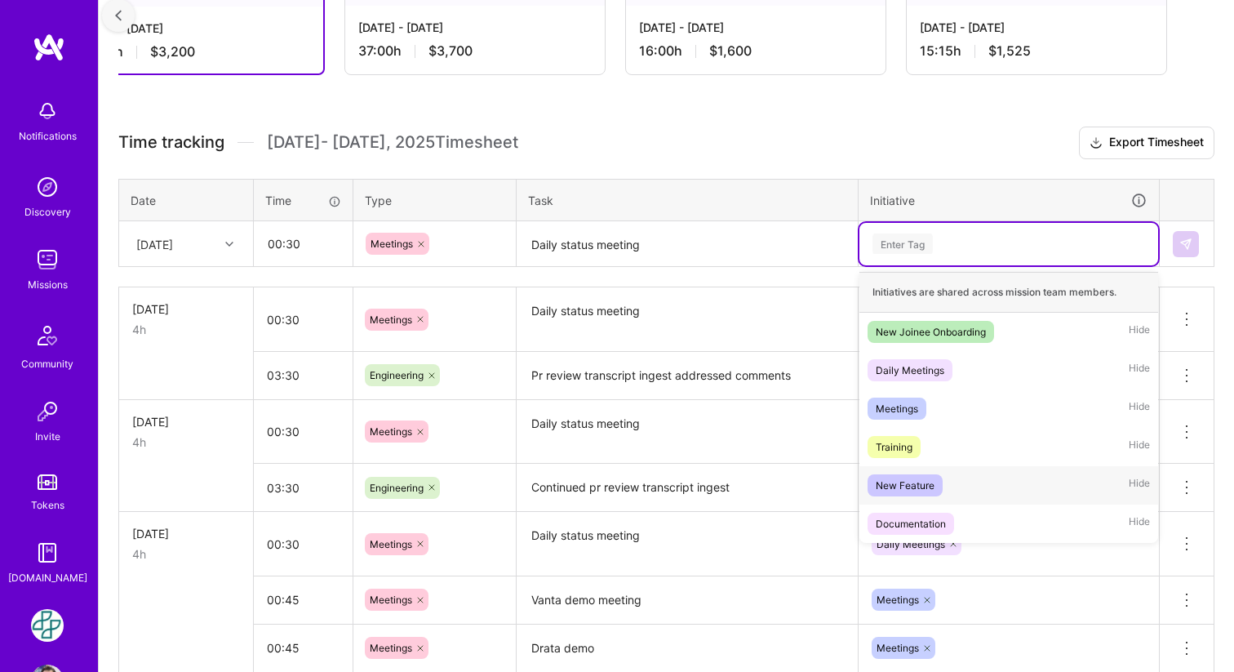
click at [923, 466] on div "New Feature Hide" at bounding box center [1009, 485] width 299 height 38
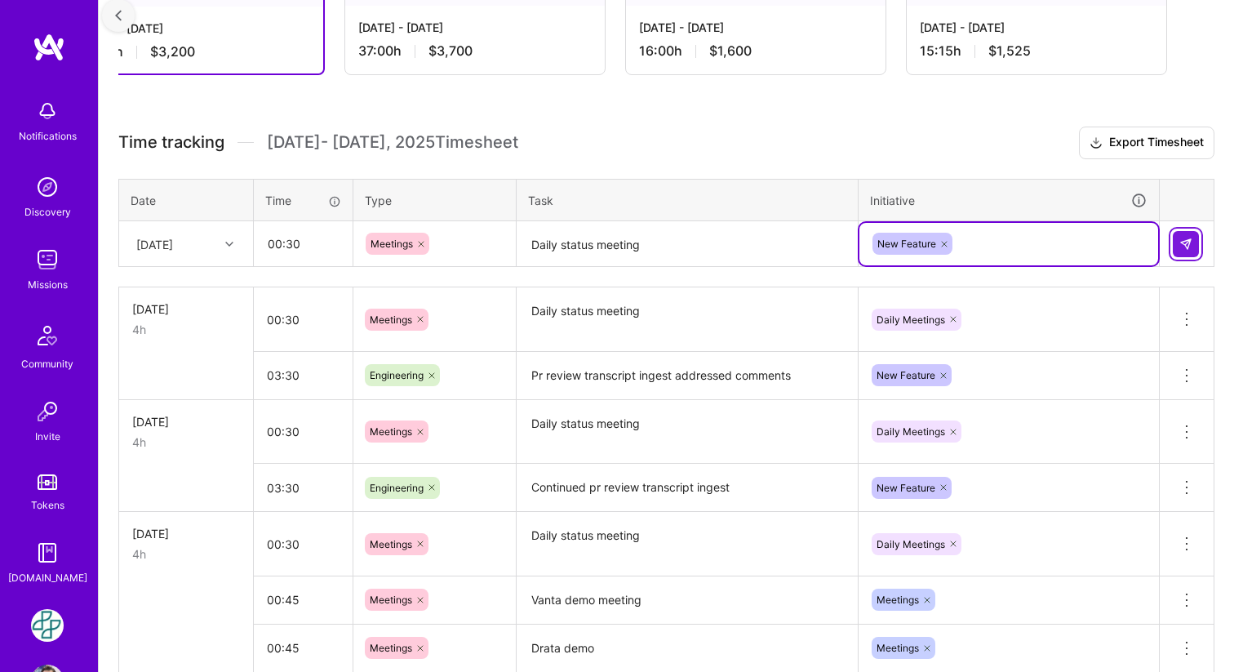
click at [1181, 249] on img at bounding box center [1186, 244] width 13 height 13
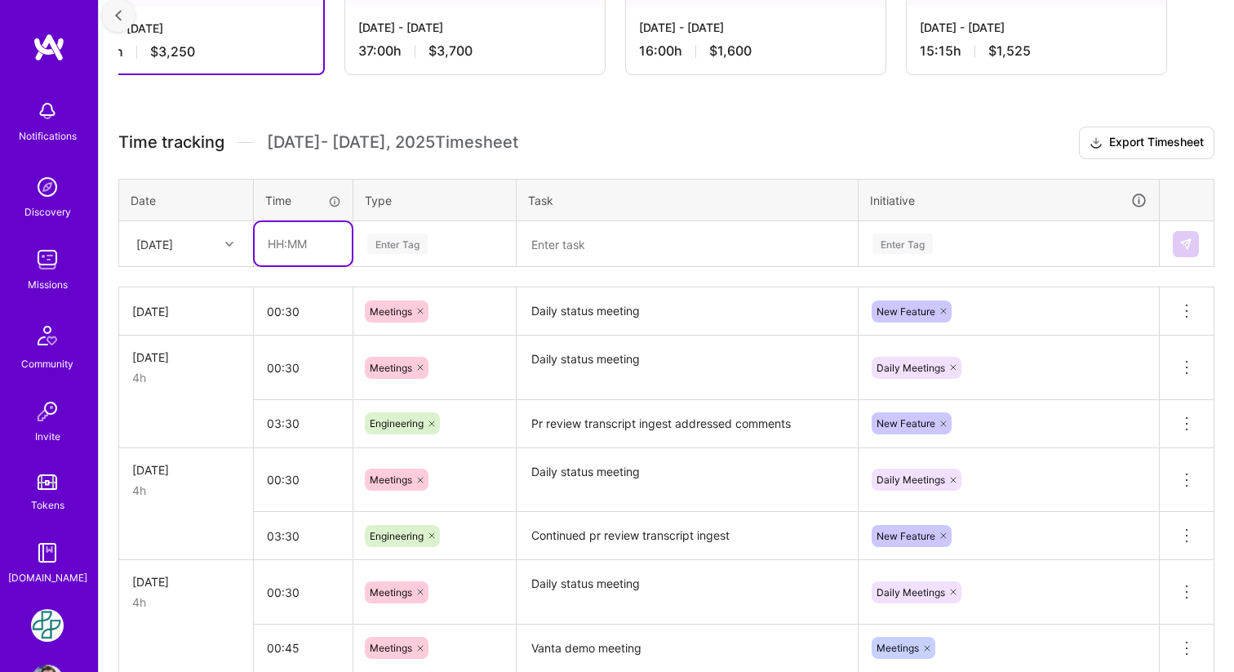
click at [284, 245] on input "text" at bounding box center [303, 243] width 97 height 43
type input "03:30"
click at [407, 258] on div "Enter Tag" at bounding box center [434, 244] width 161 height 42
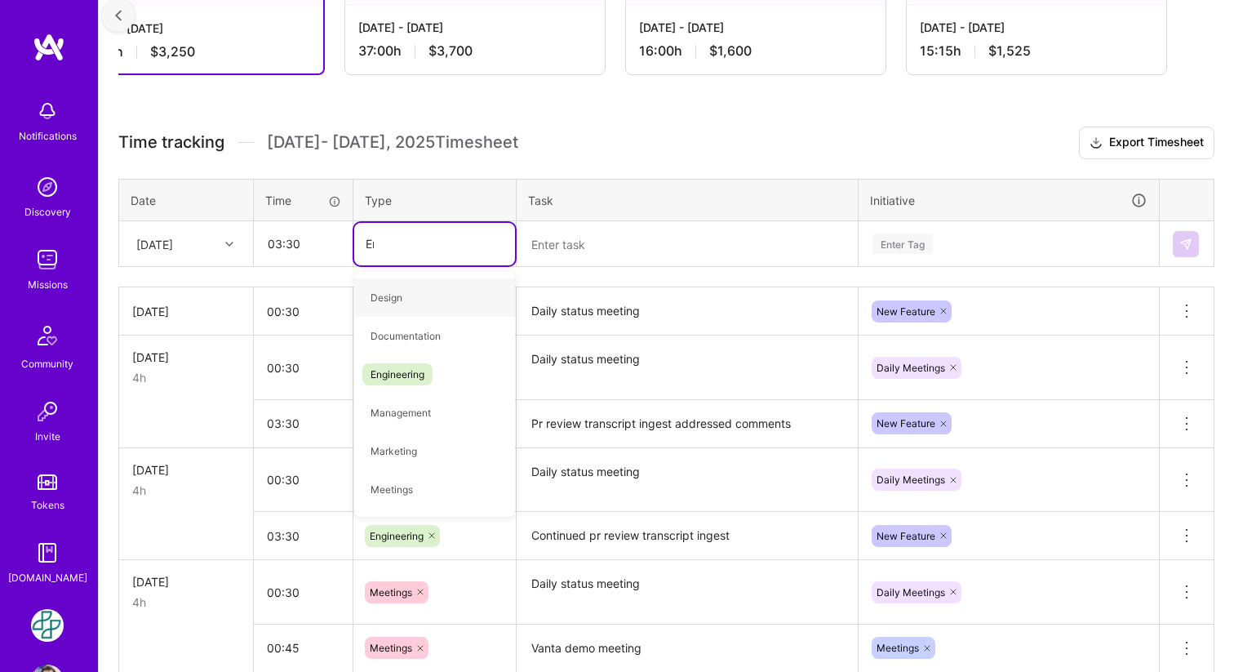
type input "Eng"
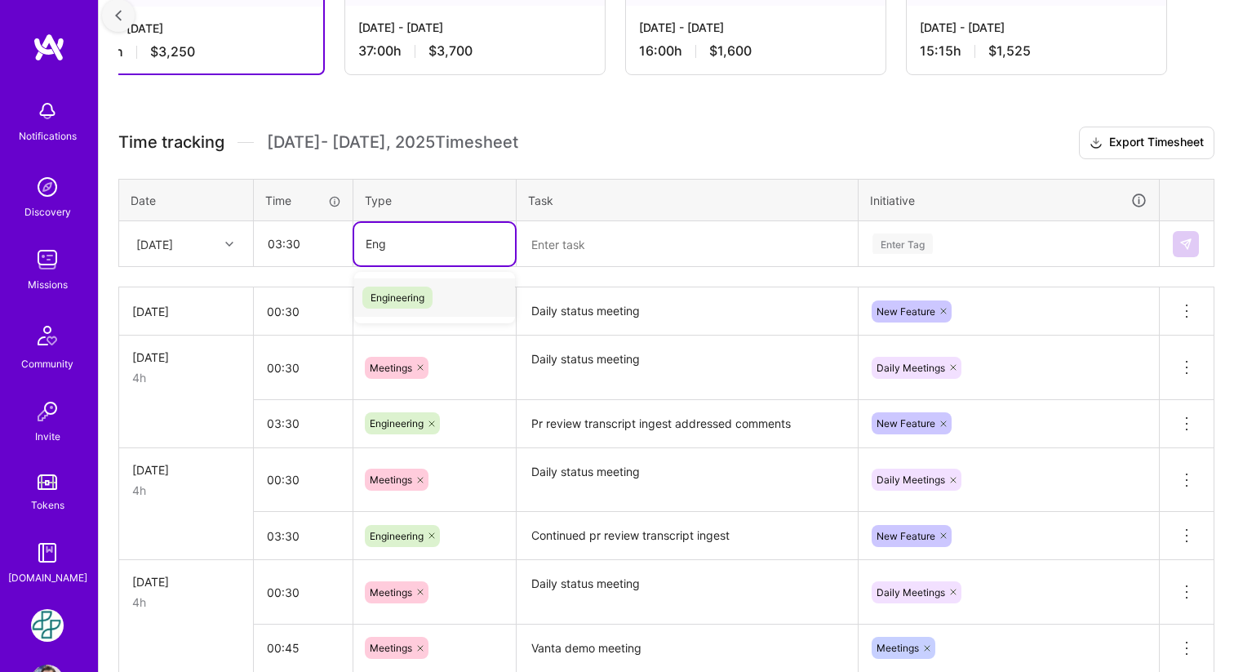
click at [403, 301] on span "Engineering" at bounding box center [397, 298] width 70 height 22
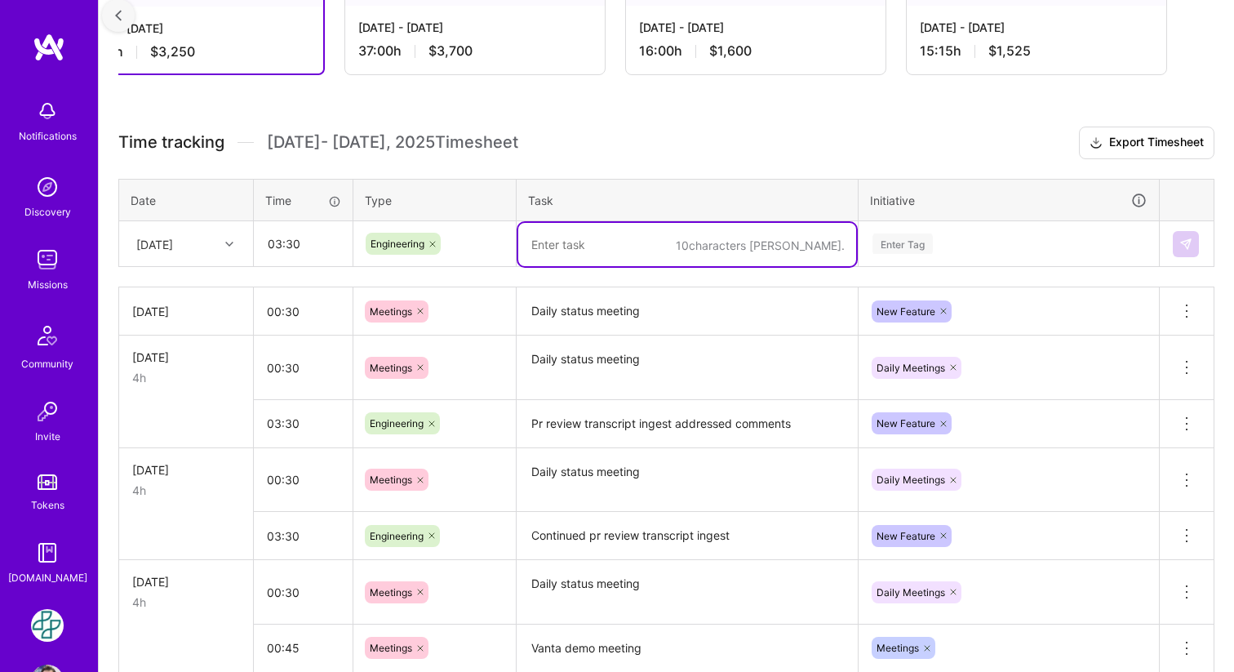
click at [587, 254] on textarea at bounding box center [687, 244] width 338 height 43
type textarea "Changed ingestion from zip to use csv files"
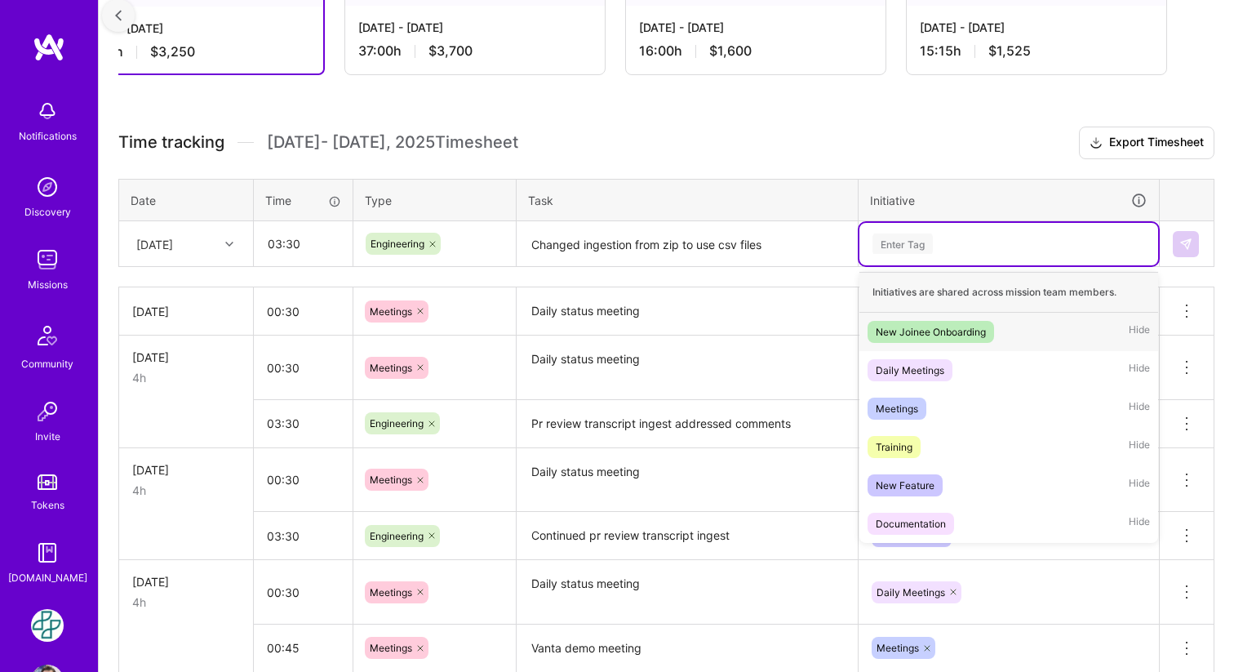
click at [935, 246] on div "Enter Tag" at bounding box center [1009, 243] width 276 height 20
click at [896, 494] on span "New Feature" at bounding box center [905, 485] width 75 height 22
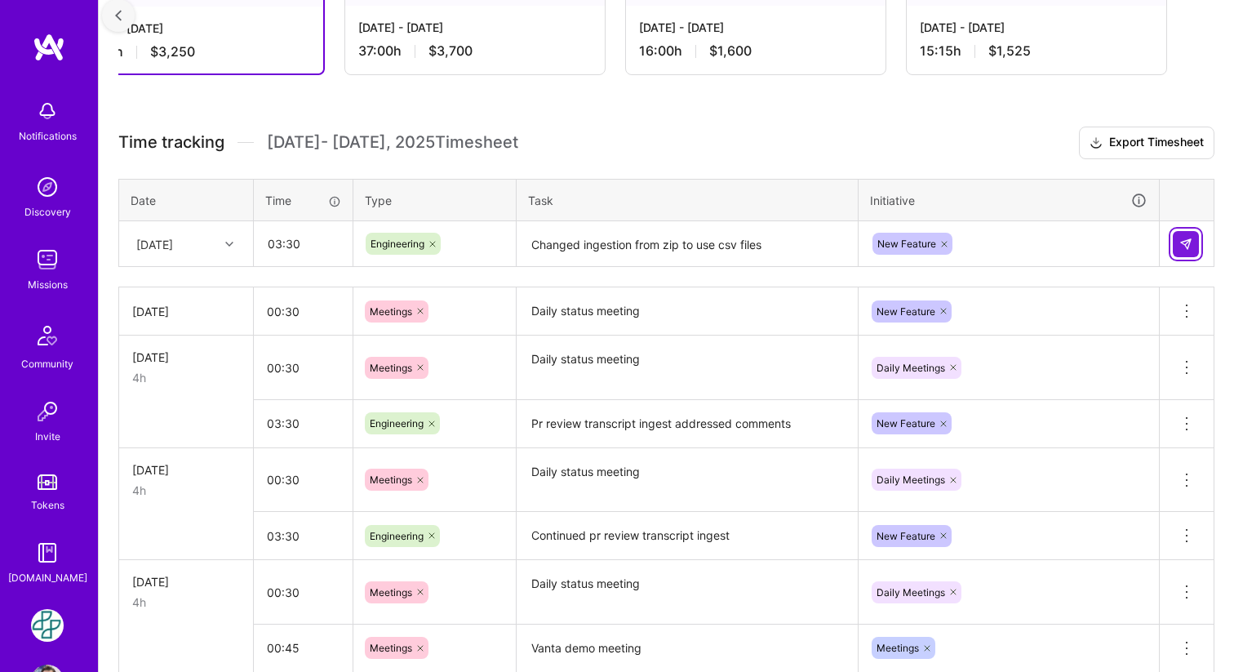
click at [1189, 243] on img at bounding box center [1186, 244] width 13 height 13
